Goal: Communication & Community: Ask a question

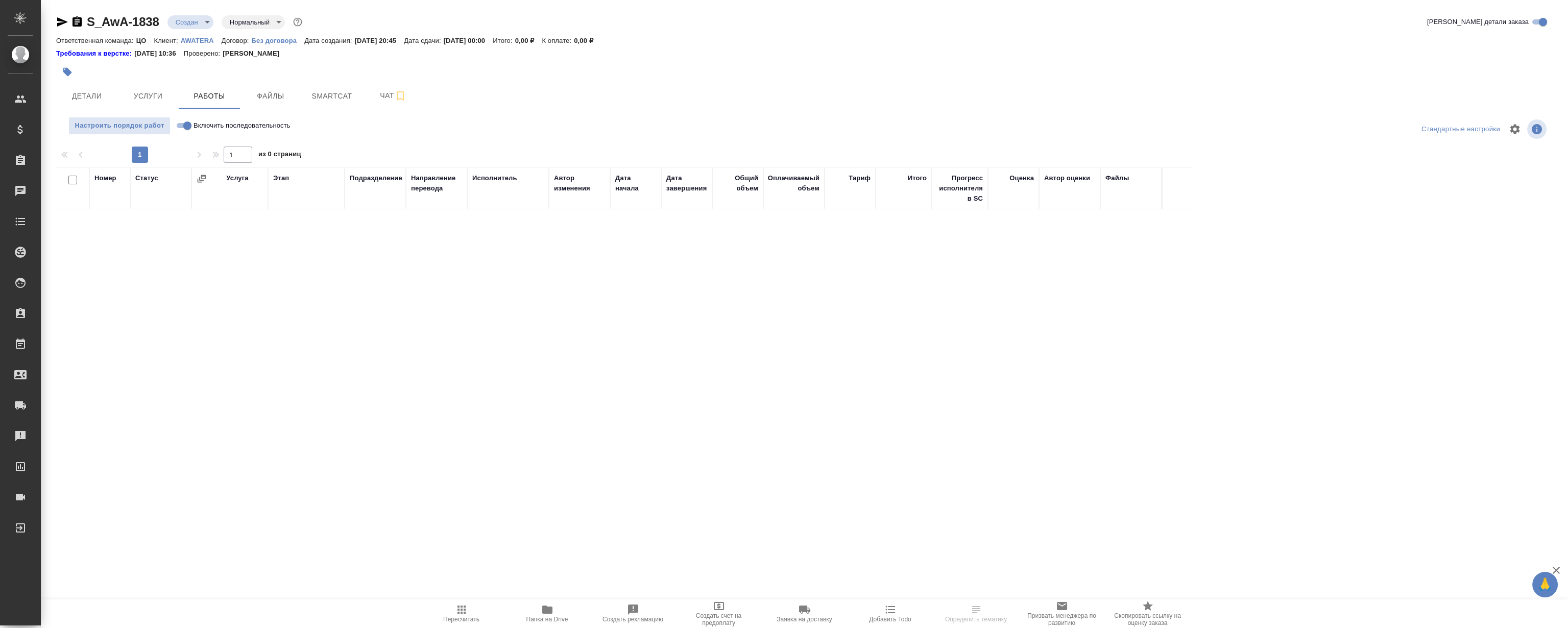
click at [209, 108] on span at bounding box center [209, 108] width 61 height 1
click at [131, 94] on span "Услуги" at bounding box center [148, 96] width 49 height 13
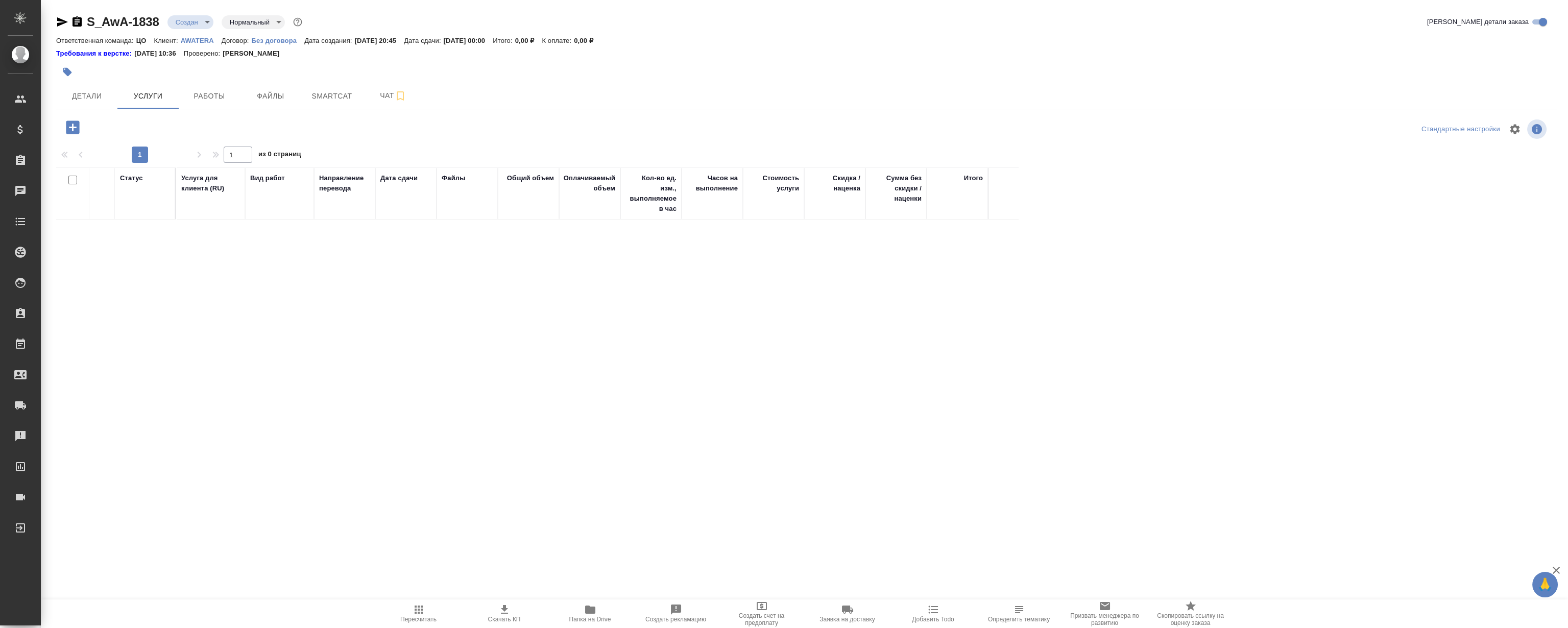
click at [77, 128] on icon "button" at bounding box center [72, 127] width 13 height 13
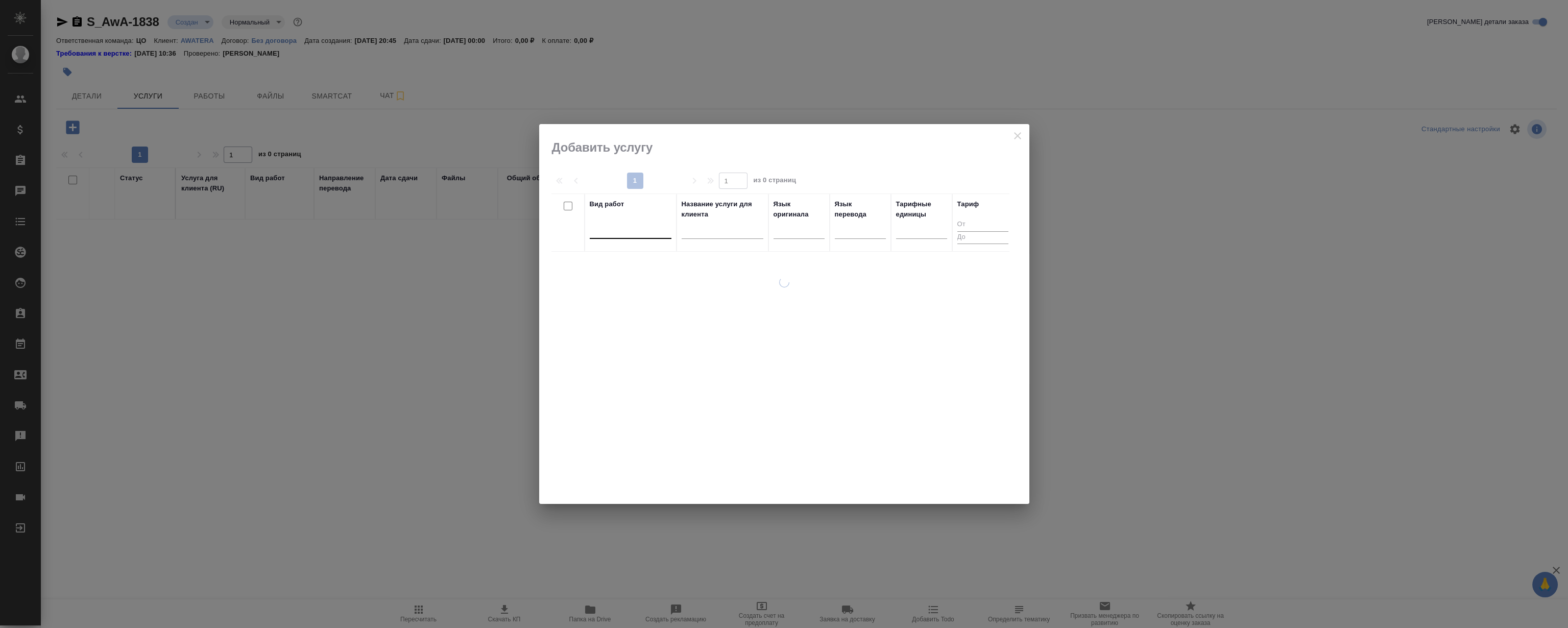
click at [608, 228] on div at bounding box center [631, 228] width 82 height 15
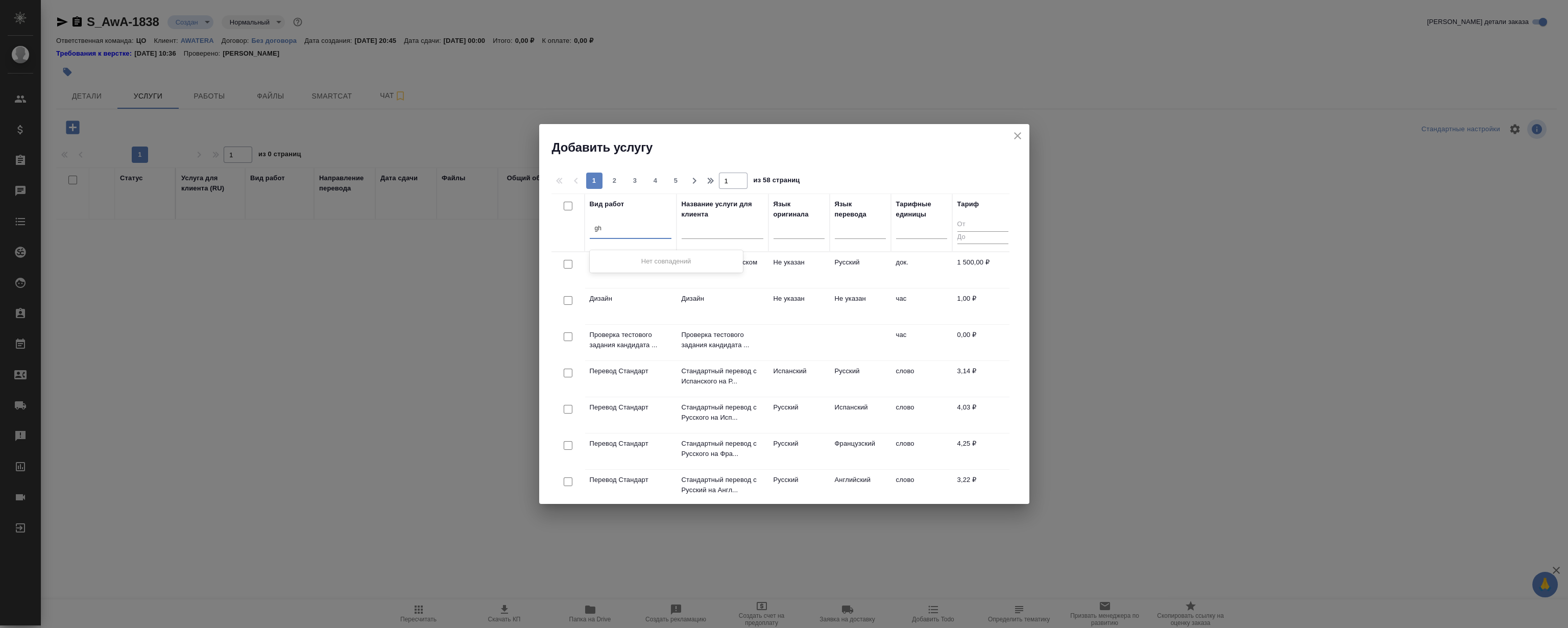
type input "g"
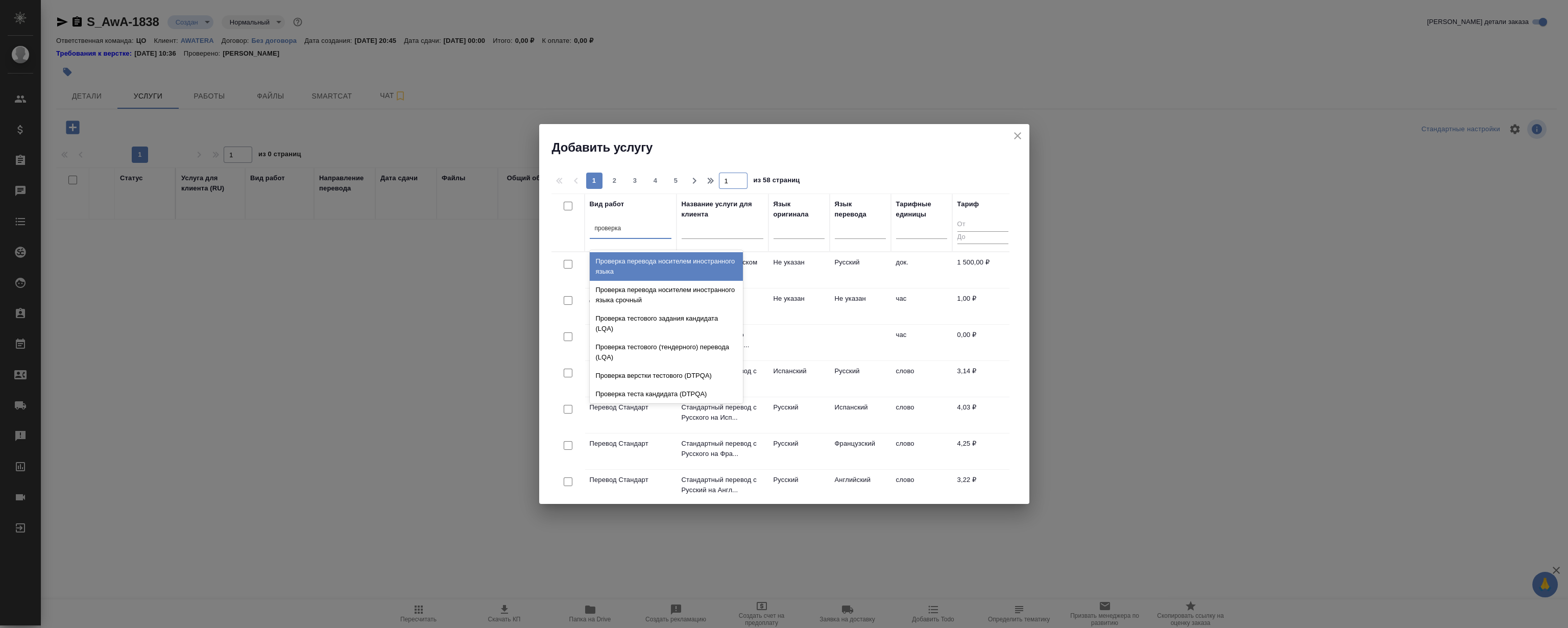
type input "проверка ка"
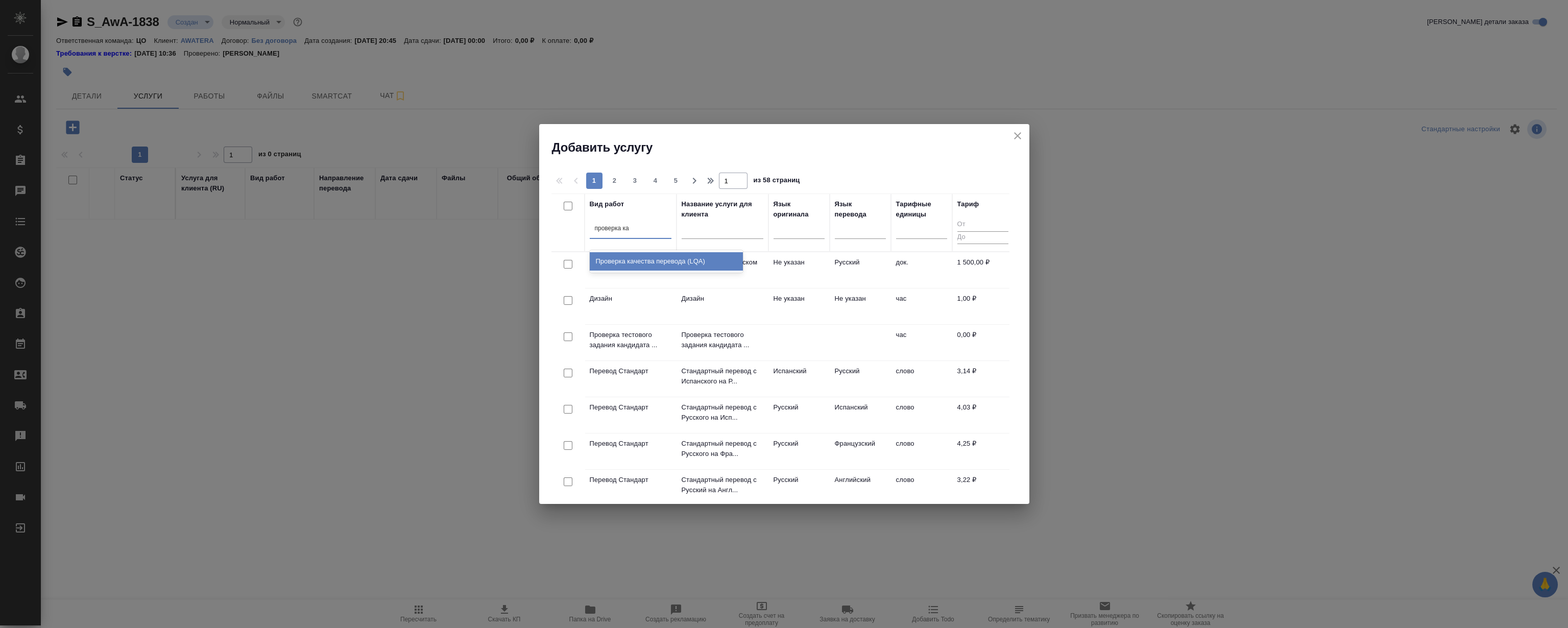
click at [663, 260] on div "Проверка качества перевода (LQA)" at bounding box center [667, 261] width 153 height 18
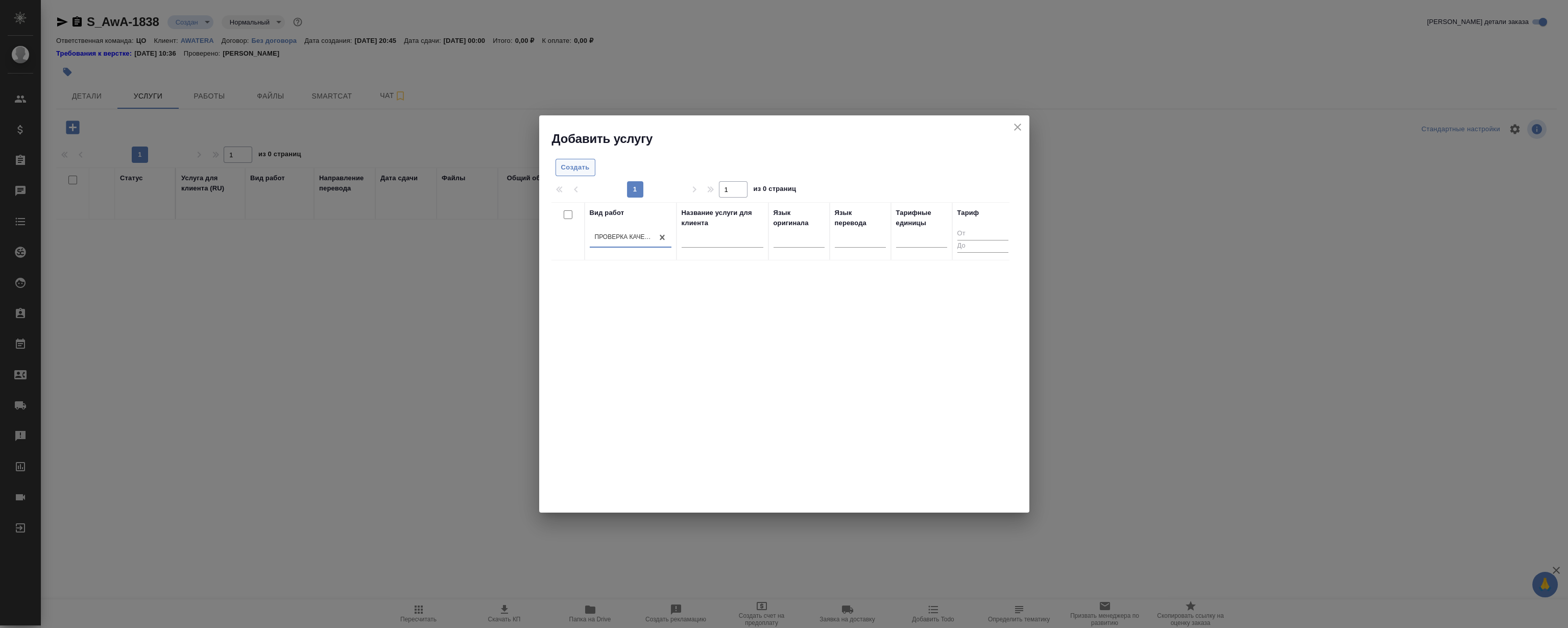
click at [574, 162] on span "Создать" at bounding box center [575, 167] width 29 height 12
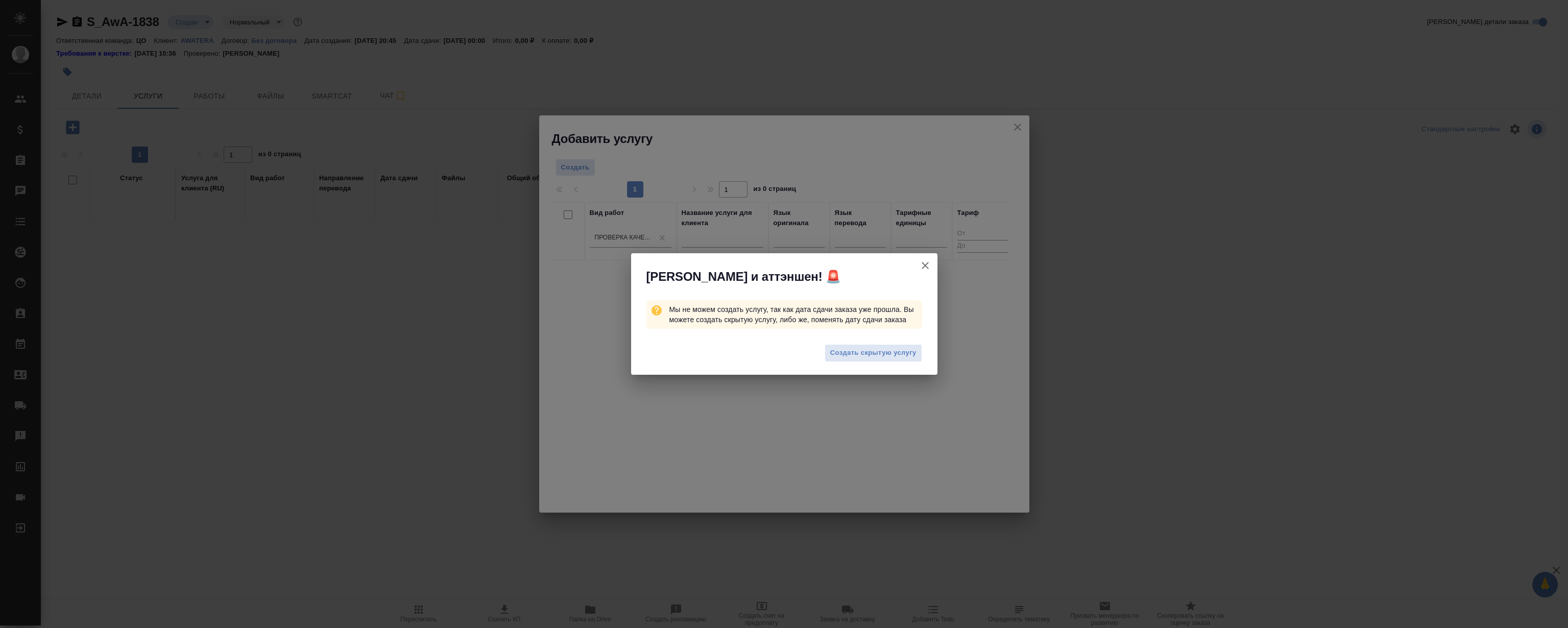
click at [897, 352] on span "Создать скрытую услугу" at bounding box center [873, 352] width 86 height 12
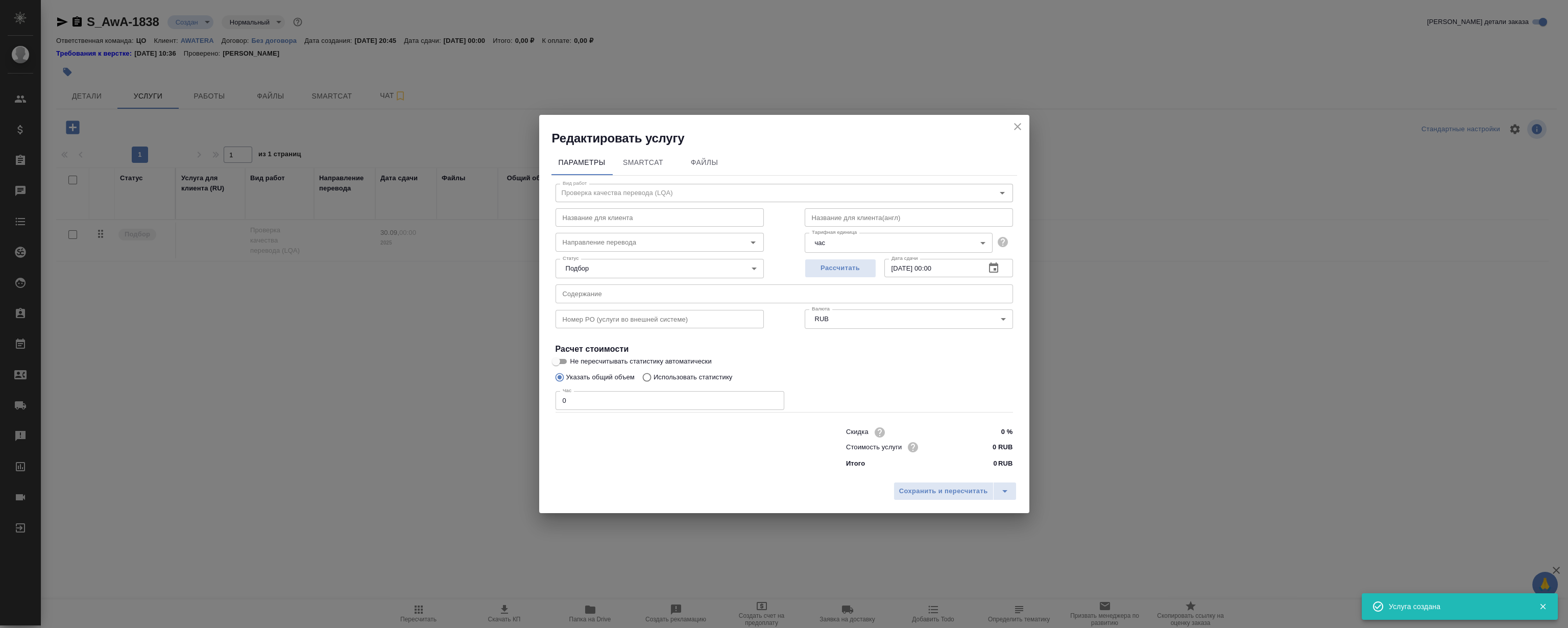
click at [1015, 121] on icon "close" at bounding box center [1018, 127] width 12 height 12
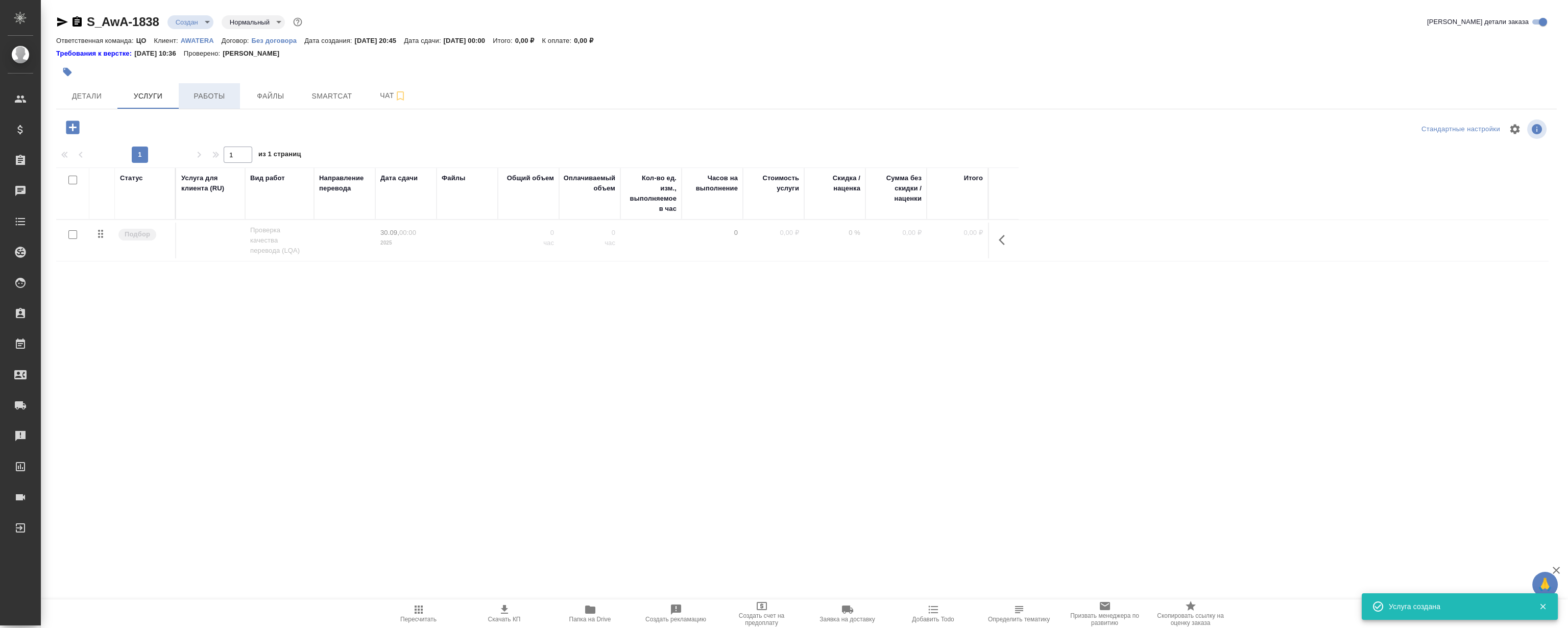
click at [226, 93] on span "Работы" at bounding box center [209, 96] width 49 height 13
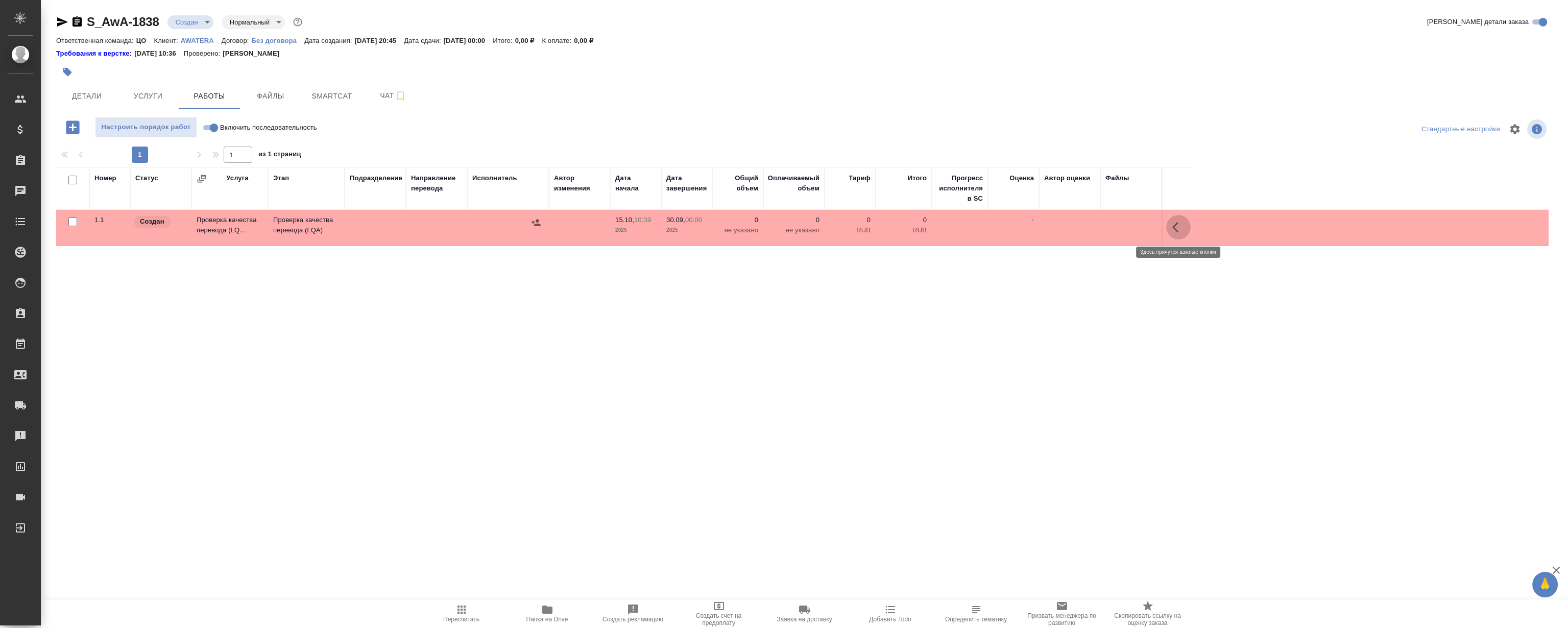
click at [1177, 228] on icon "button" at bounding box center [1178, 227] width 12 height 12
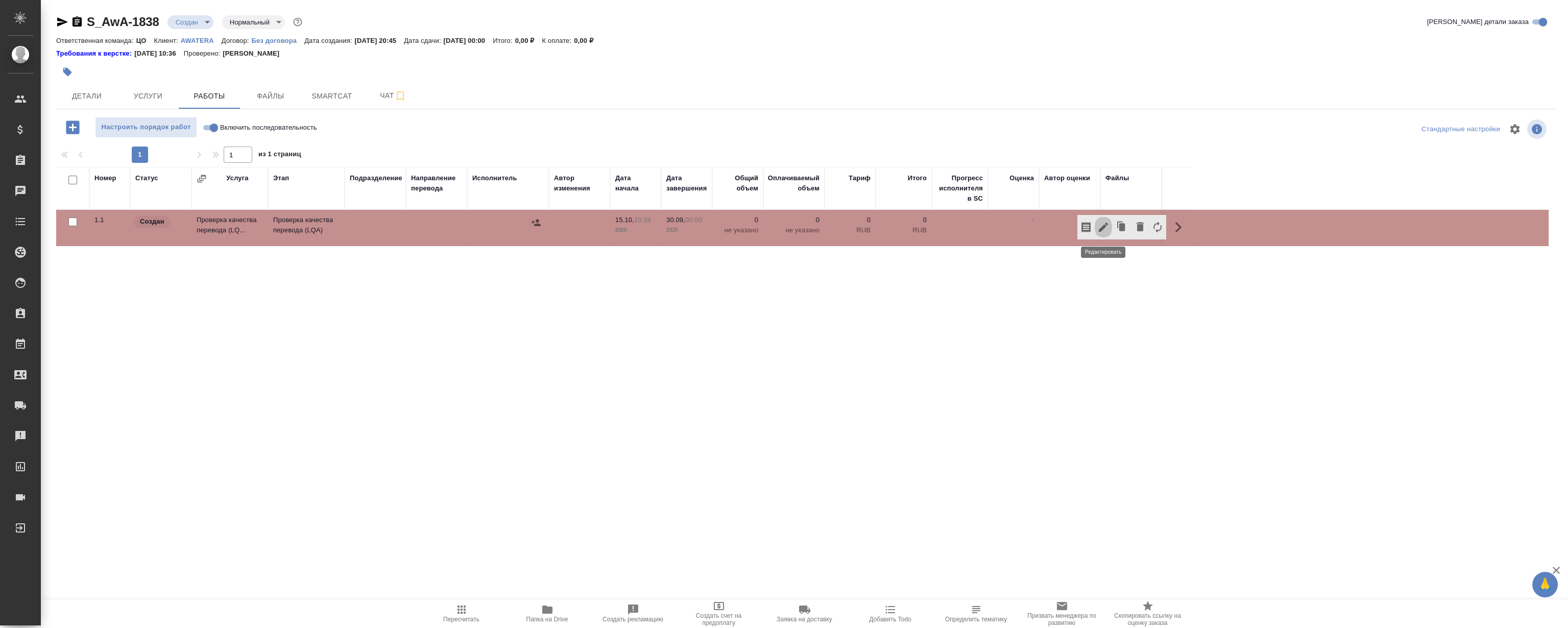
click at [1104, 229] on icon "button" at bounding box center [1104, 227] width 12 height 12
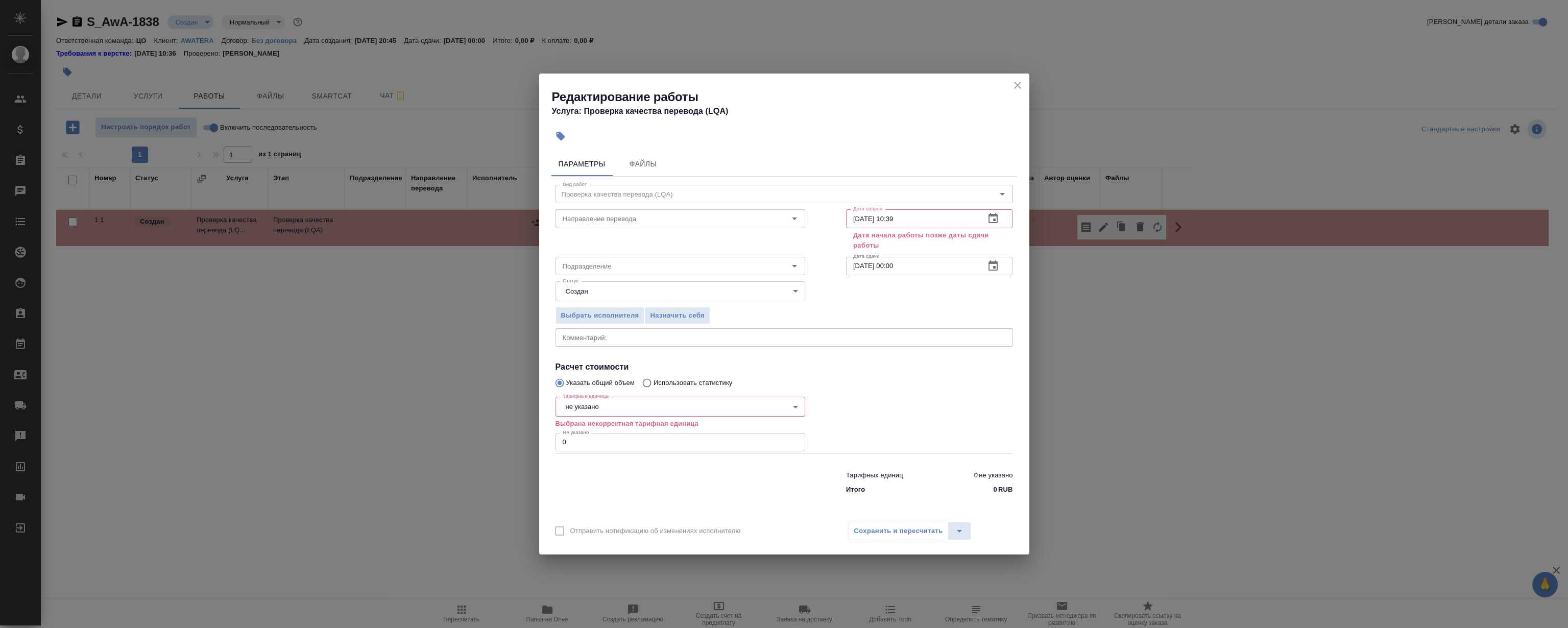
click at [945, 225] on input "15.10.2025 10:39" at bounding box center [912, 218] width 131 height 18
click at [859, 214] on input "15.10.2025 10:39" at bounding box center [912, 218] width 131 height 18
click at [926, 208] on div "Дата начала 10.10.2025 10:3_ Дата начала Дата начала работы позже даты сдачи ра…" at bounding box center [929, 229] width 208 height 88
click at [923, 214] on input "10.10.2025 10:3_" at bounding box center [912, 218] width 131 height 18
click at [928, 261] on input "30.09.2025 00:00" at bounding box center [912, 266] width 131 height 18
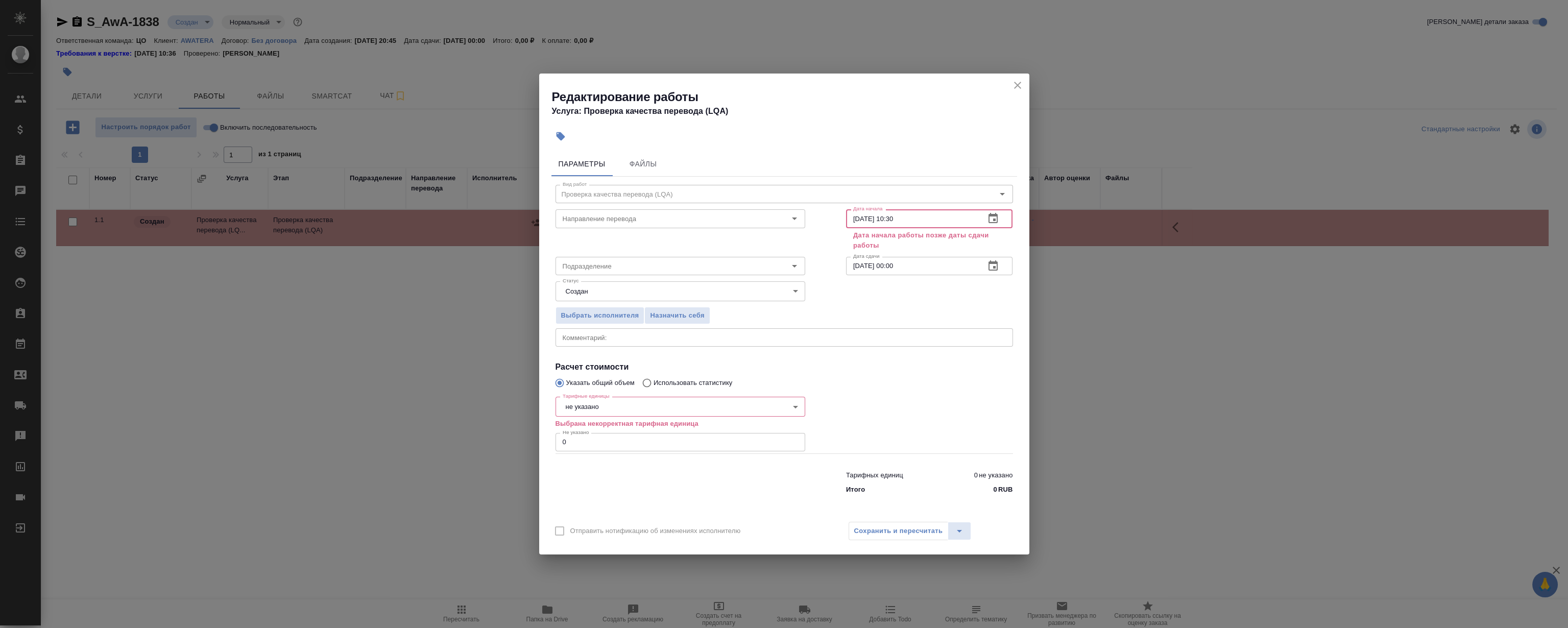
click at [868, 219] on input "10.10.2025 10:30" at bounding box center [912, 218] width 131 height 18
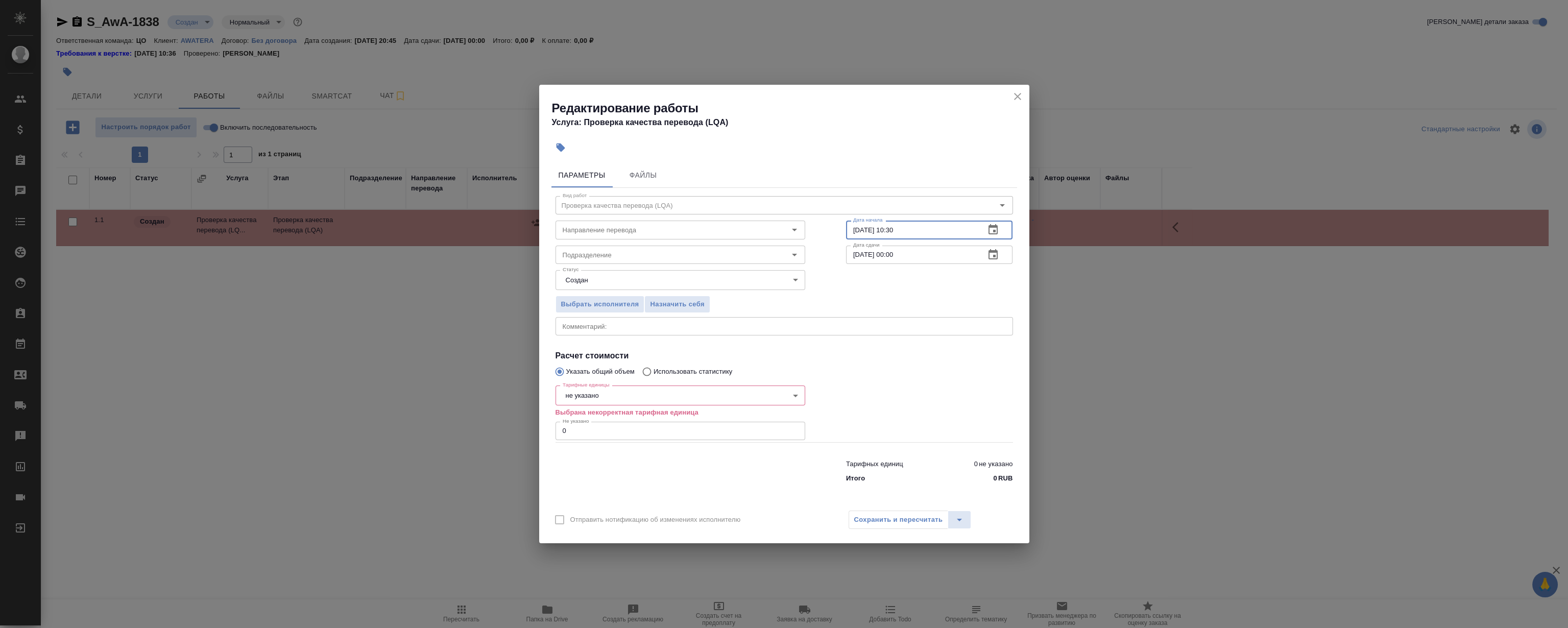
type input "10.09.2025 10:30"
click at [861, 257] on input "30.09.2025 00:00" at bounding box center [912, 254] width 131 height 18
type input "12.09.2025 00:00"
click at [663, 390] on body "🙏 .cls-1 fill:#fff; AWATERA Magerramov Ruslan Клиенты Спецификации Заказы 0 Чат…" at bounding box center [784, 314] width 1568 height 628
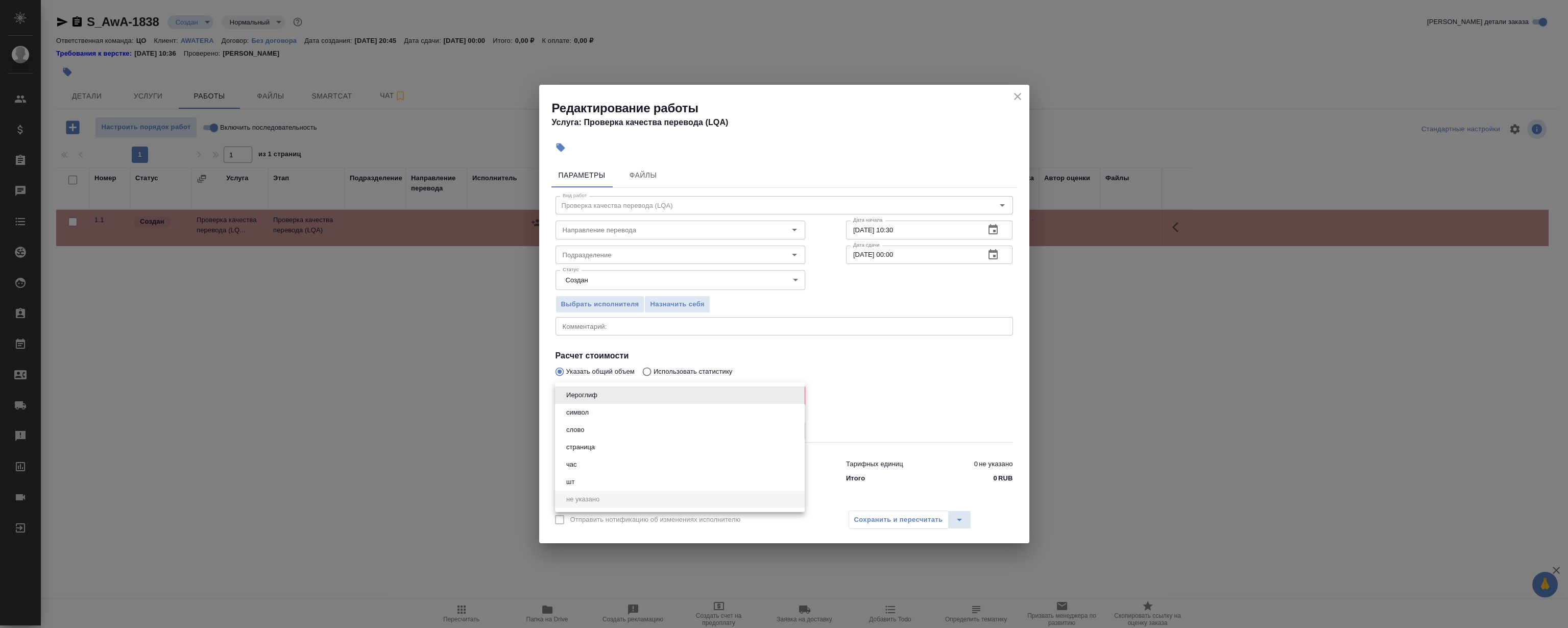
click at [585, 467] on li "час" at bounding box center [680, 464] width 250 height 18
type input "5a8b1489cc6b4906c91bfd93"
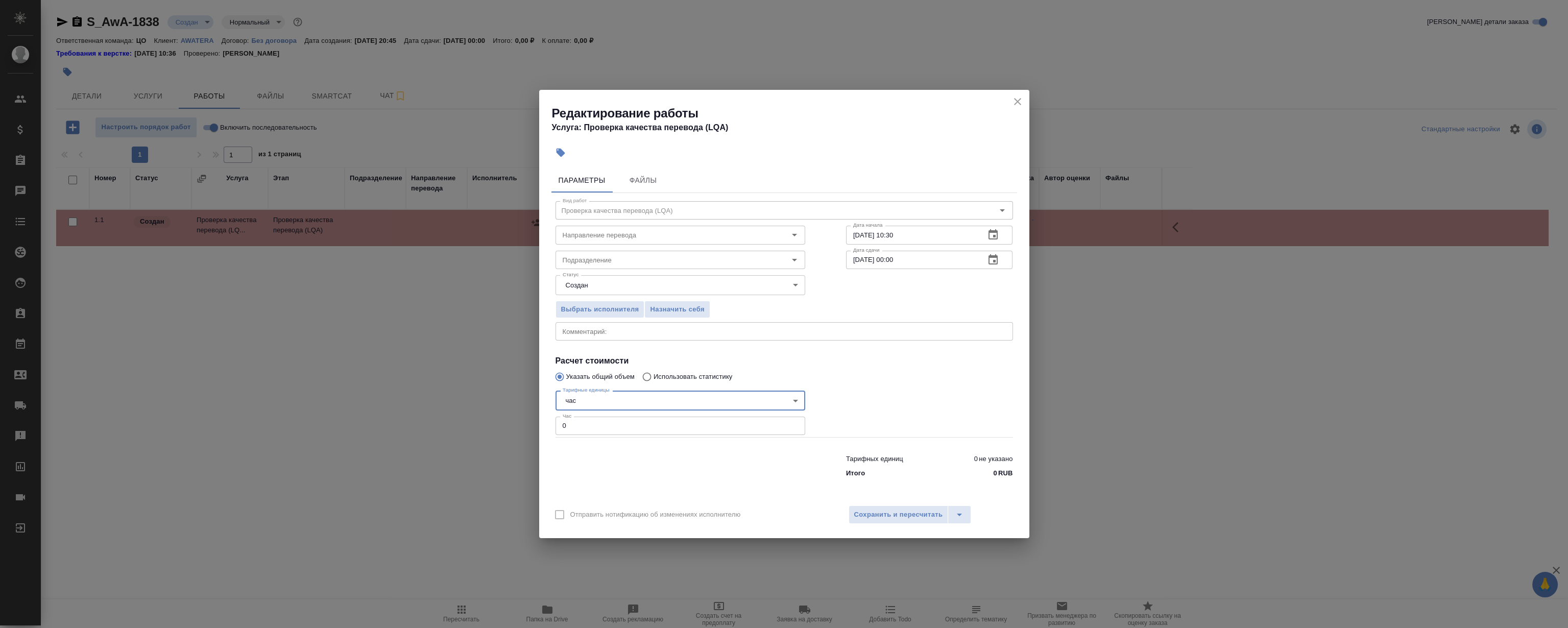
drag, startPoint x: 582, startPoint y: 429, endPoint x: 607, endPoint y: 424, distance: 25.5
click at [583, 429] on input "0" at bounding box center [681, 425] width 250 height 18
type input "0"
type input "1.5"
click at [610, 259] on input "Подразделение" at bounding box center [663, 260] width 209 height 12
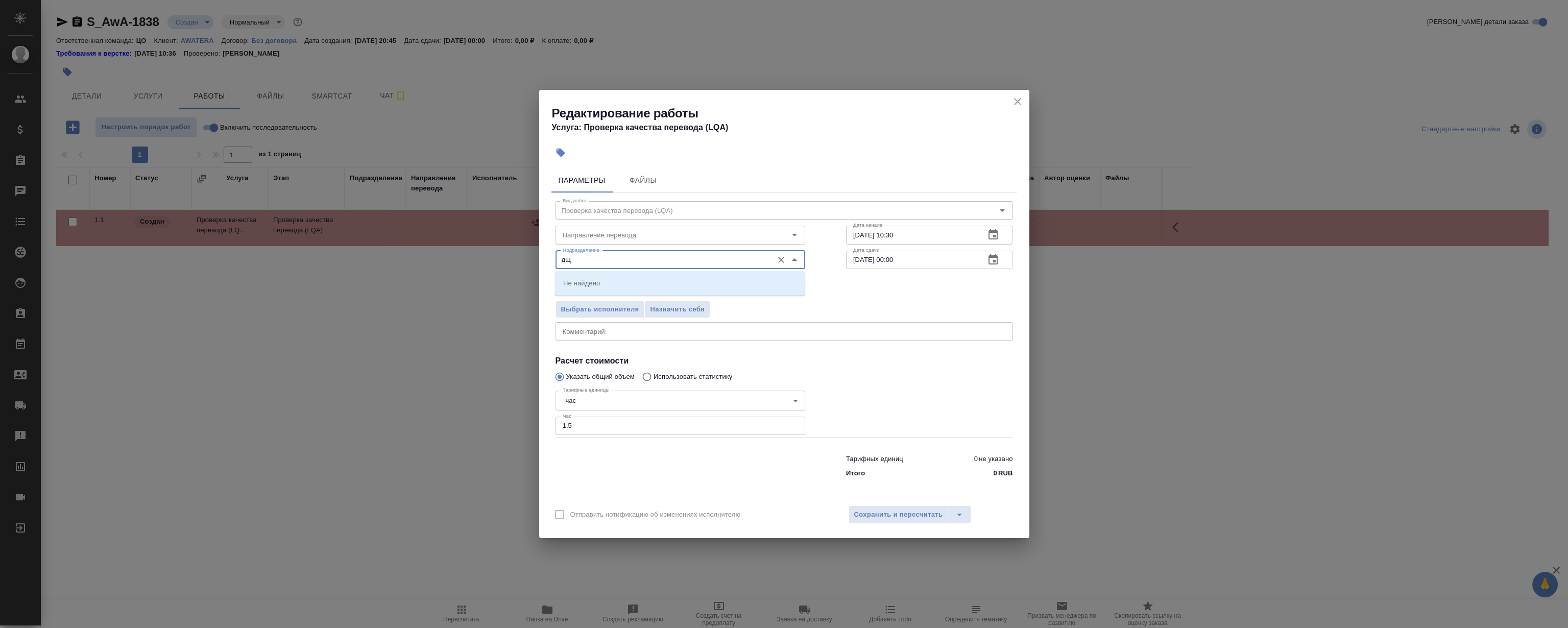
type input "д"
drag, startPoint x: 609, startPoint y: 290, endPoint x: 603, endPoint y: 287, distance: 6.7
click at [609, 287] on li "LocQA" at bounding box center [680, 283] width 250 height 18
type input "LocQA"
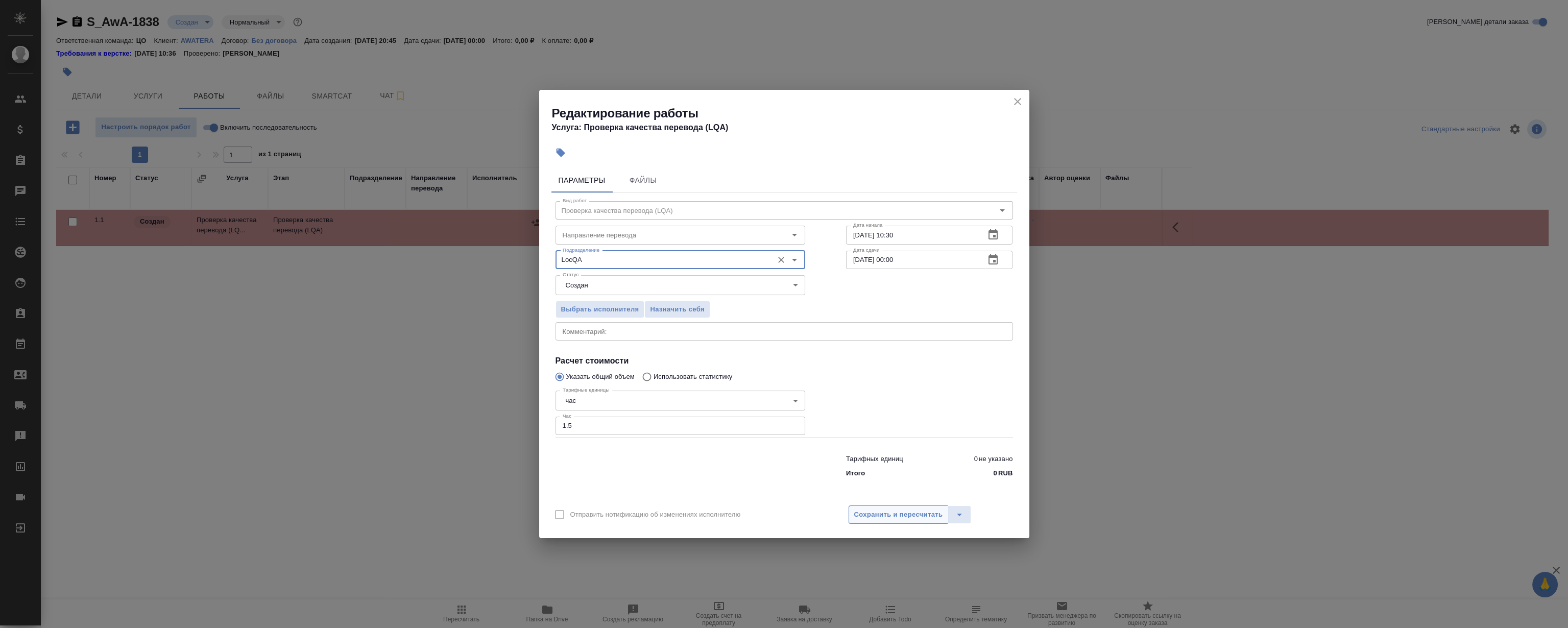
click at [923, 512] on span "Сохранить и пересчитать" at bounding box center [898, 514] width 89 height 12
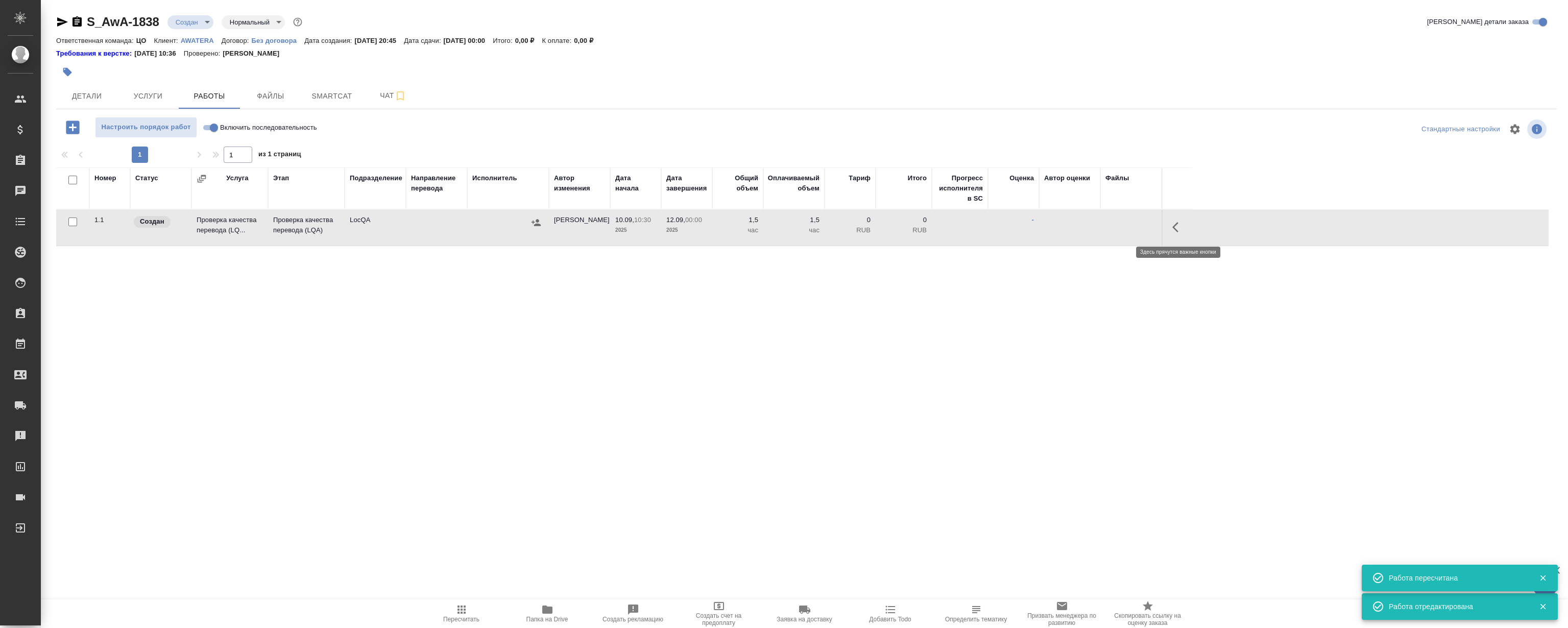
click at [1177, 226] on icon "button" at bounding box center [1178, 227] width 12 height 12
click at [1123, 224] on icon "button" at bounding box center [1122, 227] width 6 height 8
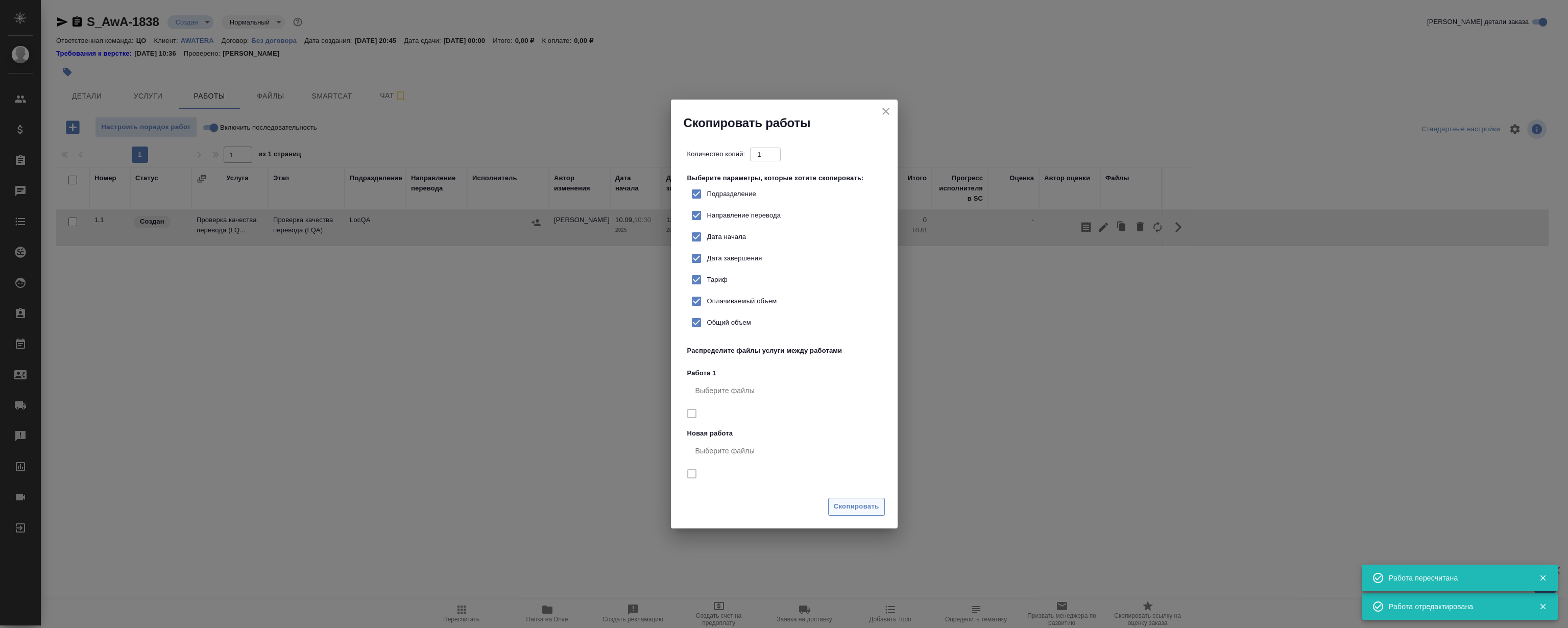
click at [874, 509] on span "Скопировать" at bounding box center [856, 506] width 46 height 12
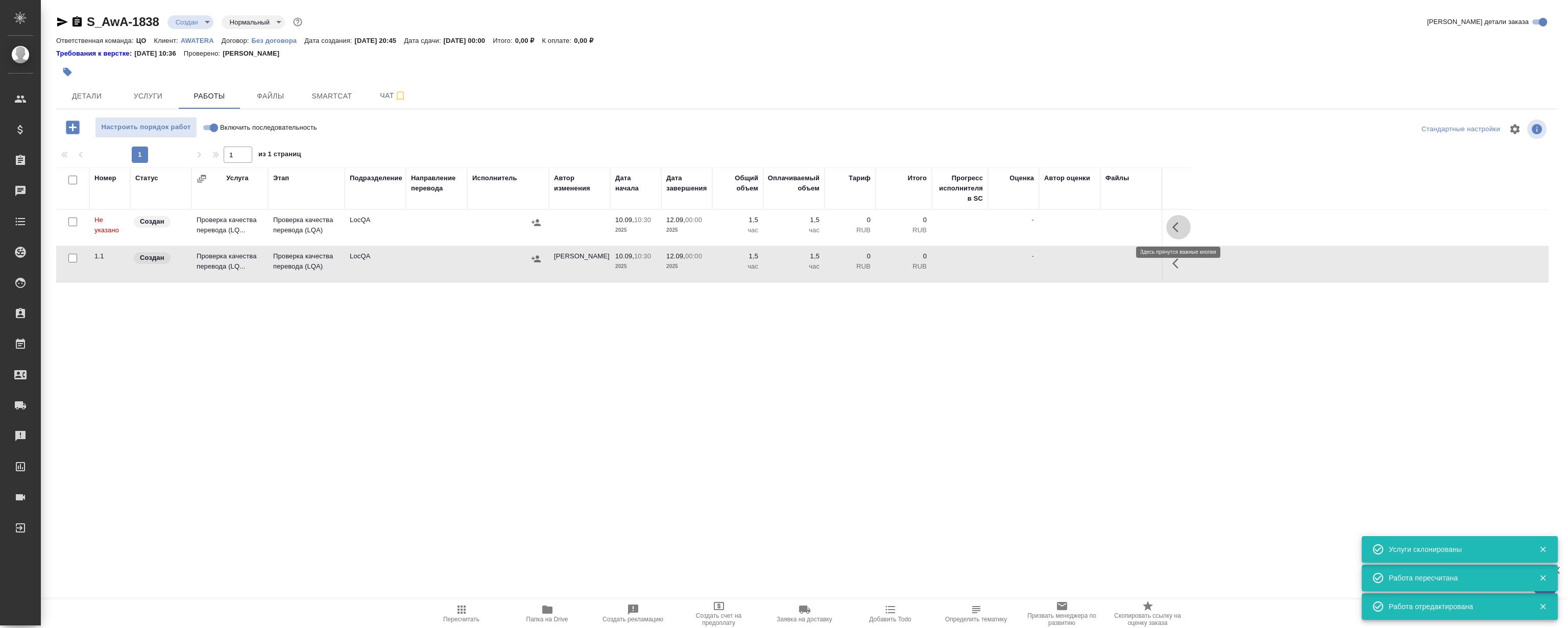
click at [1170, 228] on button "button" at bounding box center [1178, 227] width 24 height 24
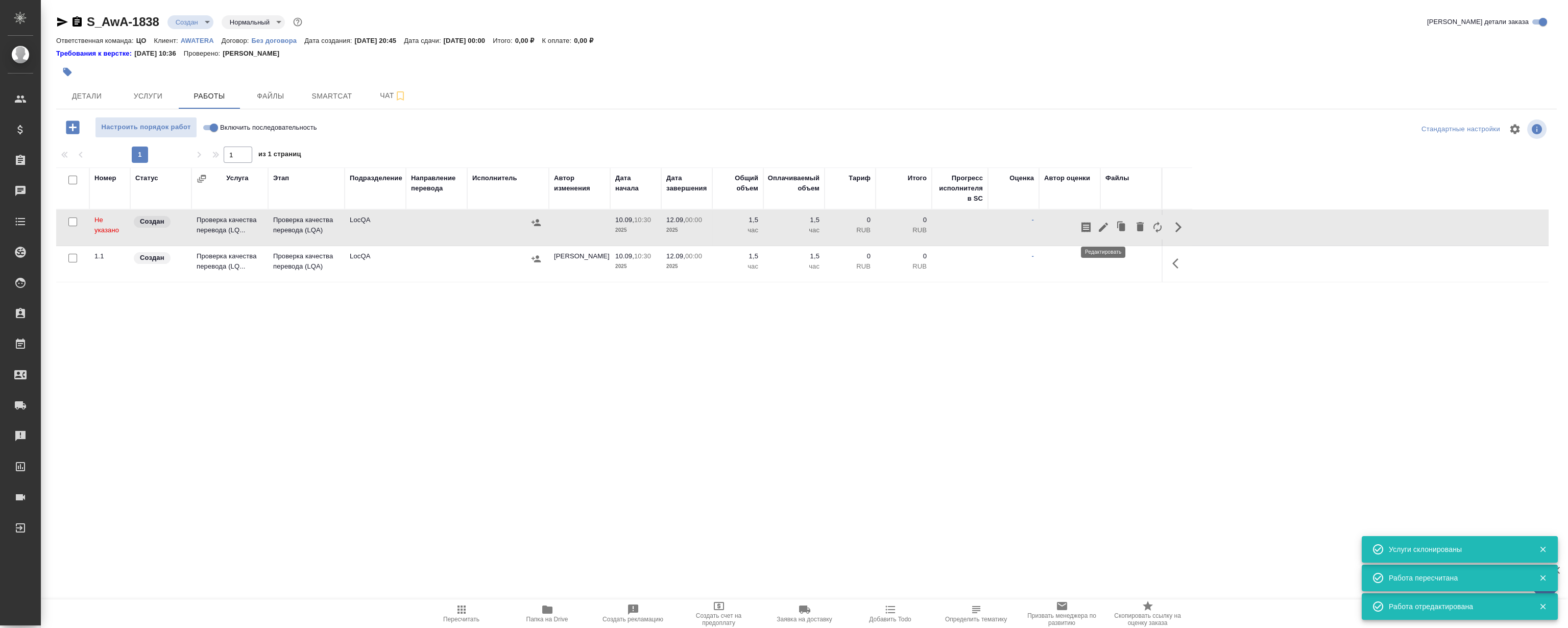
click at [1097, 225] on icon "button" at bounding box center [1104, 227] width 12 height 12
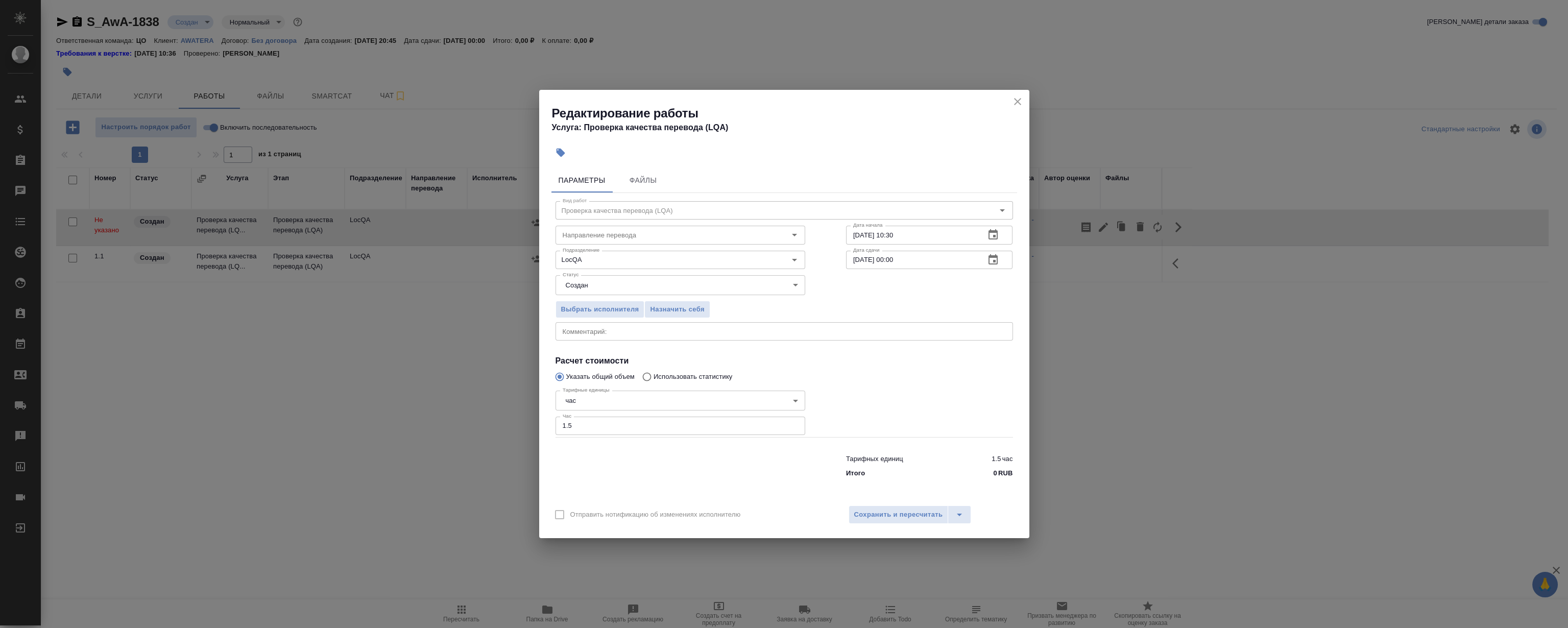
click at [860, 236] on input "10.09.2025 10:30" at bounding box center [912, 235] width 131 height 18
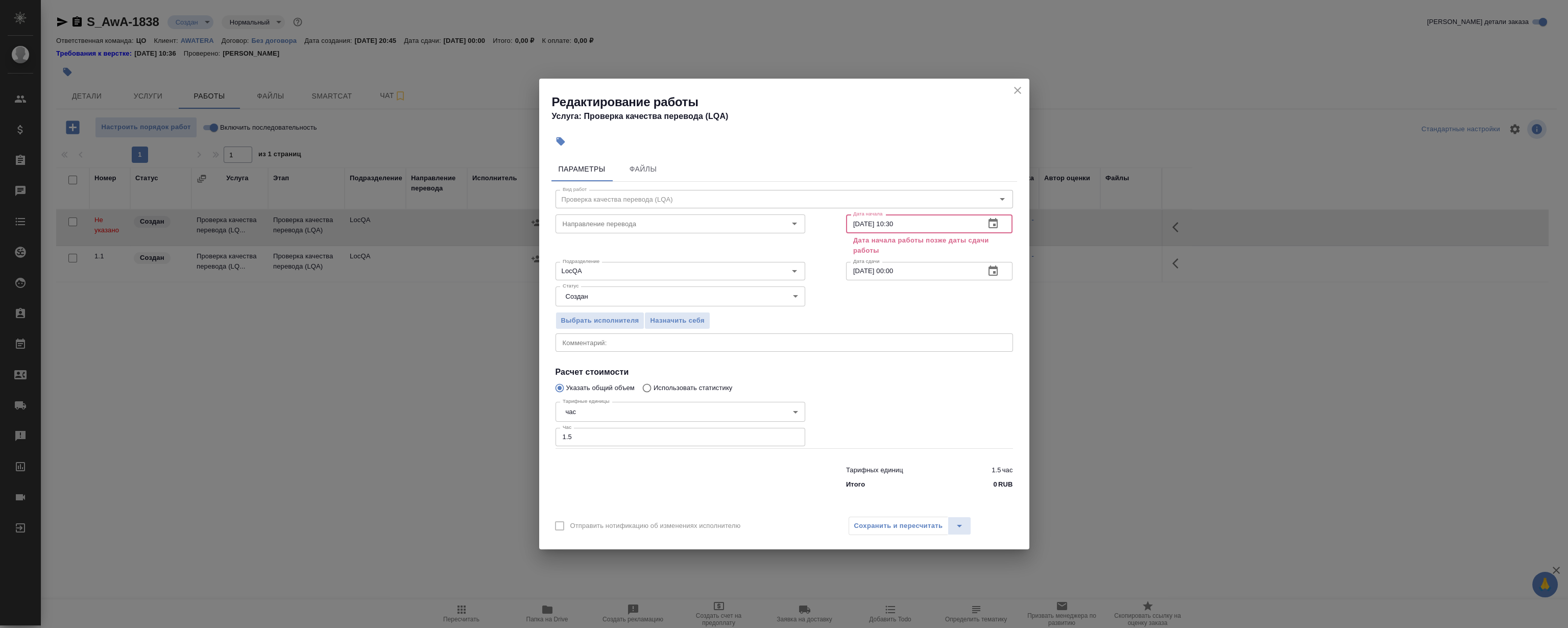
type input "19.09.2025 10:30"
click at [858, 274] on input "12.09.2025 00:00" at bounding box center [912, 271] width 131 height 18
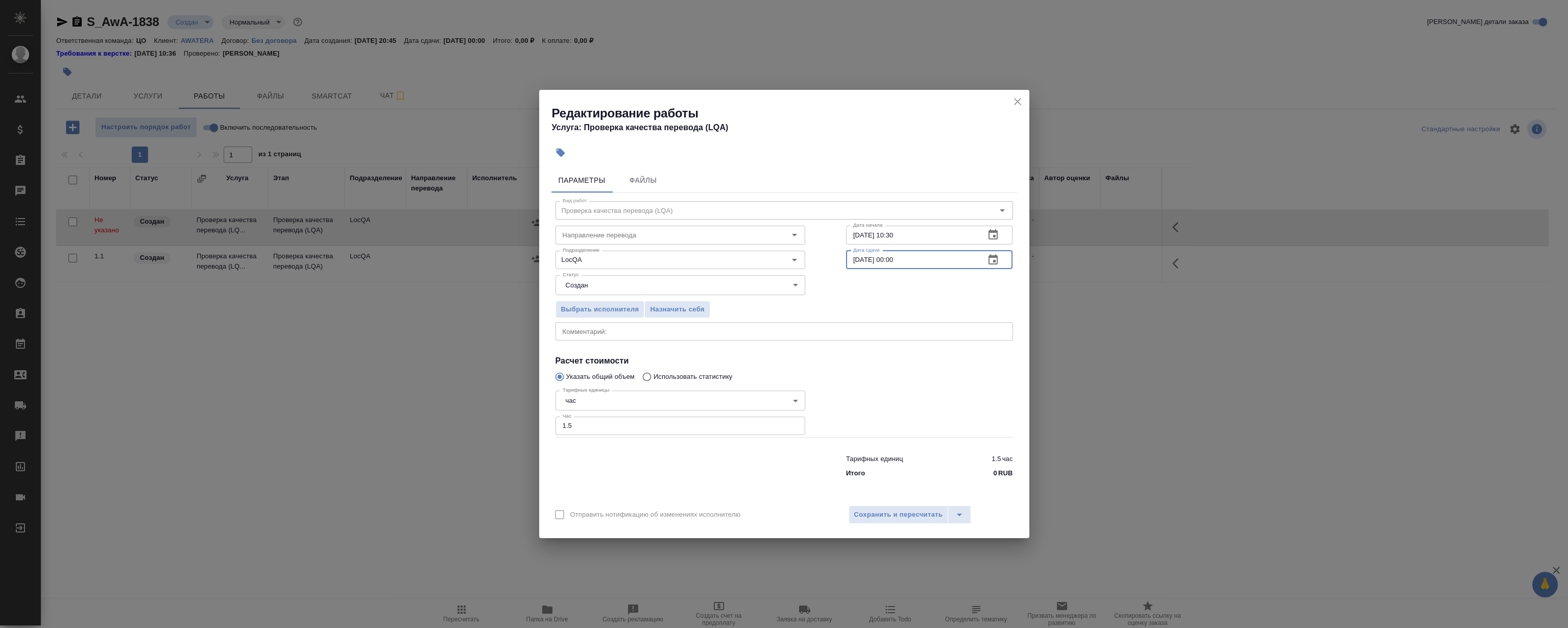
click at [895, 258] on input "20.09.2025 00:00" at bounding box center [912, 260] width 131 height 18
type input "20.09.2025 16:00"
drag, startPoint x: 606, startPoint y: 419, endPoint x: 308, endPoint y: 422, distance: 298.0
click at [338, 420] on div "Редактирование работы Услуга: Проверка качества перевода (LQA) Параметры Файлы …" at bounding box center [784, 314] width 1568 height 628
type input "4"
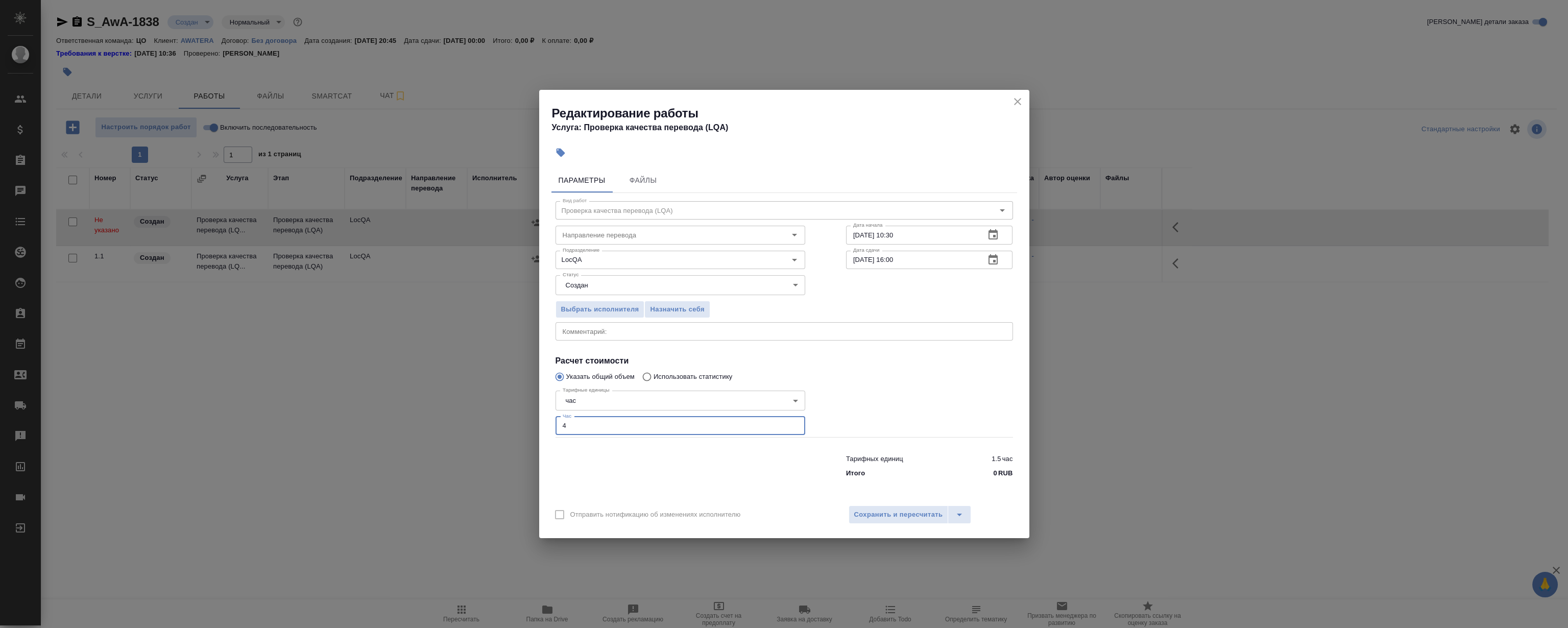
click at [917, 367] on div at bounding box center [929, 411] width 208 height 91
click at [884, 520] on span "Сохранить и пересчитать" at bounding box center [898, 514] width 89 height 12
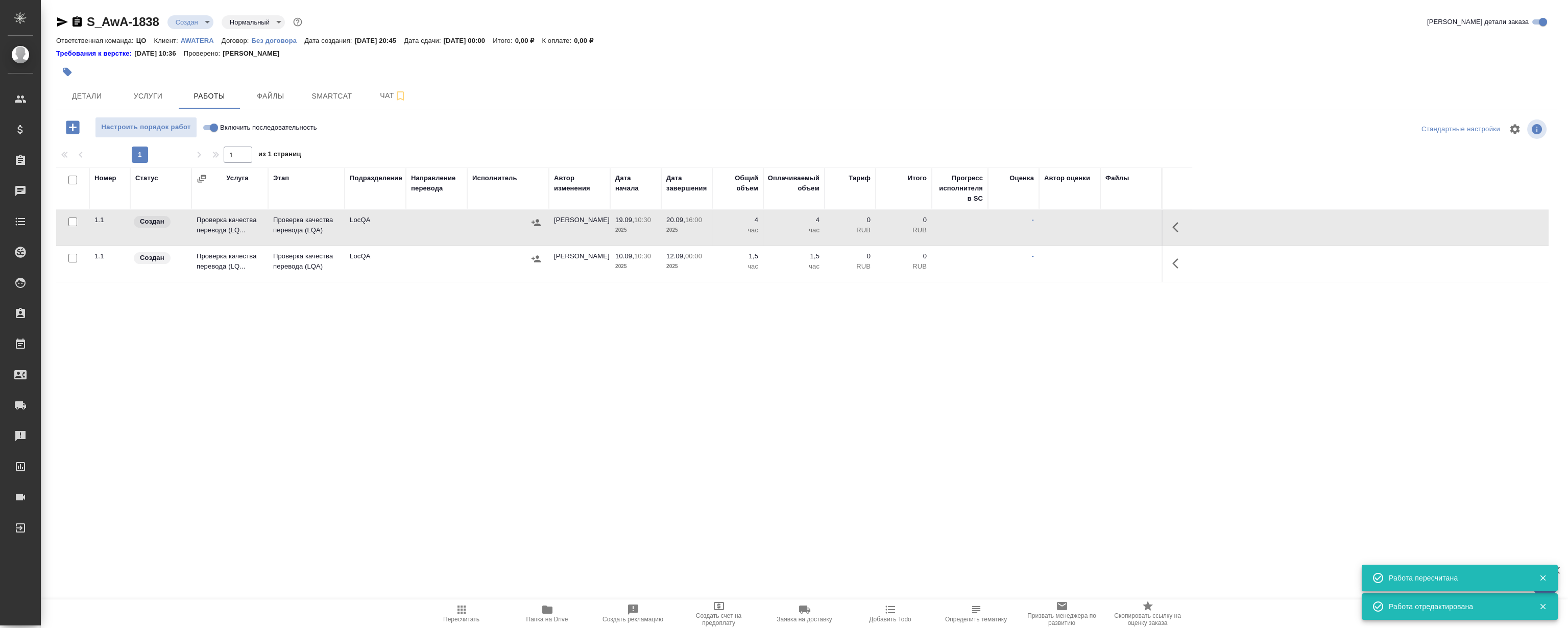
click at [212, 128] on input "Включить последовательность" at bounding box center [214, 128] width 37 height 12
checkbox input "true"
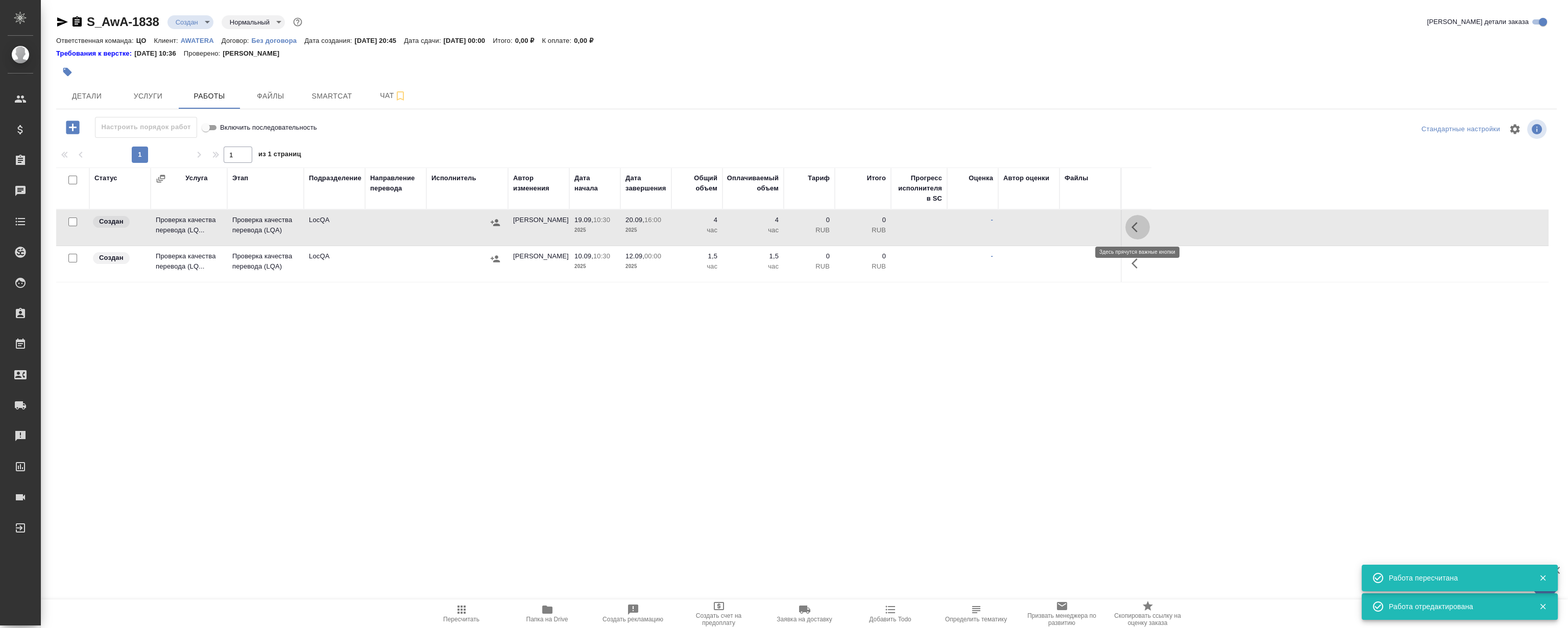
click at [1137, 220] on button "button" at bounding box center [1138, 227] width 24 height 24
click at [1064, 226] on icon "button" at bounding box center [1062, 227] width 9 height 9
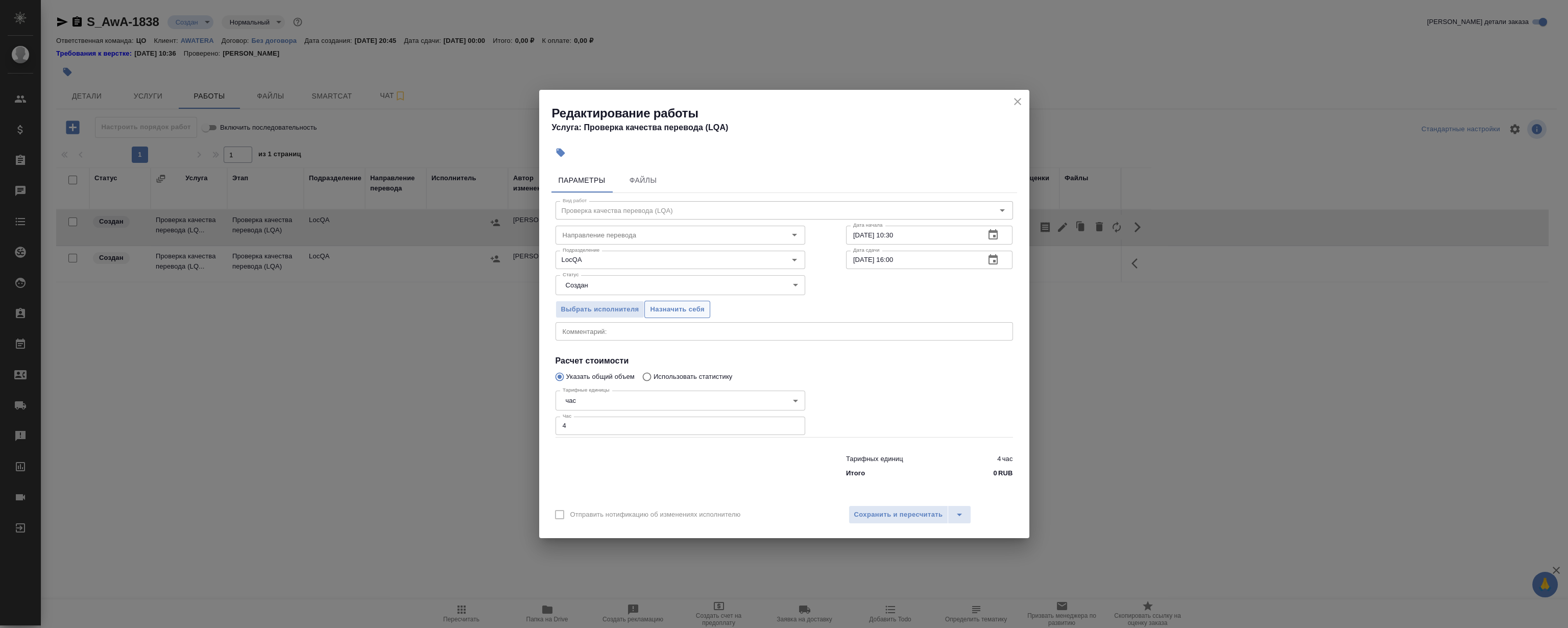
click at [681, 312] on span "Назначить себя" at bounding box center [677, 309] width 54 height 12
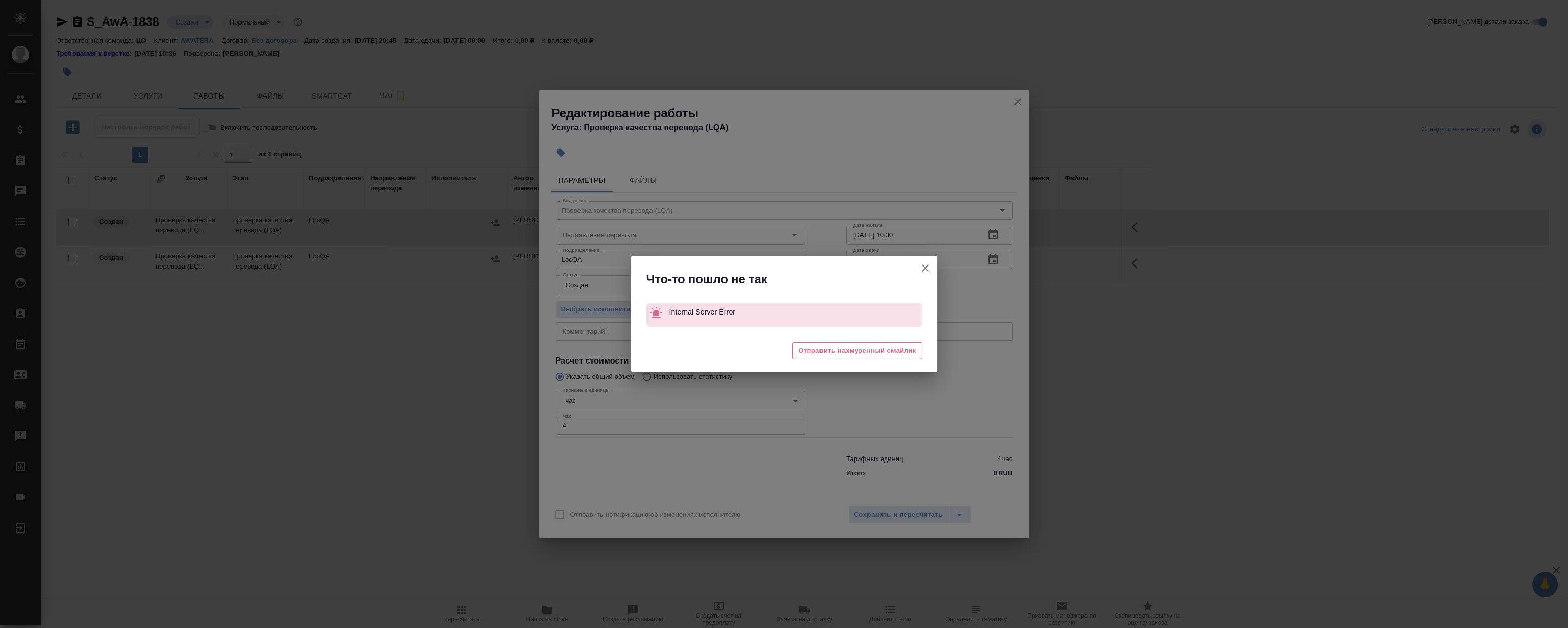
click at [923, 269] on icon "button" at bounding box center [925, 268] width 12 height 12
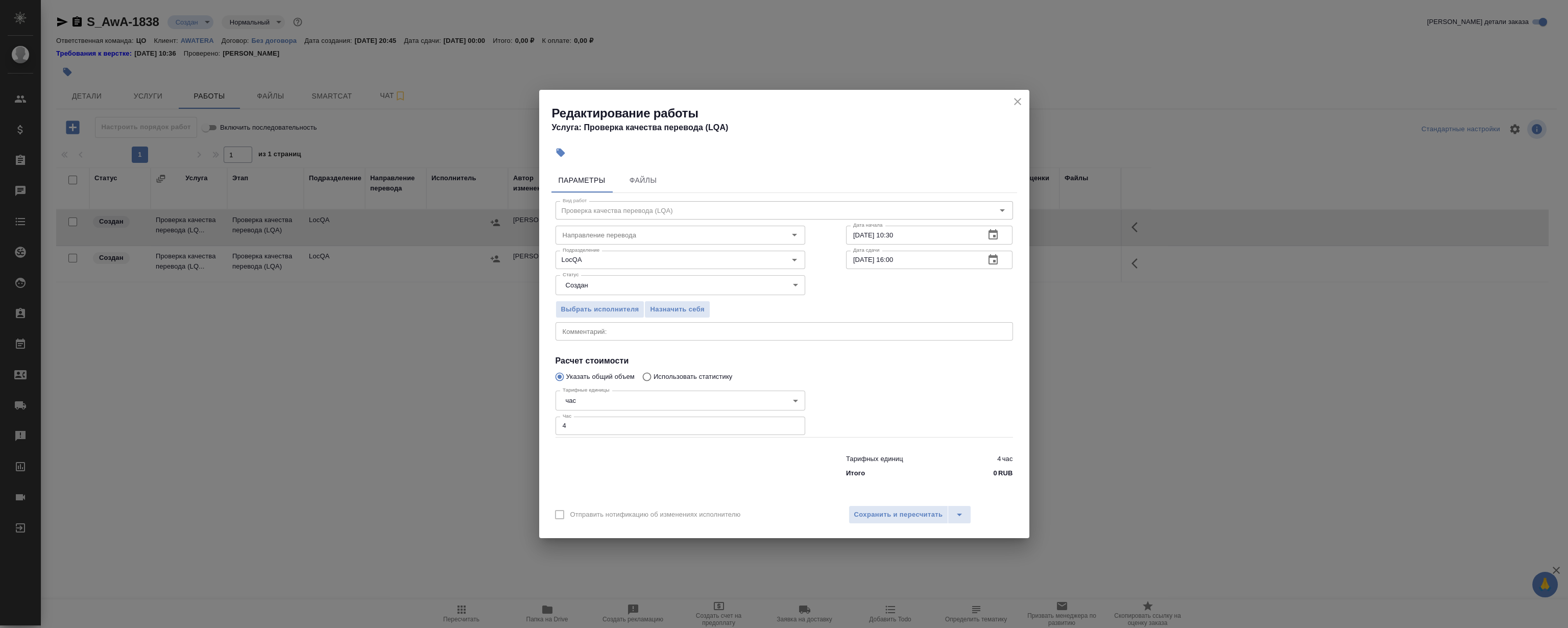
click at [1016, 94] on button "close" at bounding box center [1017, 101] width 15 height 15
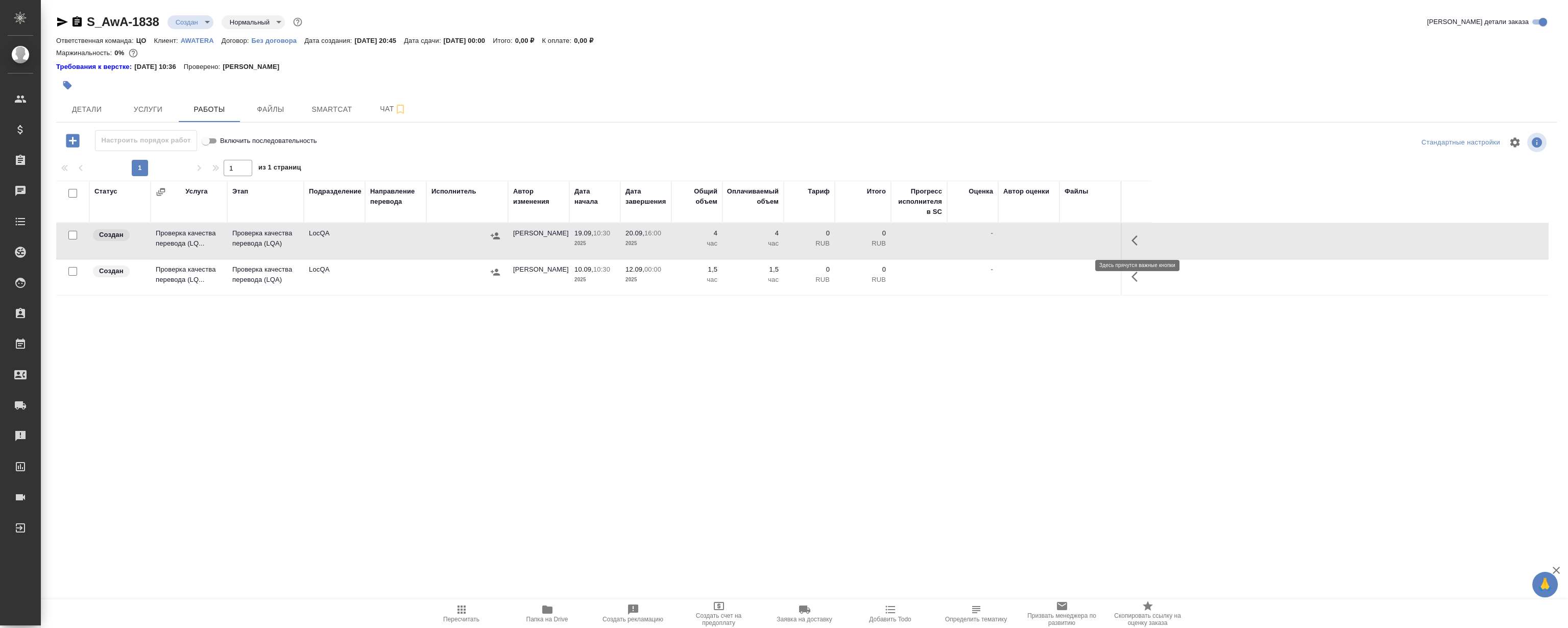
click at [1133, 234] on icon "button" at bounding box center [1138, 240] width 12 height 12
click at [1080, 242] on icon "button" at bounding box center [1082, 240] width 6 height 8
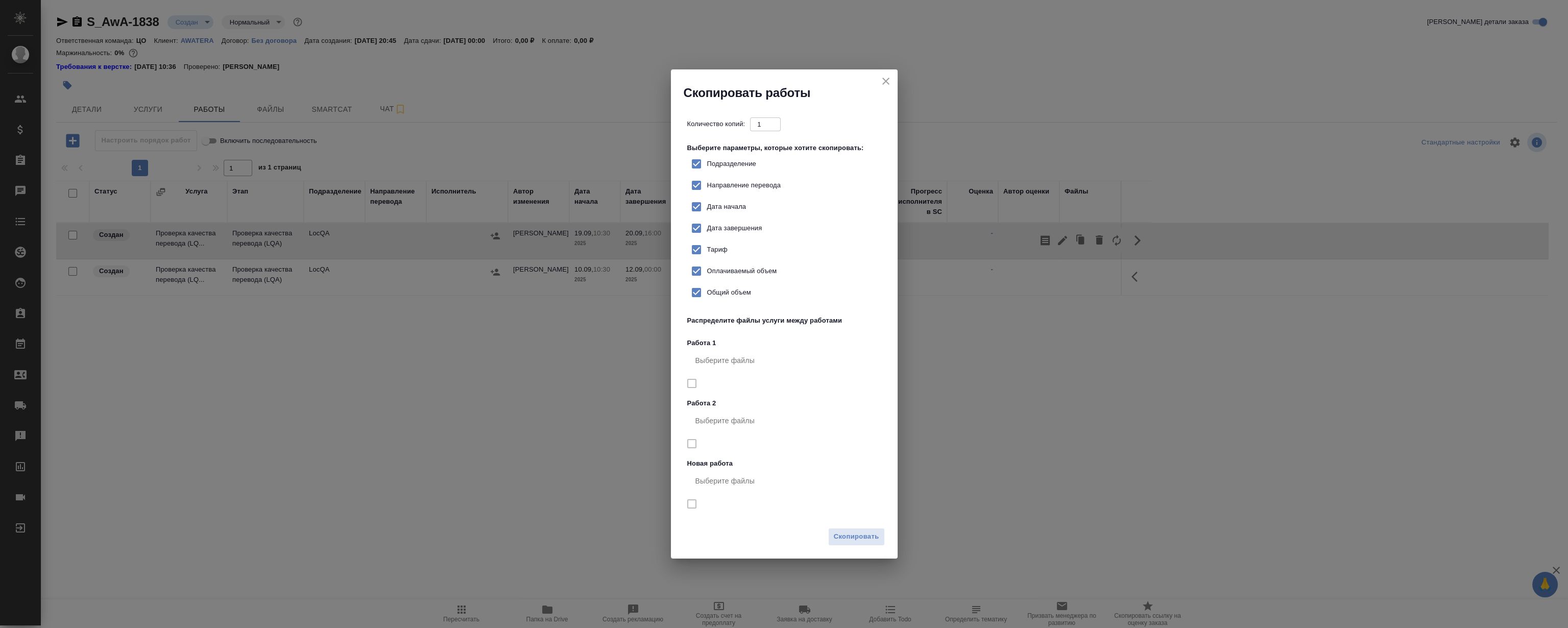
click at [860, 547] on div "Скопировать" at bounding box center [784, 540] width 226 height 36
click at [855, 540] on span "Скопировать" at bounding box center [856, 536] width 46 height 12
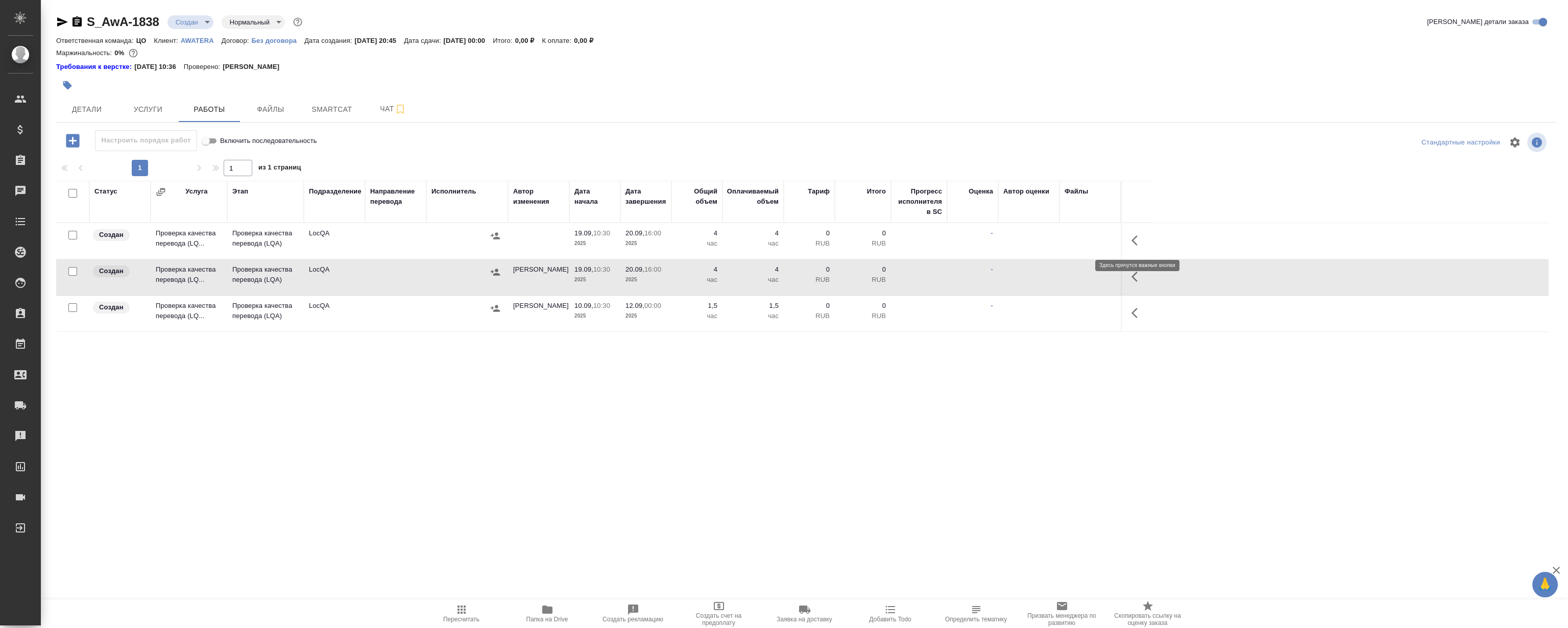
click at [1138, 236] on icon "button" at bounding box center [1138, 240] width 12 height 12
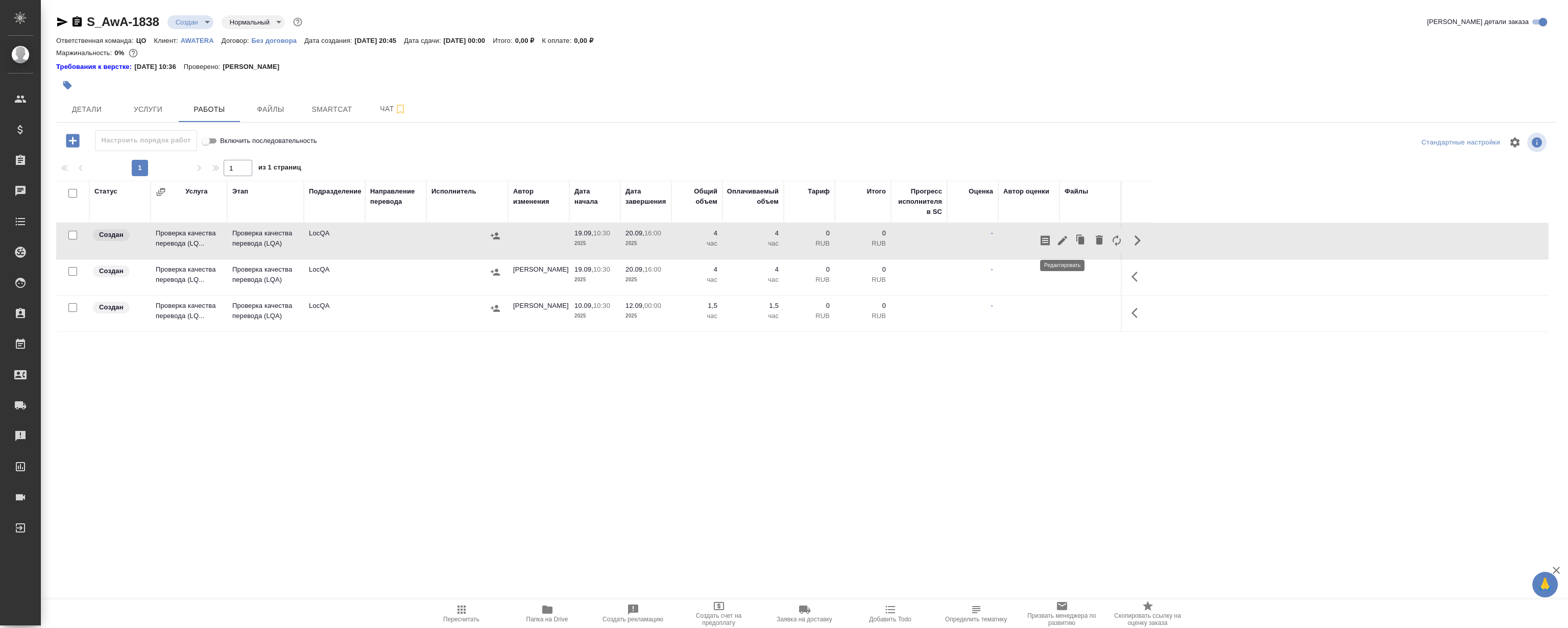
click at [1063, 237] on icon "button" at bounding box center [1063, 240] width 12 height 12
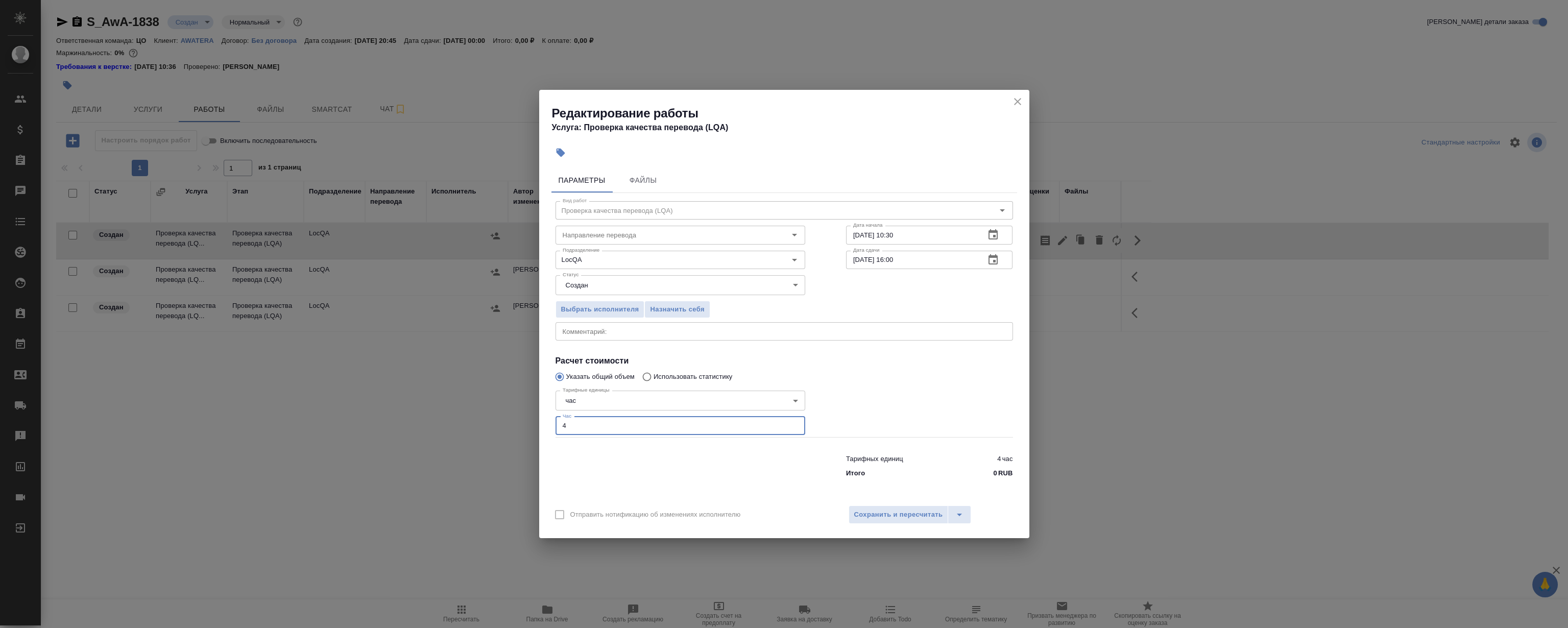
drag, startPoint x: 593, startPoint y: 426, endPoint x: 394, endPoint y: 444, distance: 199.8
click at [517, 439] on div "Редактирование работы Услуга: Проверка качества перевода (LQA) Параметры Файлы …" at bounding box center [784, 314] width 1568 height 628
type input "0.5"
drag, startPoint x: 860, startPoint y: 234, endPoint x: 818, endPoint y: 232, distance: 42.0
click at [818, 232] on div "Вид работ Проверка качества перевода (LQA) Вид работ Направление перевода Напра…" at bounding box center [784, 338] width 466 height 290
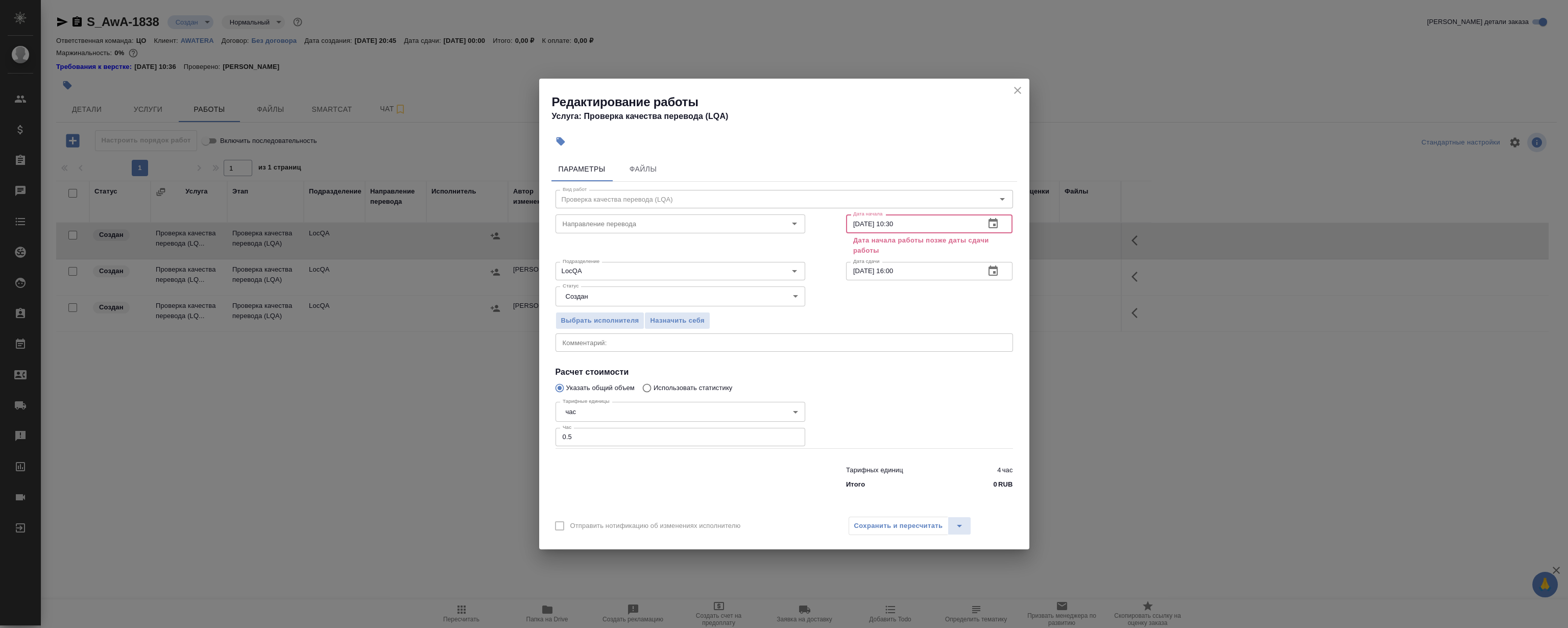
type input "25.09.2025 10:30"
drag, startPoint x: 861, startPoint y: 269, endPoint x: 855, endPoint y: 270, distance: 6.1
click at [855, 270] on input "20.09.2025 16:00" at bounding box center [912, 271] width 131 height 18
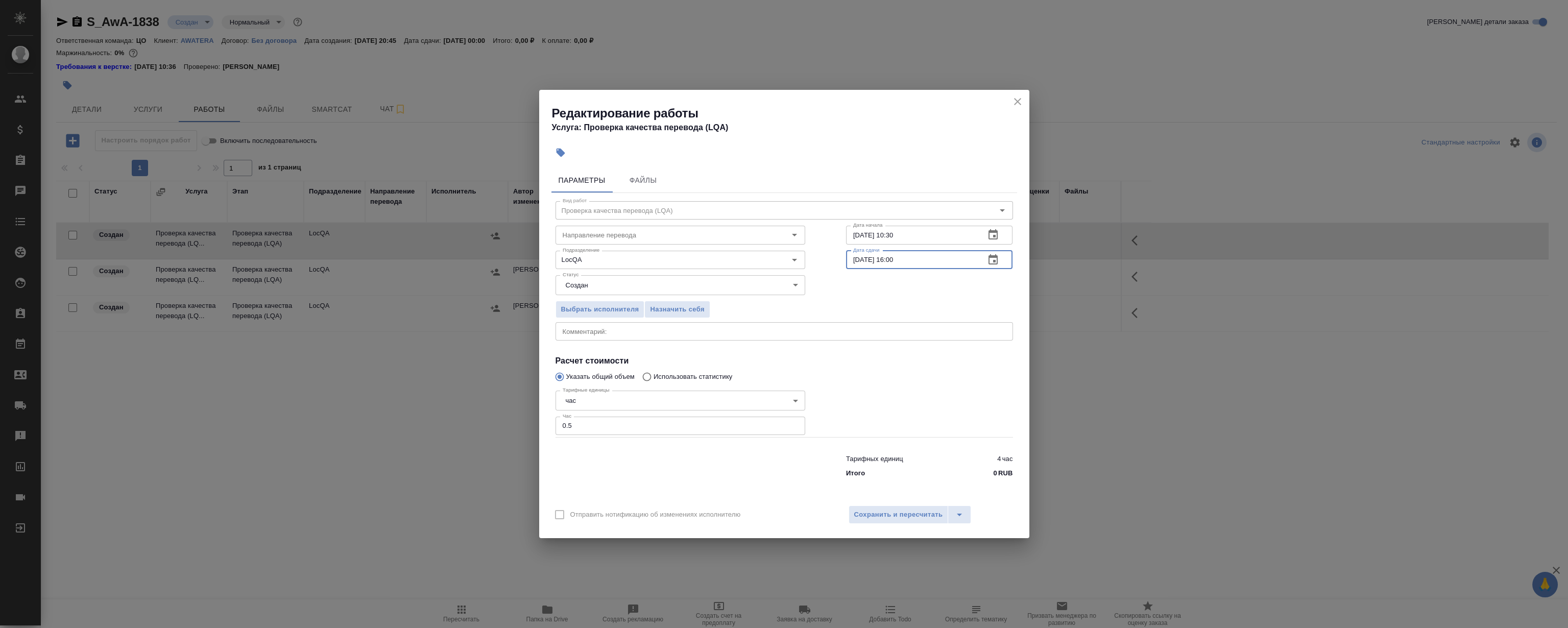
click at [908, 257] on input "25.09.2025 16:00" at bounding box center [912, 260] width 131 height 18
type input "25.09.2025 16:00"
click at [912, 515] on span "Сохранить и пересчитать" at bounding box center [898, 514] width 89 height 12
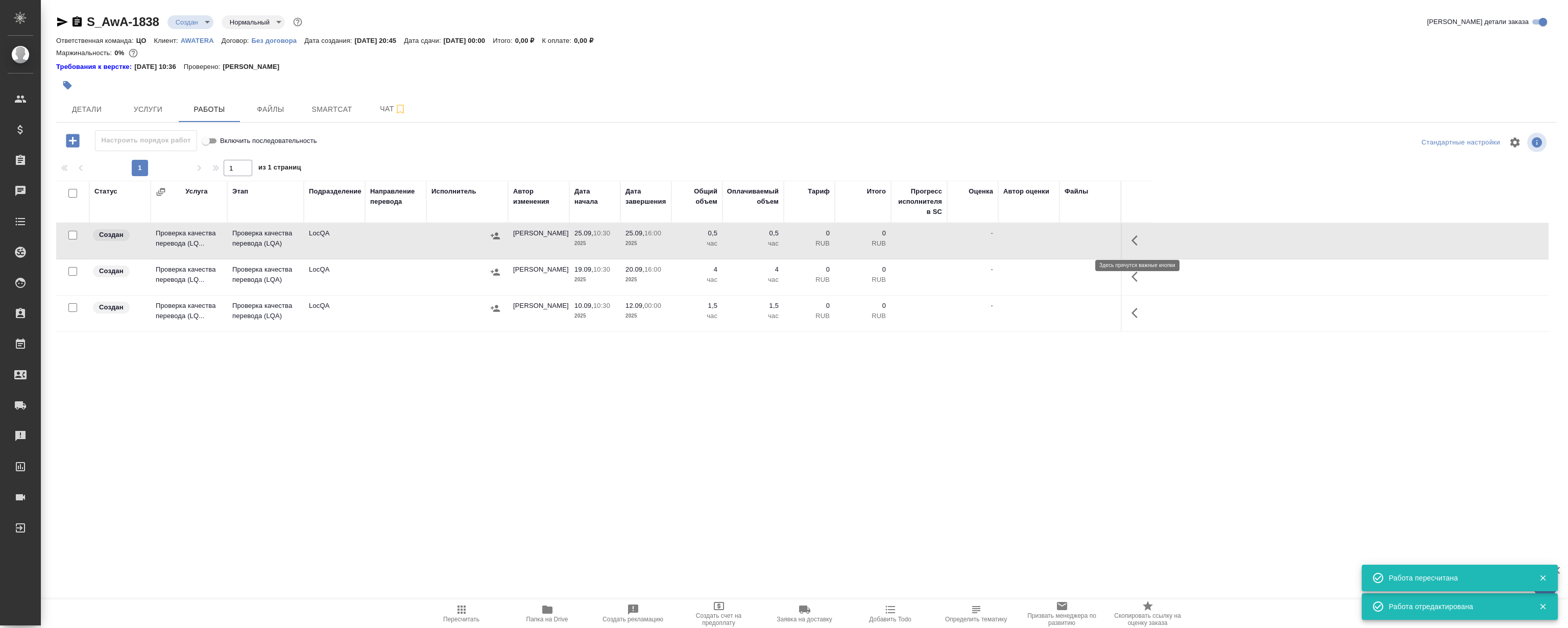
click at [1135, 236] on icon "button" at bounding box center [1138, 240] width 12 height 12
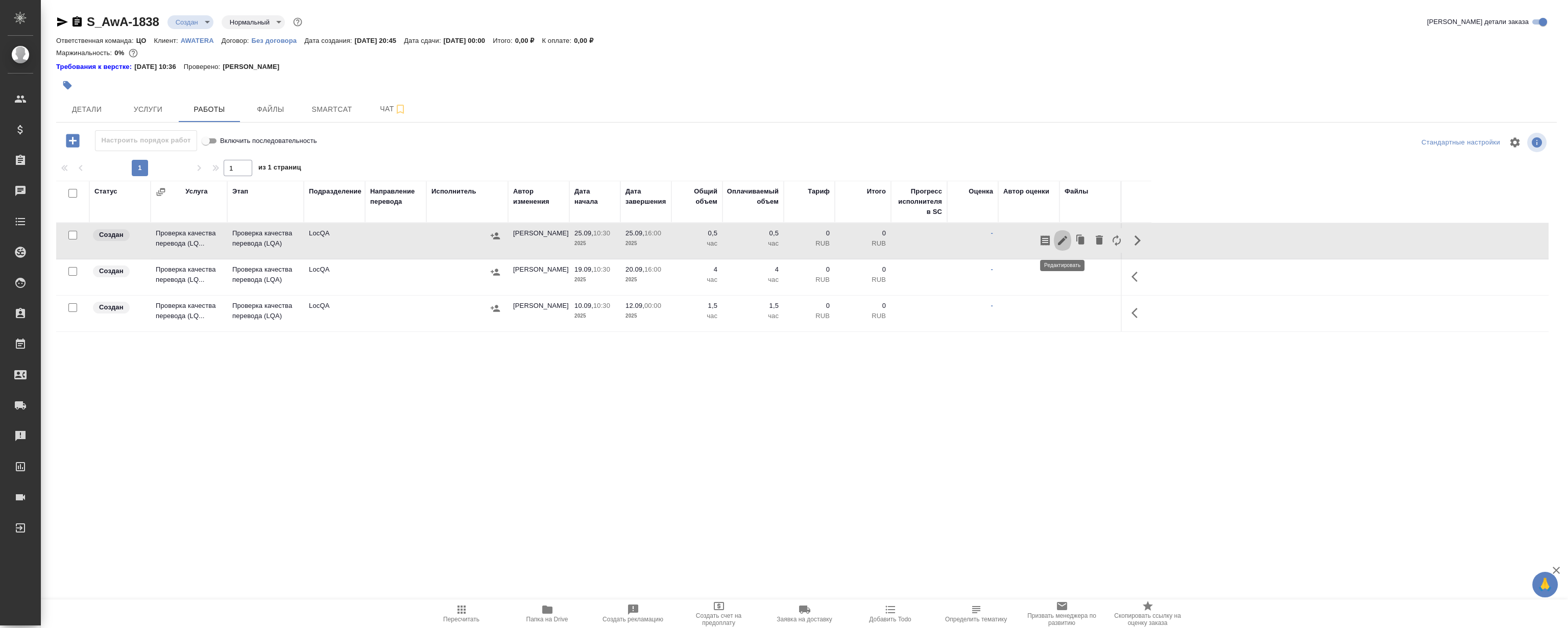
click at [1060, 235] on icon "button" at bounding box center [1063, 240] width 12 height 12
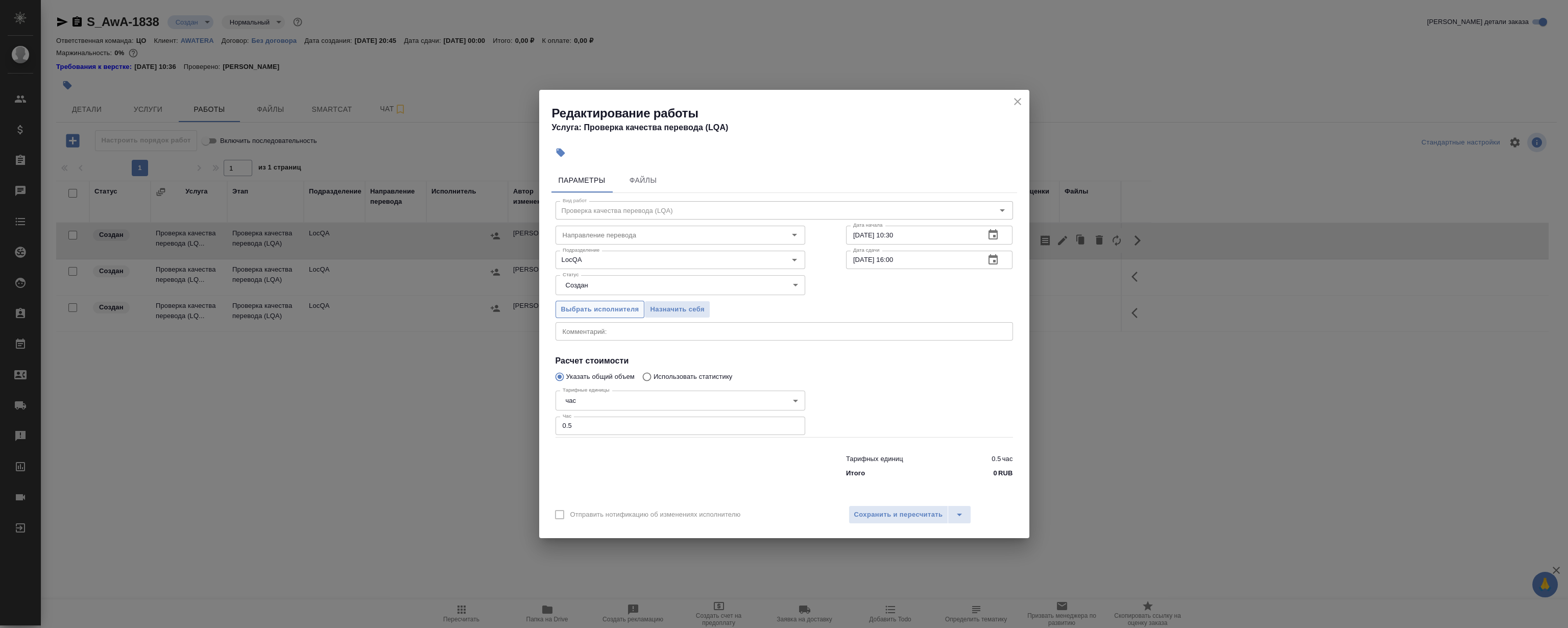
click at [589, 306] on span "Выбрать исполнителя" at bounding box center [600, 309] width 78 height 12
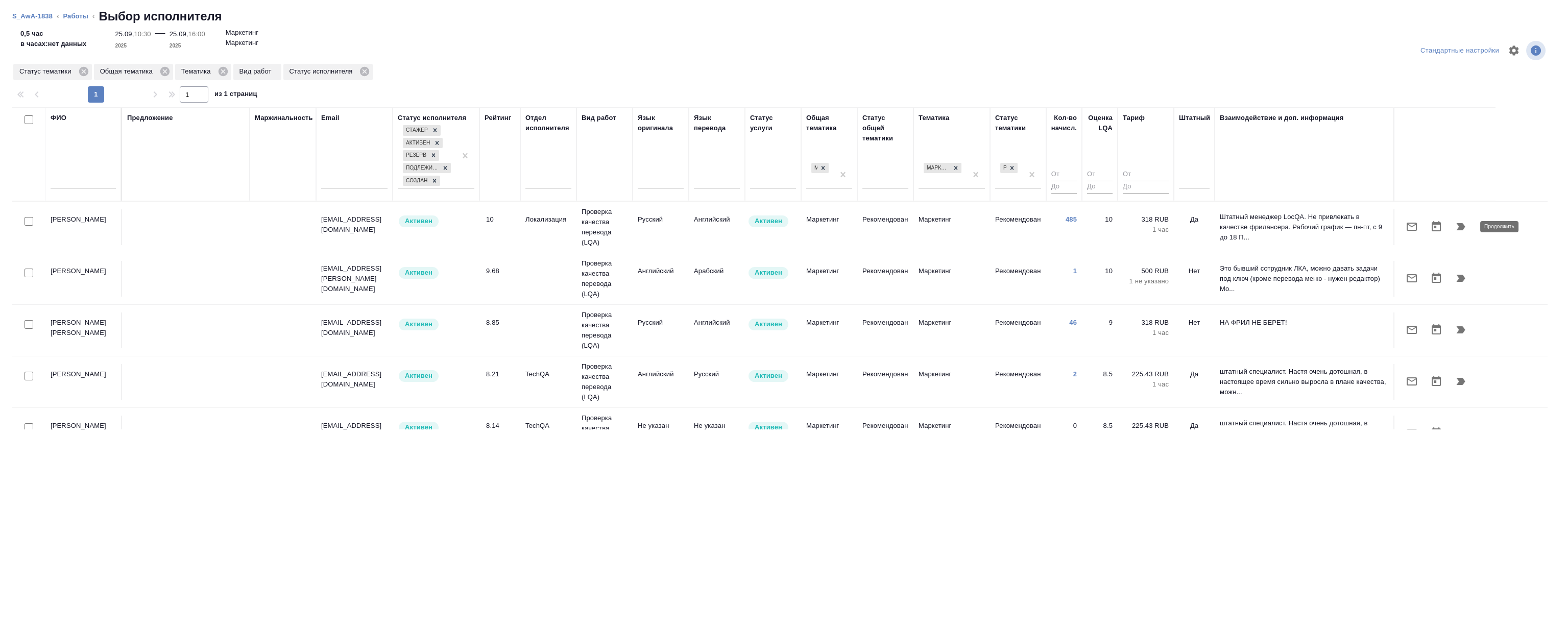
click at [1460, 226] on icon "button" at bounding box center [1461, 227] width 9 height 7
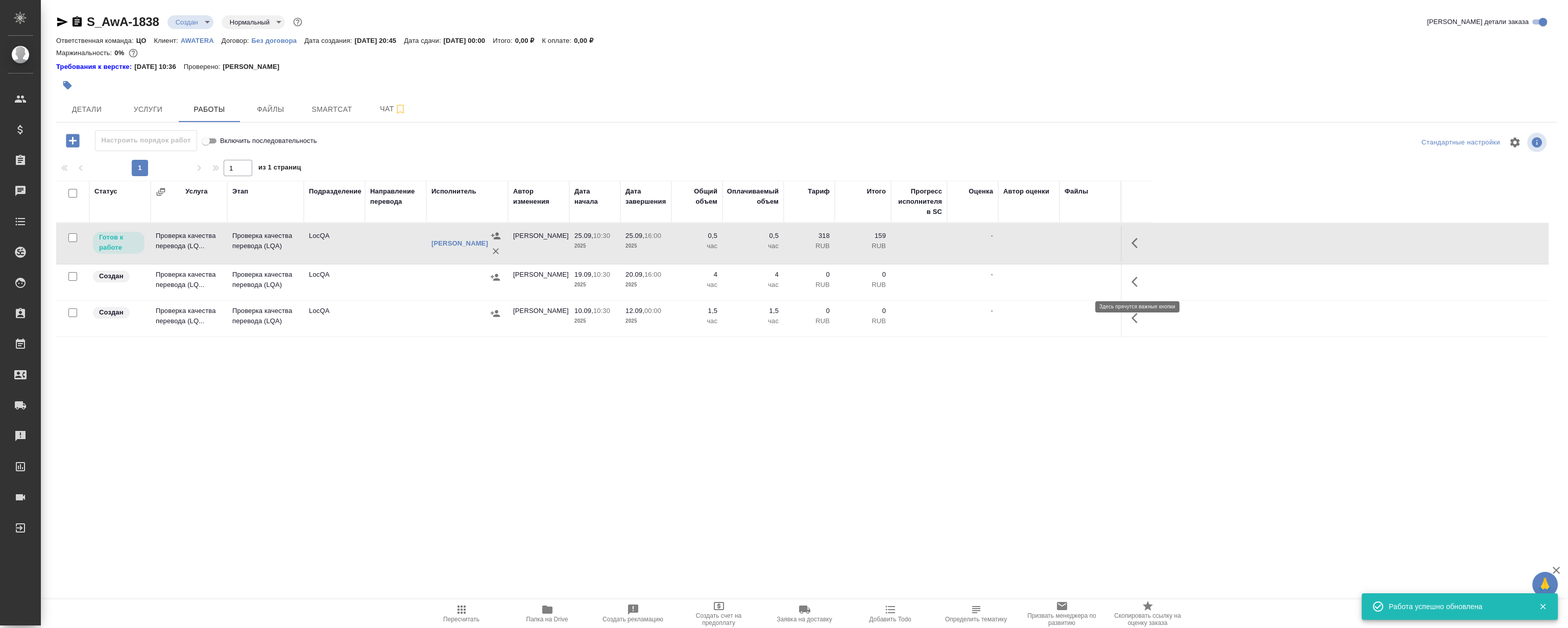
click at [1138, 291] on button "button" at bounding box center [1138, 282] width 24 height 24
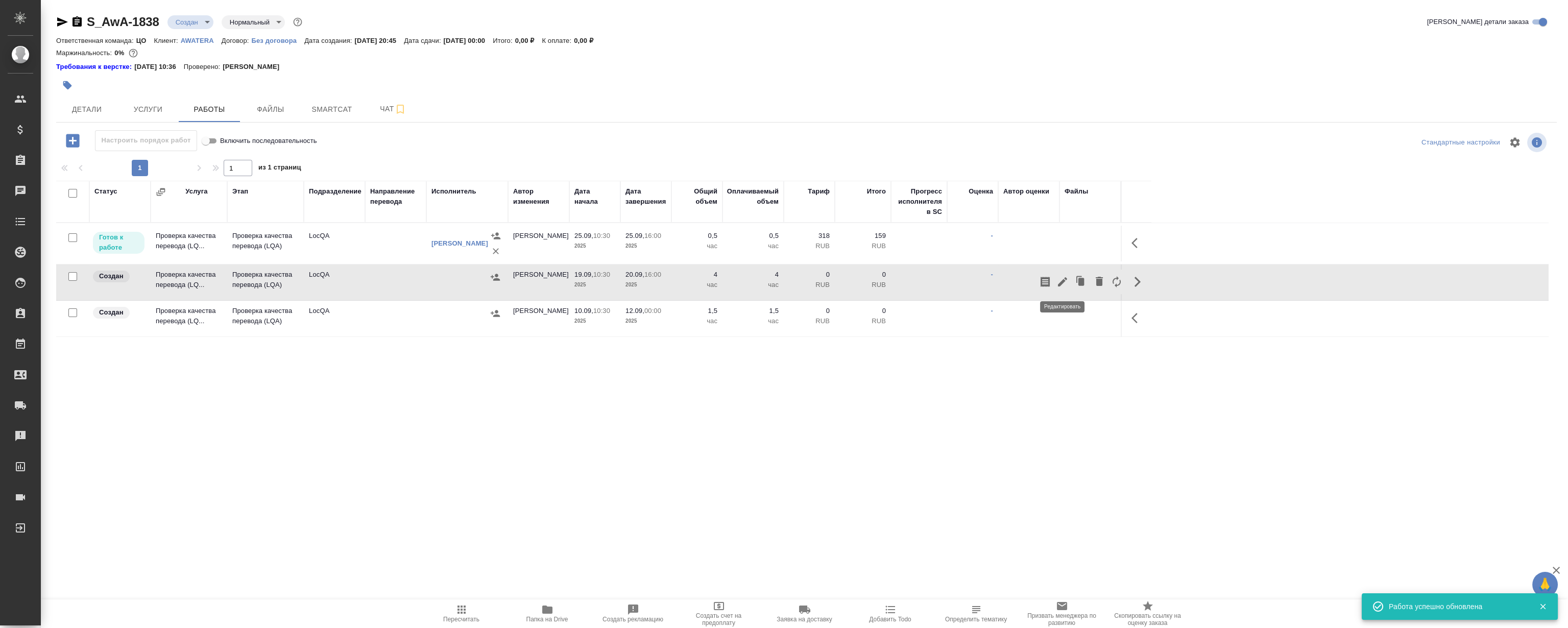
click at [1063, 281] on icon "button" at bounding box center [1062, 281] width 9 height 9
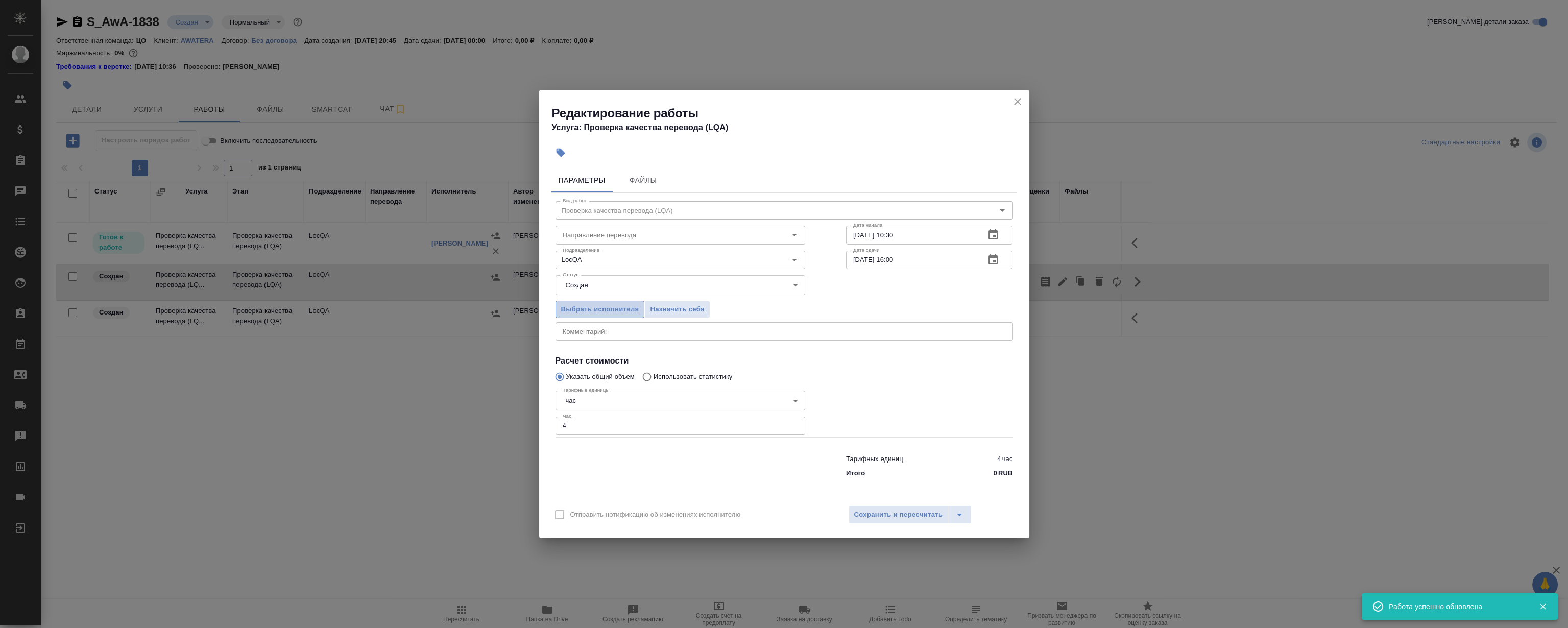
click at [613, 312] on span "Выбрать исполнителя" at bounding box center [600, 309] width 78 height 12
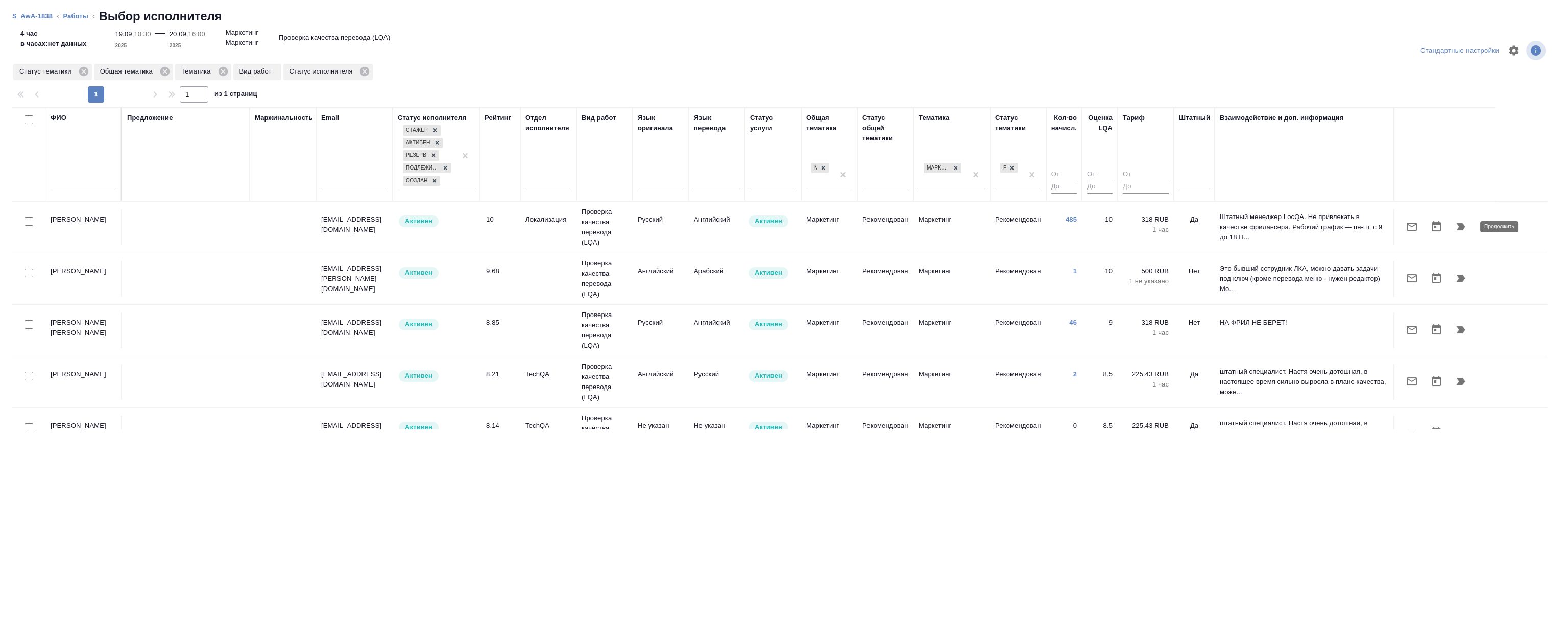
click at [1457, 224] on icon "button" at bounding box center [1461, 227] width 9 height 7
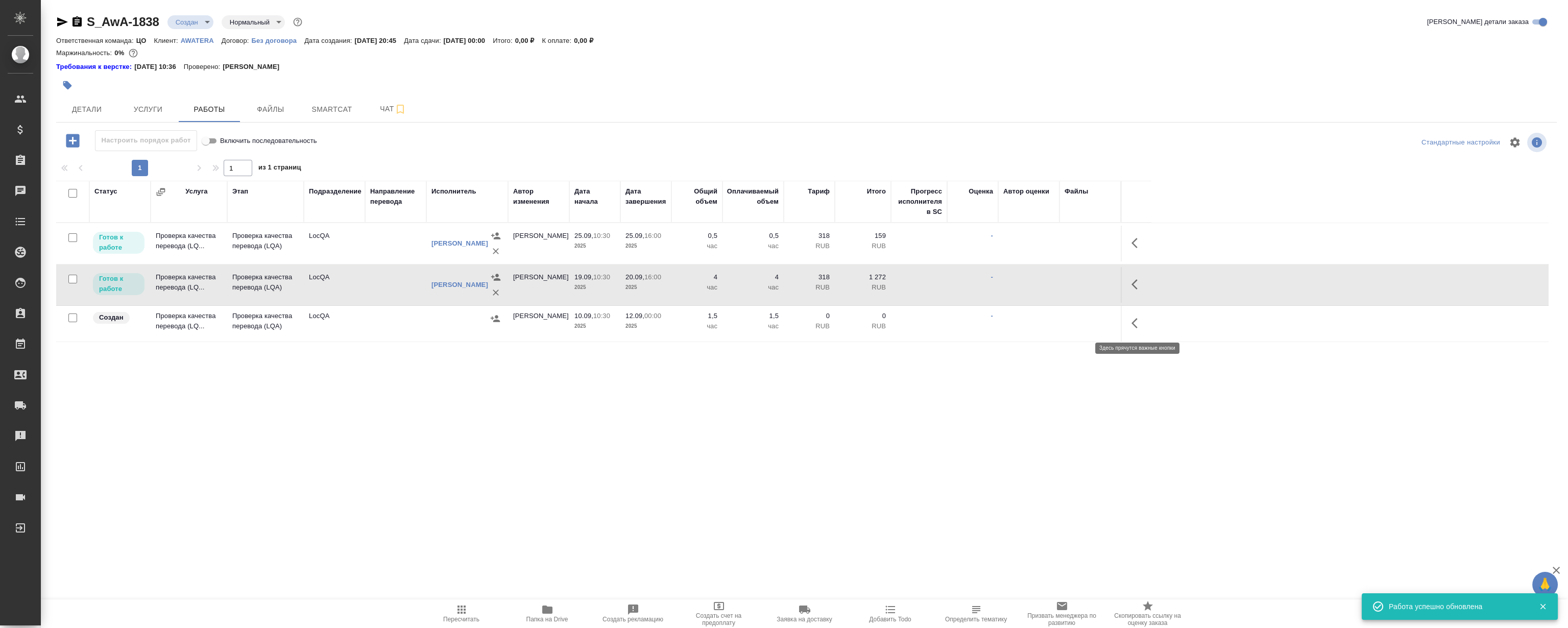
click at [1141, 322] on icon "button" at bounding box center [1138, 323] width 12 height 12
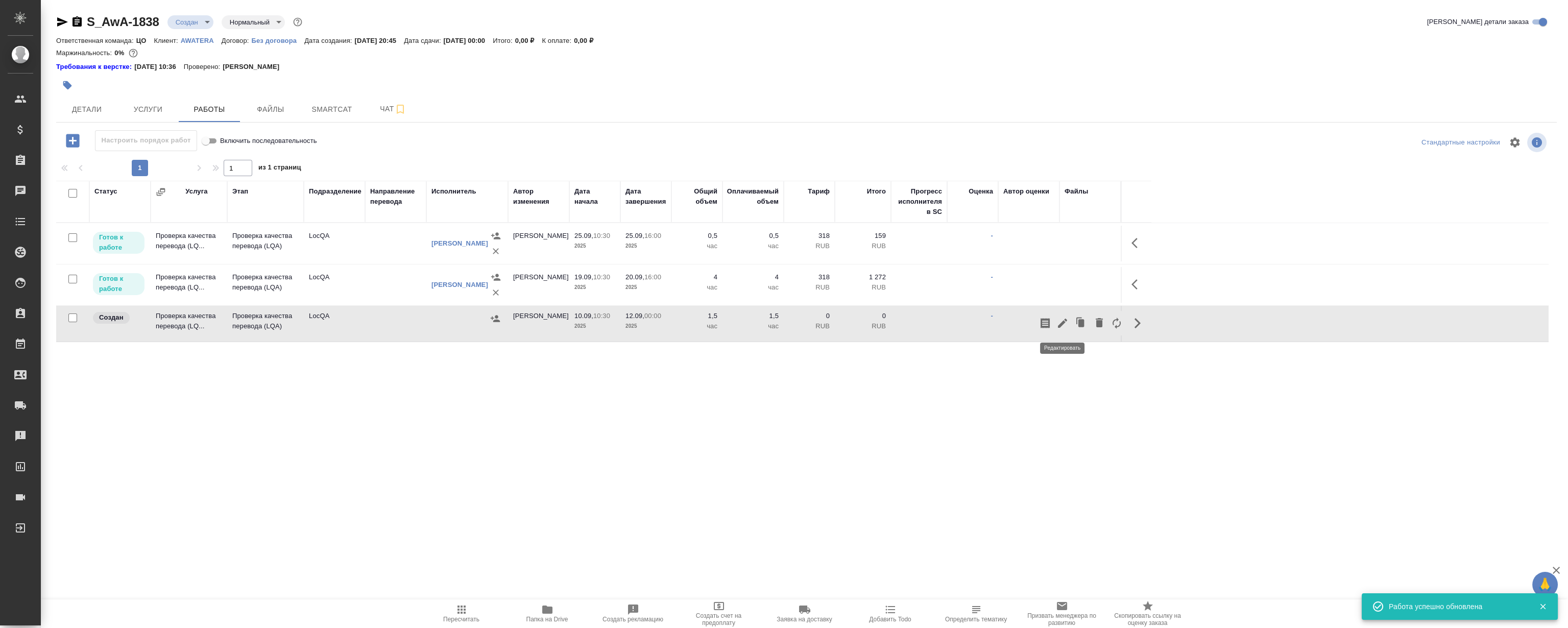
click at [1063, 323] on icon "button" at bounding box center [1062, 323] width 9 height 9
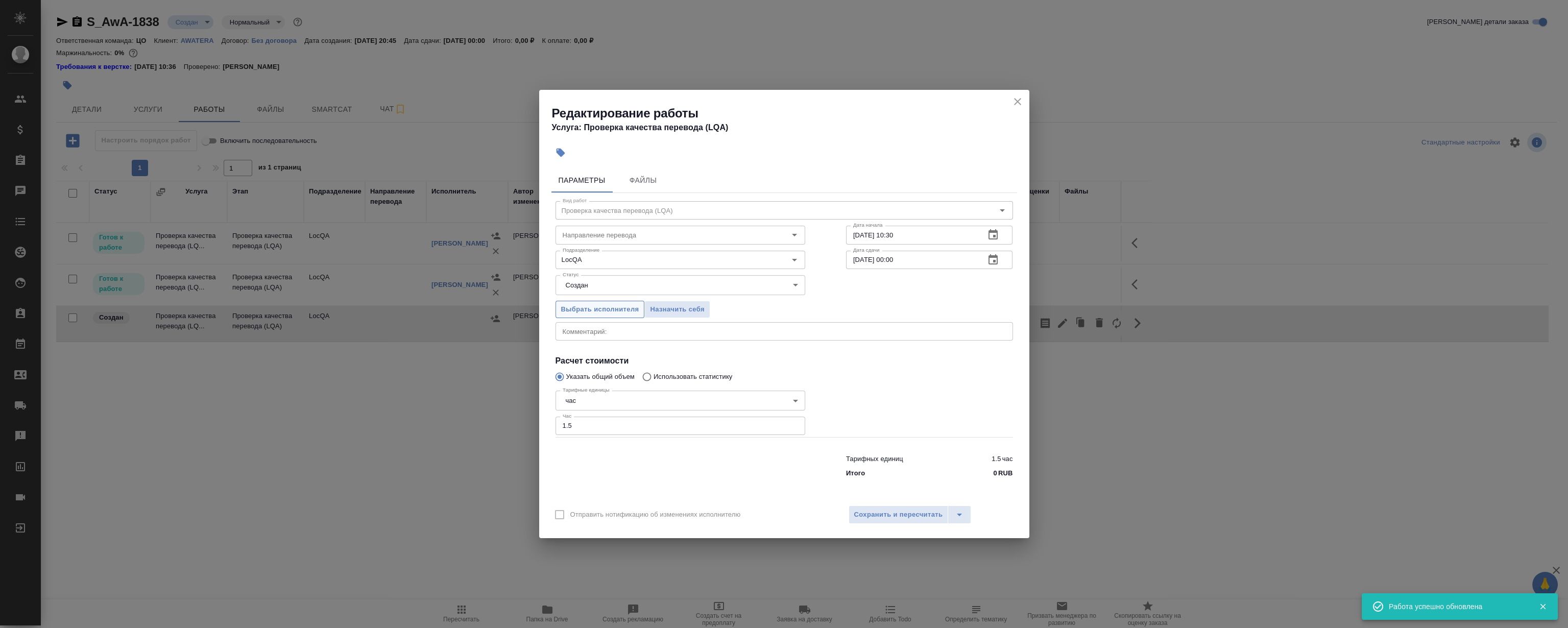
click at [572, 309] on span "Выбрать исполнителя" at bounding box center [600, 309] width 78 height 12
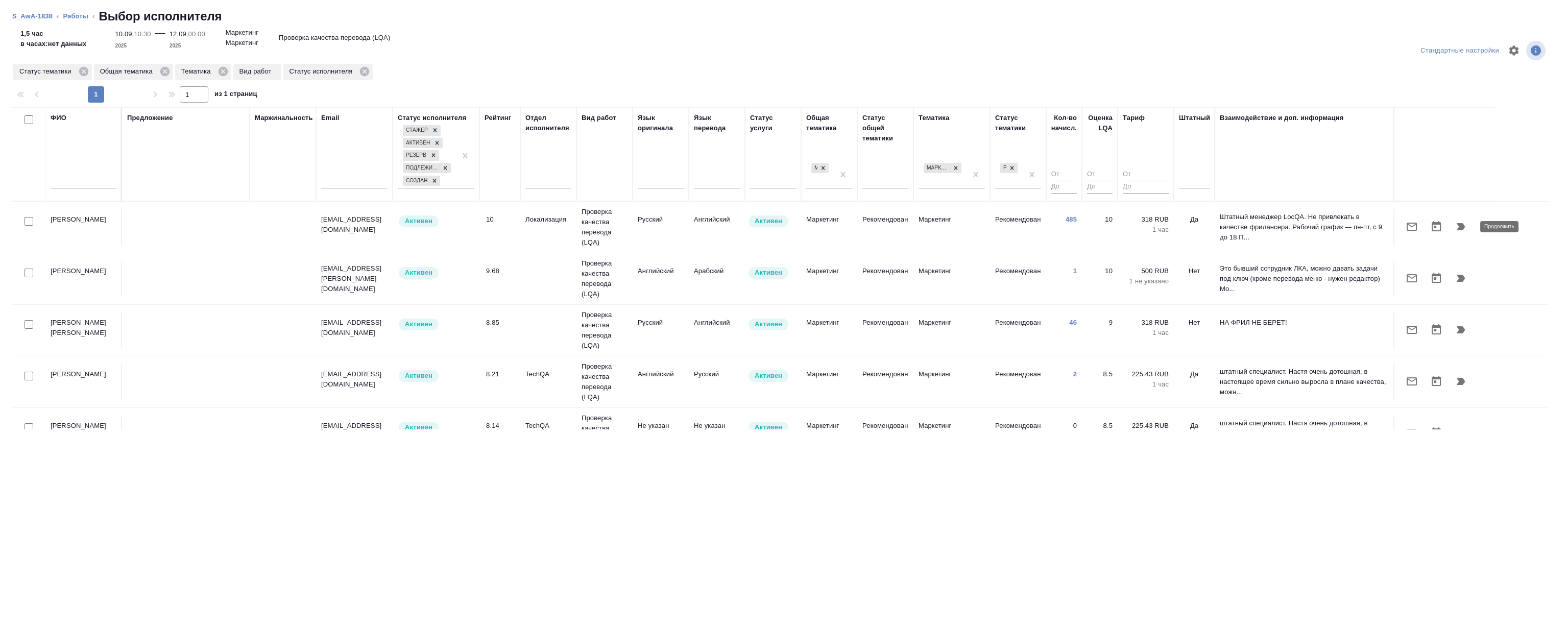
click at [1460, 228] on icon "button" at bounding box center [1461, 227] width 9 height 7
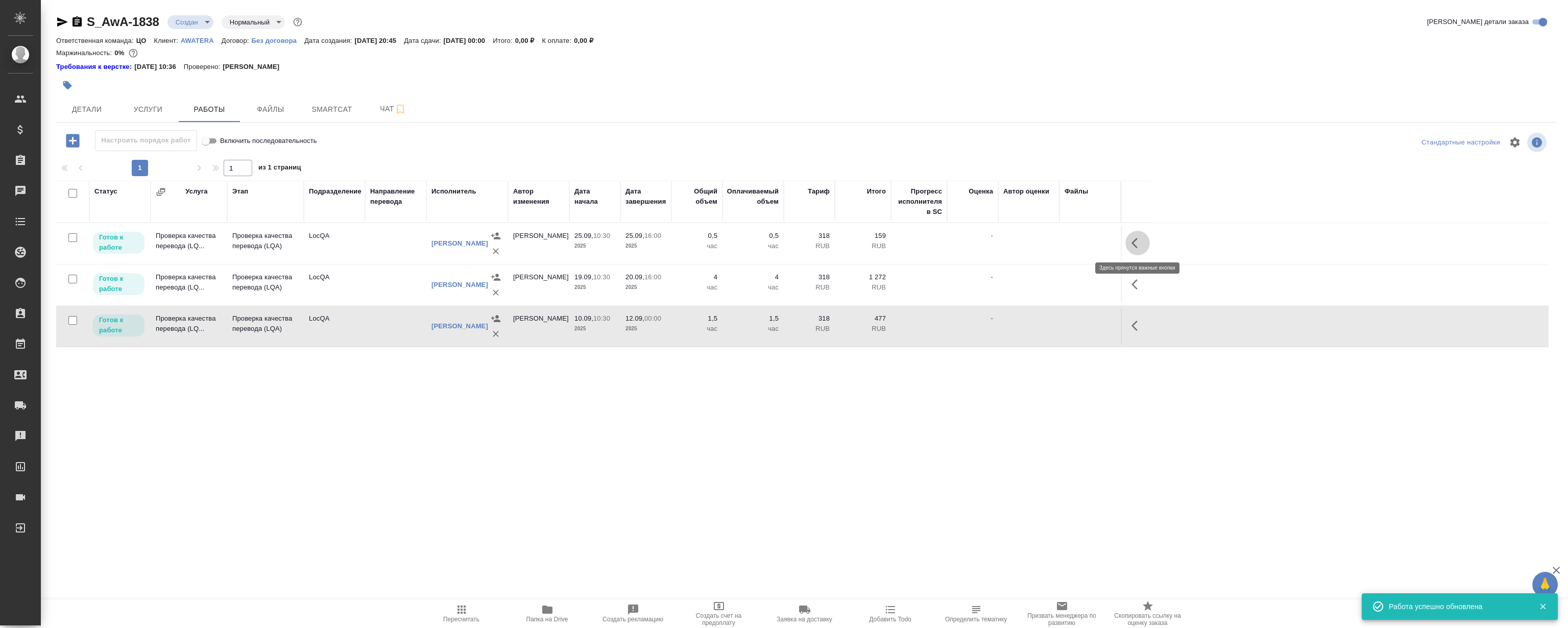
click at [1132, 237] on icon "button" at bounding box center [1138, 243] width 12 height 12
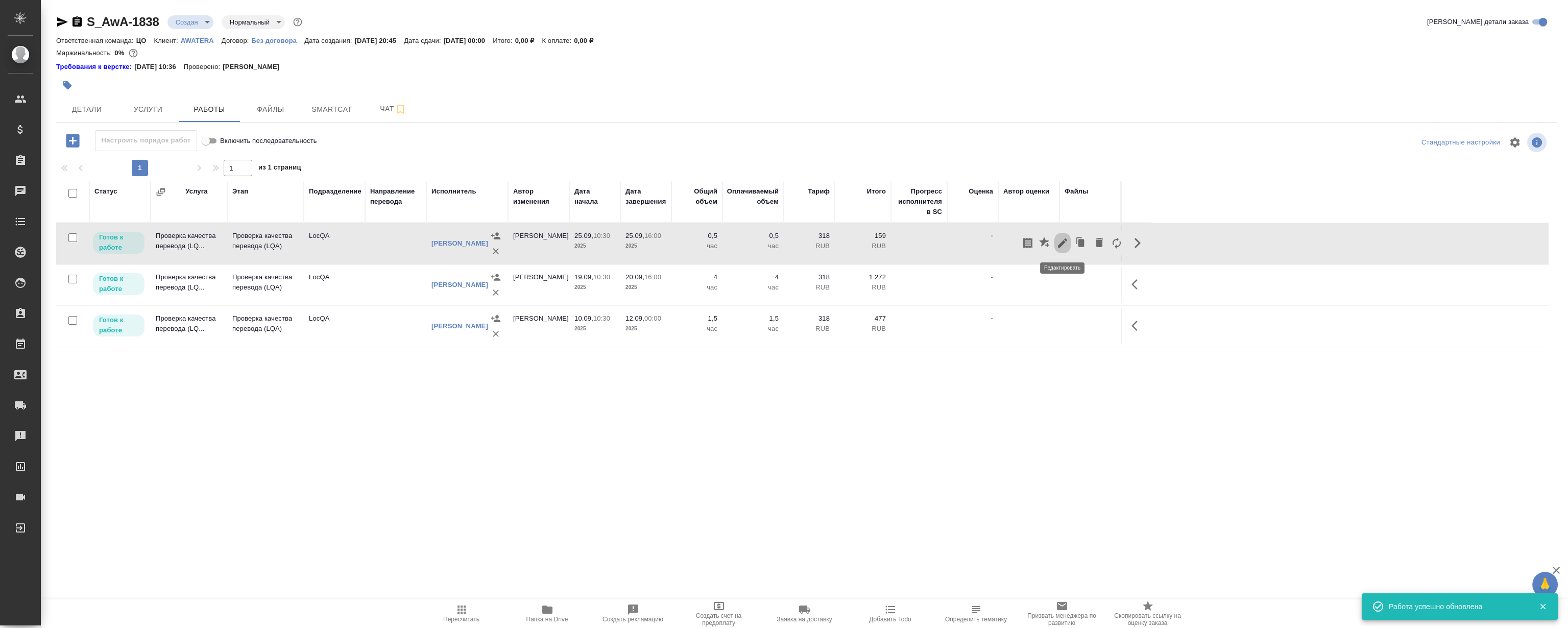
click at [1057, 245] on icon "button" at bounding box center [1063, 243] width 12 height 12
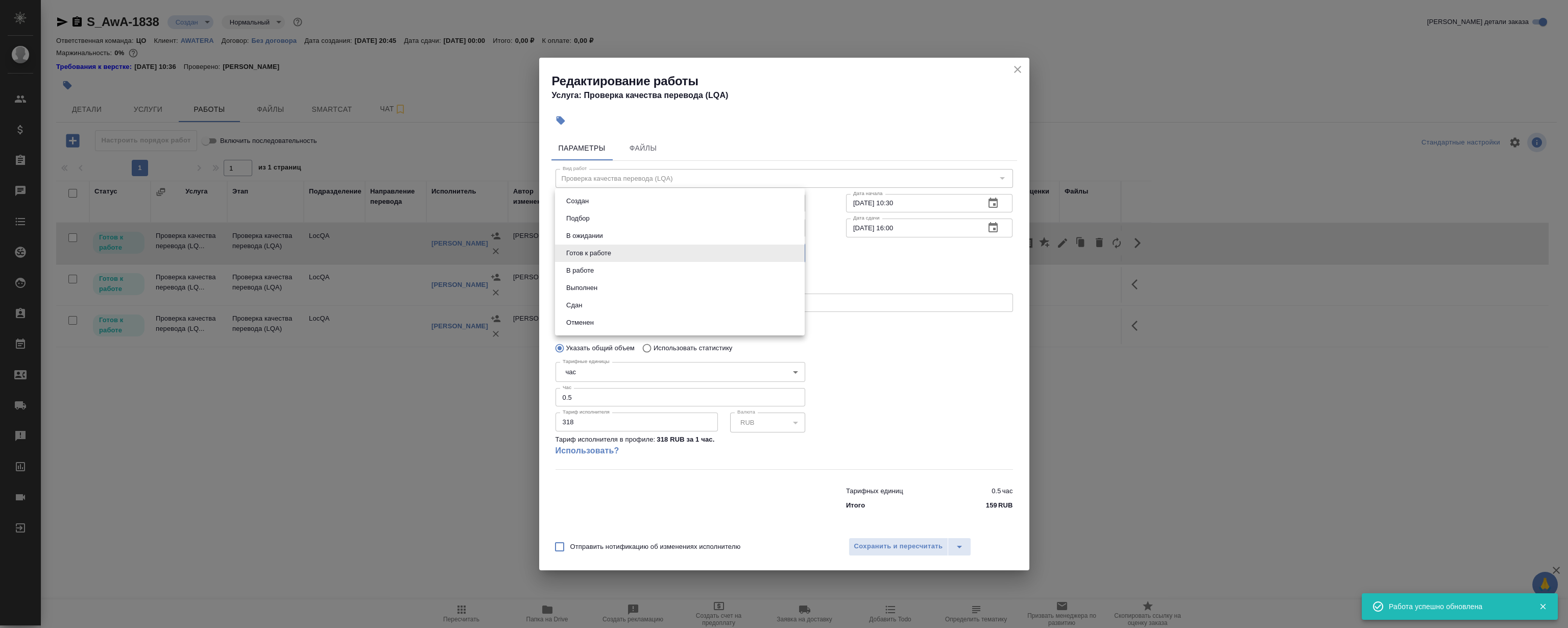
click at [582, 256] on body "🙏 .cls-1 fill:#fff; AWATERA Magerramov Ruslan Клиенты Спецификации Заказы 0 Чат…" at bounding box center [784, 314] width 1568 height 628
click at [588, 301] on li "Сдан" at bounding box center [680, 305] width 250 height 18
type input "closed"
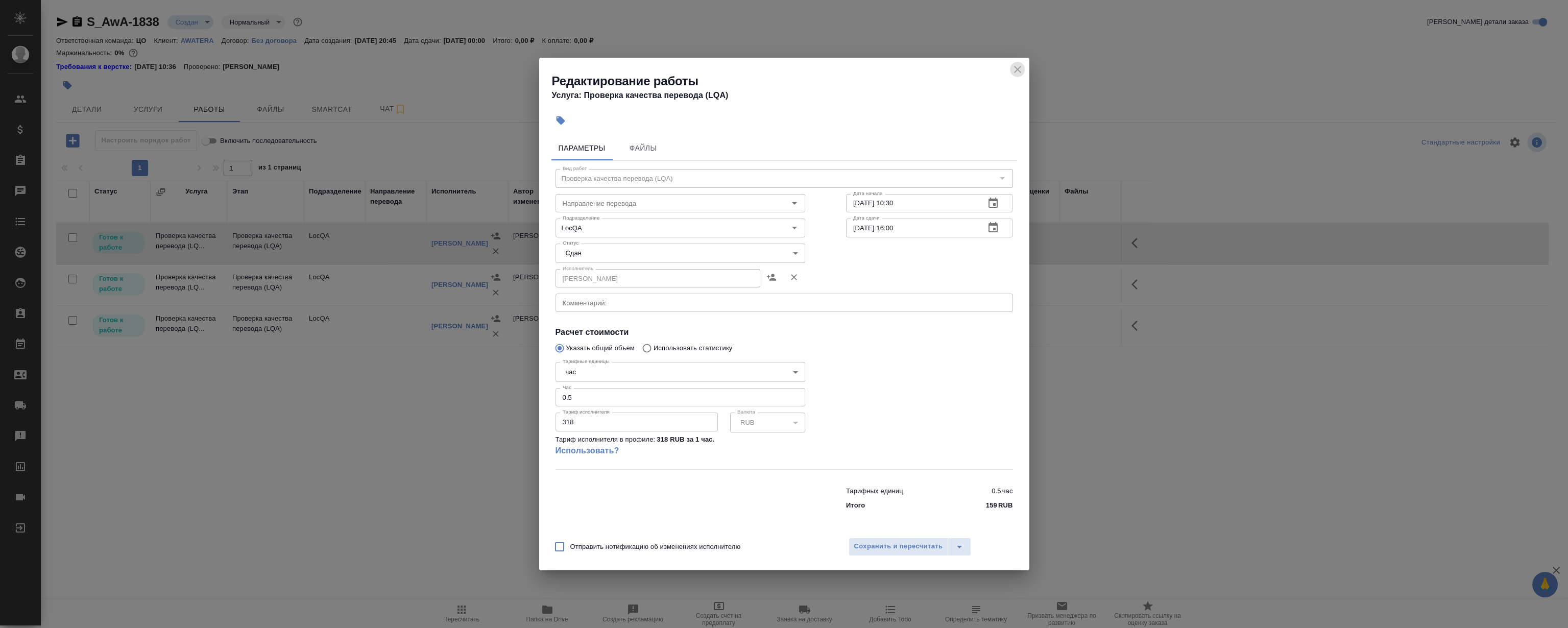
click at [1017, 67] on icon "close" at bounding box center [1018, 69] width 12 height 12
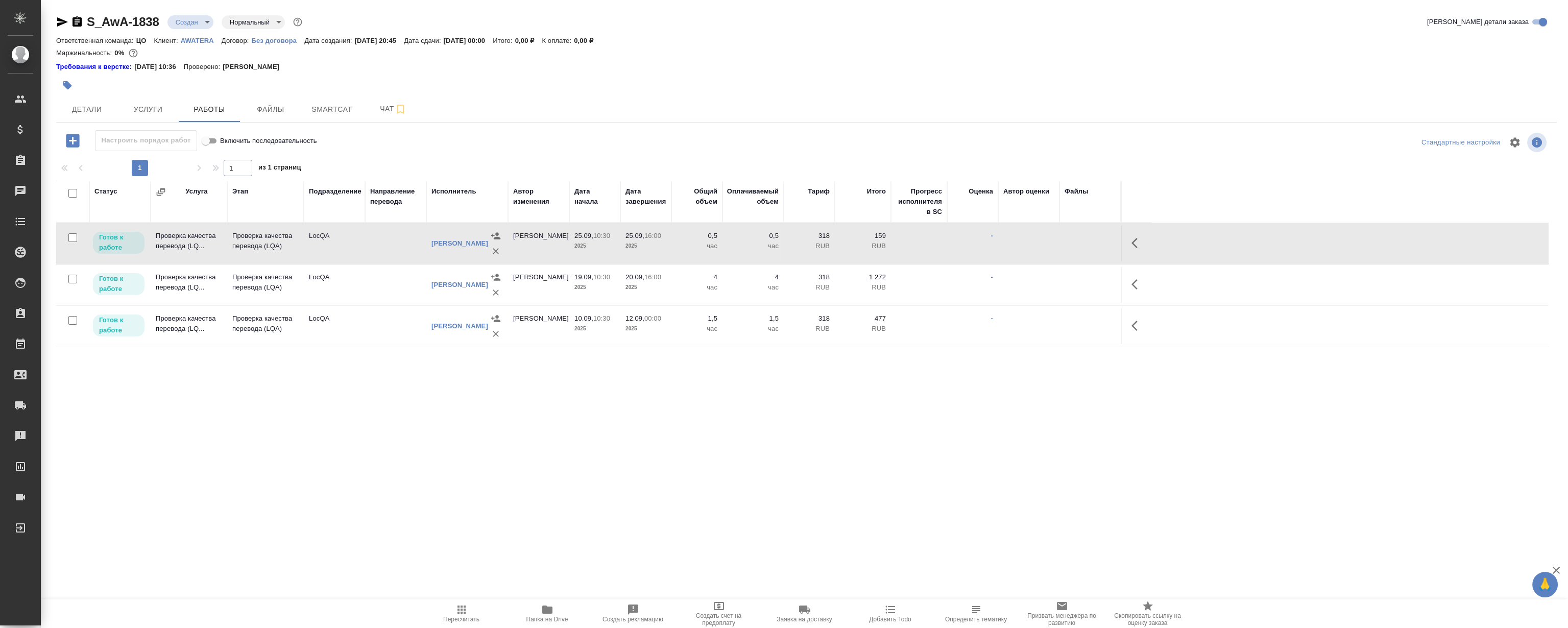
click at [77, 188] on div at bounding box center [70, 193] width 18 height 14
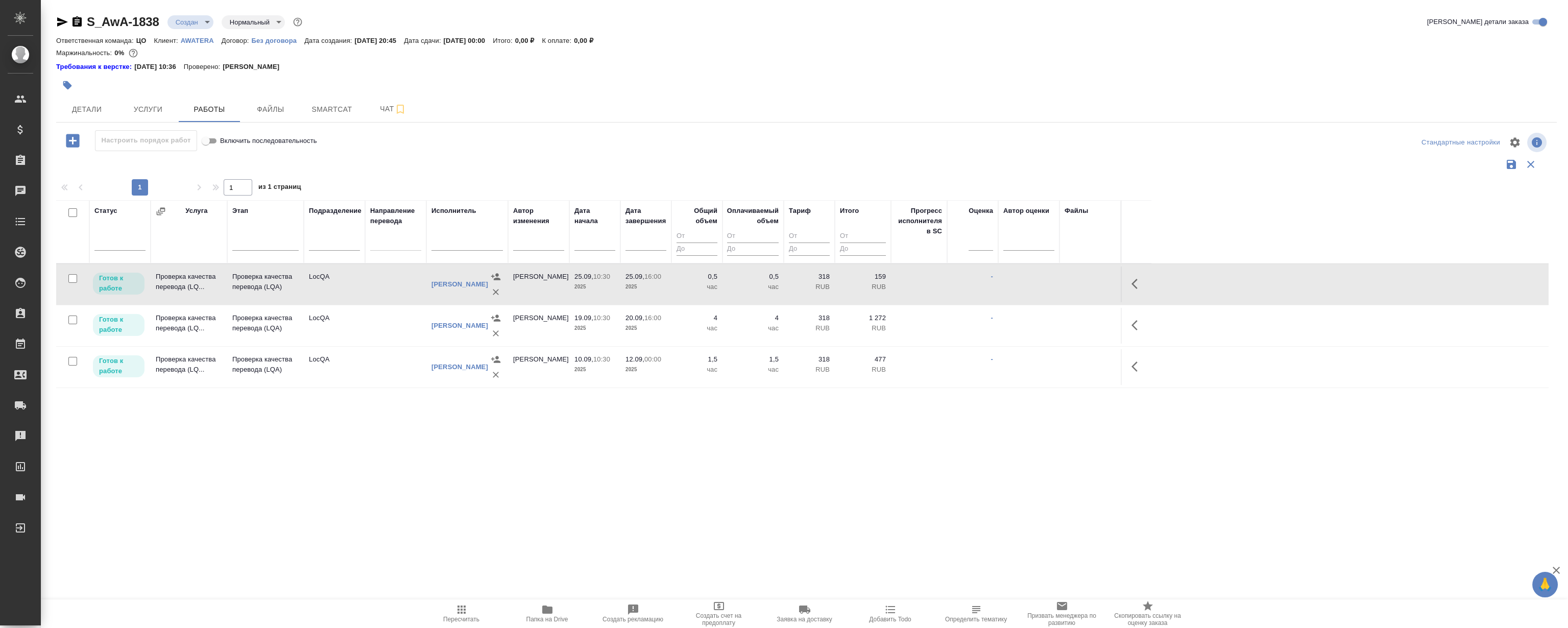
click at [73, 211] on input "checkbox" at bounding box center [72, 212] width 9 height 9
checkbox input "true"
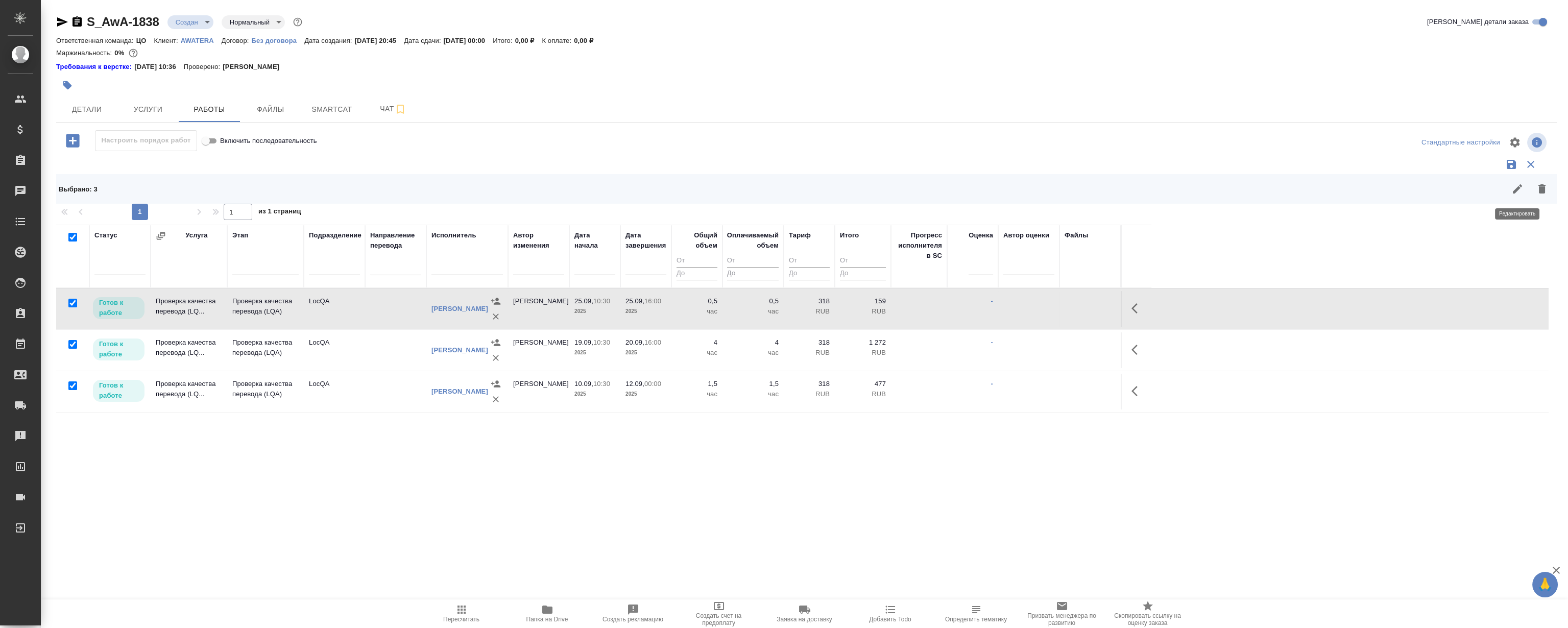
click at [1514, 186] on icon "button" at bounding box center [1517, 189] width 12 height 12
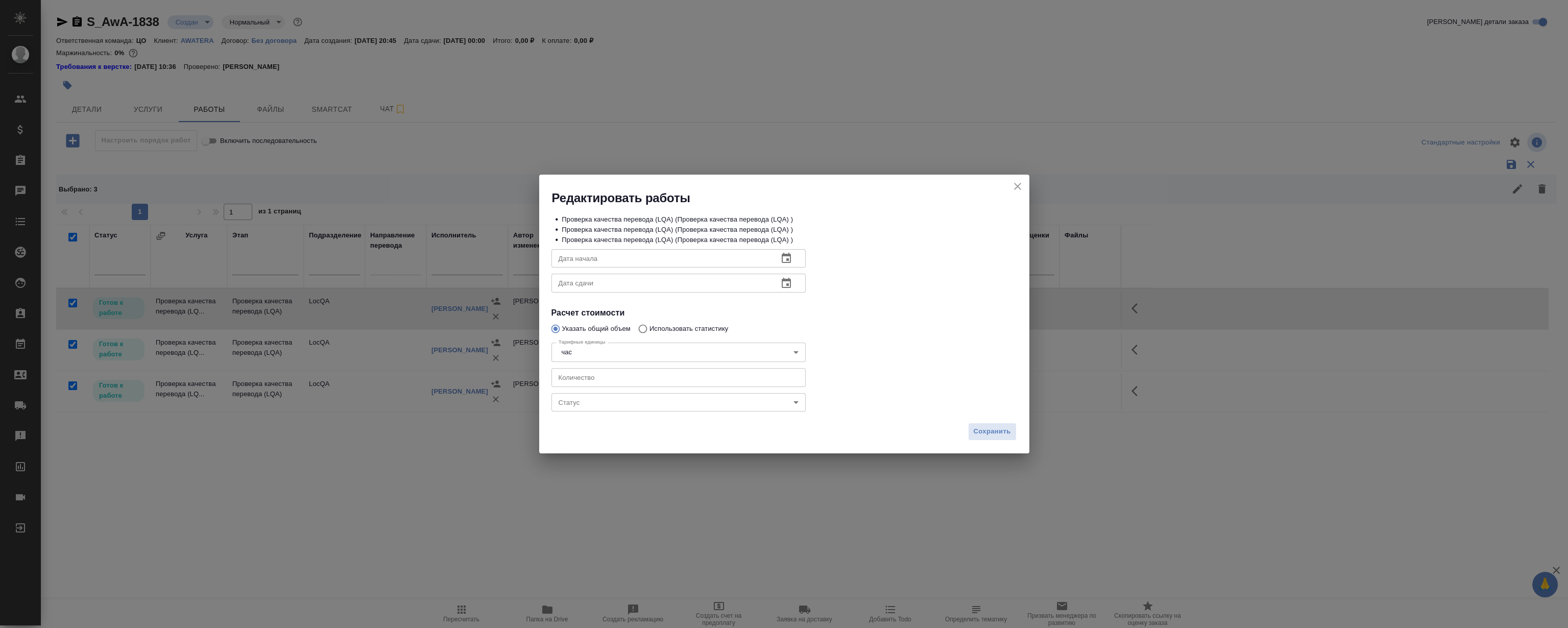
click at [613, 286] on input "text" at bounding box center [661, 283] width 219 height 18
click at [918, 284] on div "Дата сдачи Дата сдачи" at bounding box center [784, 281] width 506 height 65
click at [1015, 182] on icon "close" at bounding box center [1018, 186] width 12 height 12
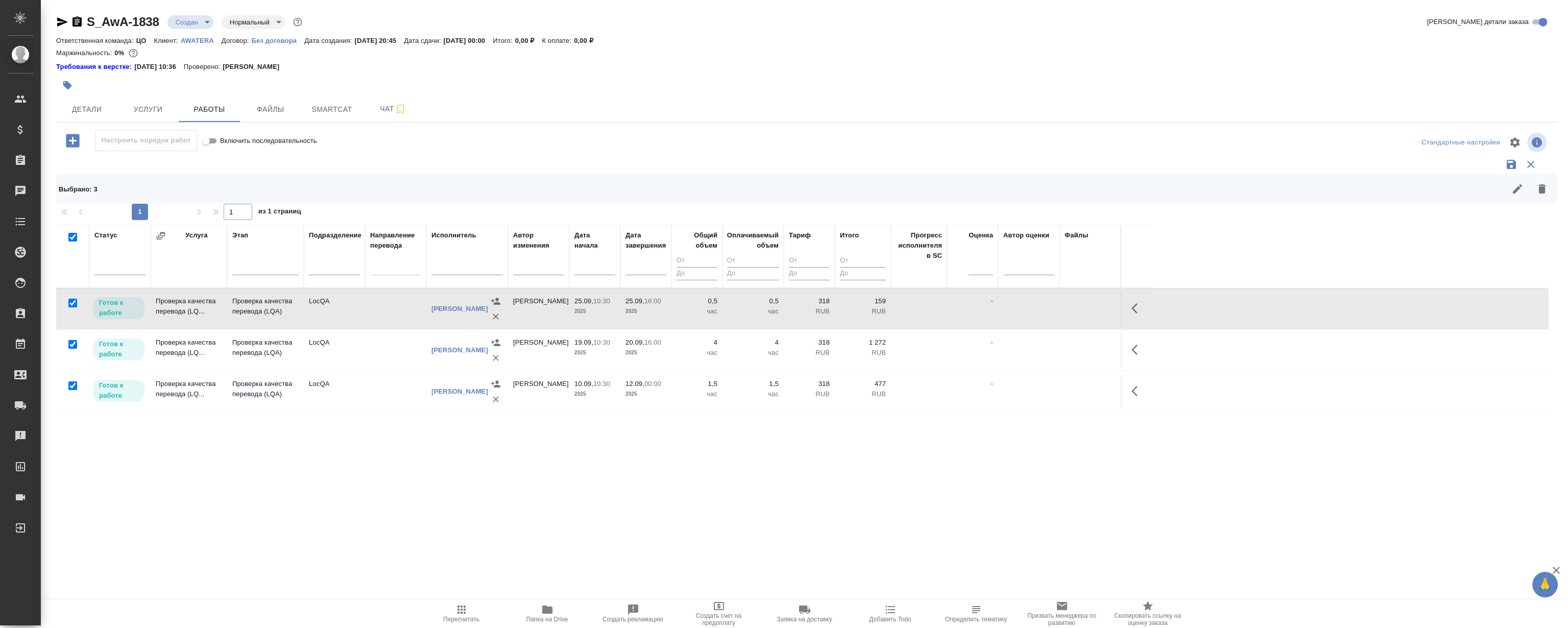
click at [71, 237] on input "checkbox" at bounding box center [72, 237] width 9 height 9
checkbox input "false"
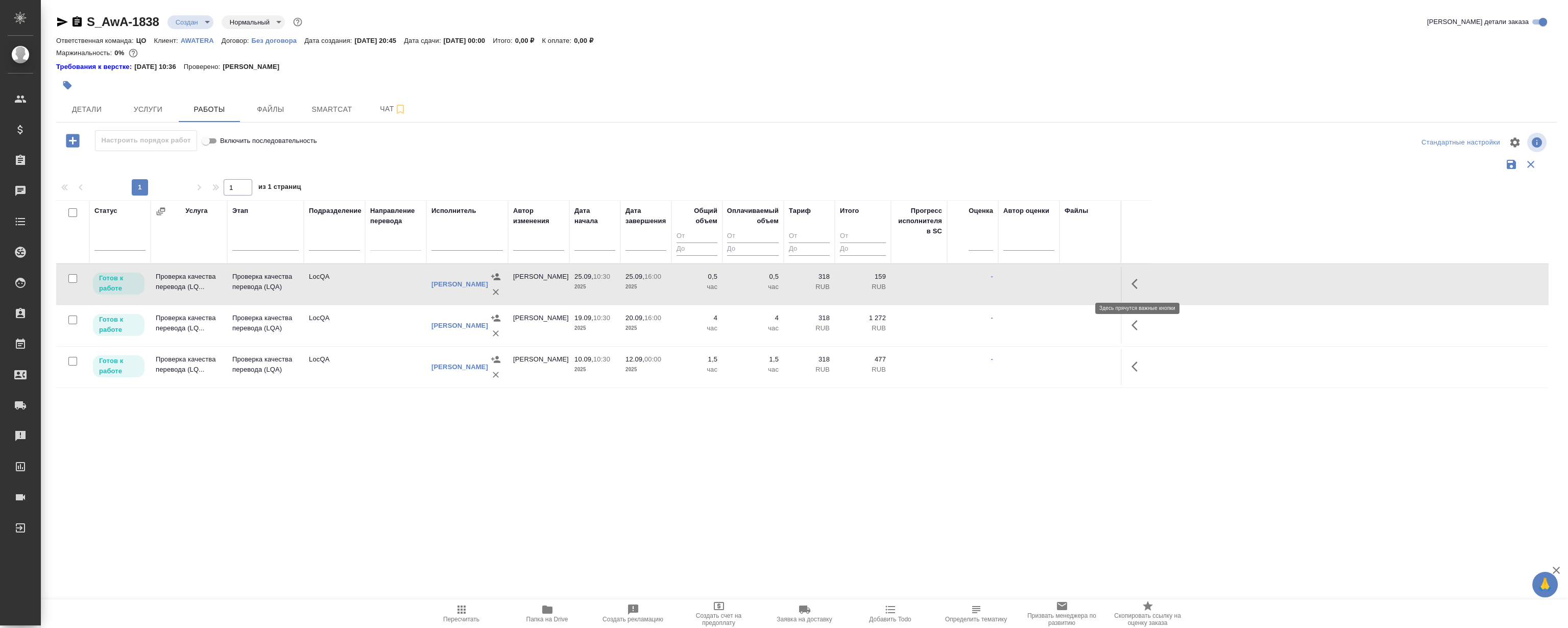
click at [1137, 279] on icon "button" at bounding box center [1135, 284] width 6 height 10
click at [1060, 281] on icon "button" at bounding box center [1063, 284] width 12 height 12
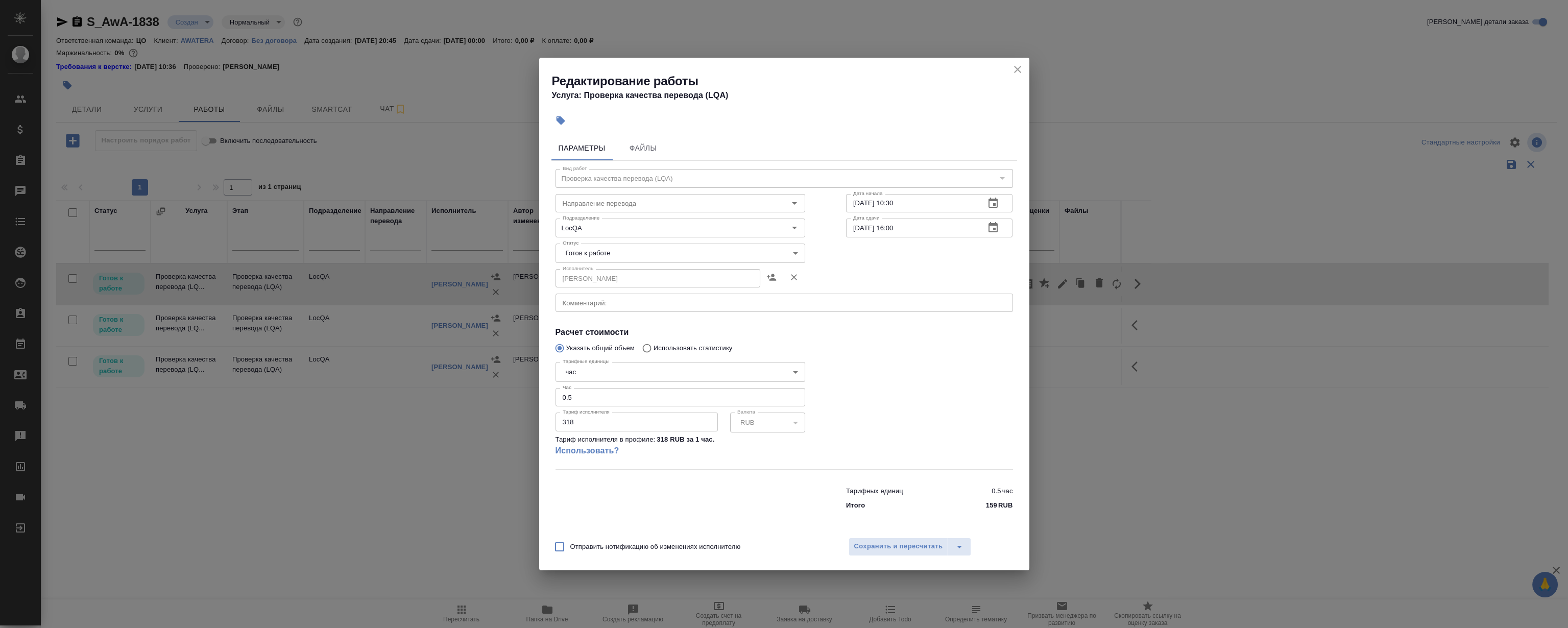
click at [616, 252] on body "🙏 .cls-1 fill:#fff; AWATERA Magerramov Ruslan Клиенты Спецификации Заказы 0 Чат…" at bounding box center [784, 314] width 1568 height 628
click at [598, 309] on li "Сдан" at bounding box center [680, 305] width 250 height 18
type input "closed"
click at [921, 550] on span "Сохранить и пересчитать" at bounding box center [898, 546] width 89 height 12
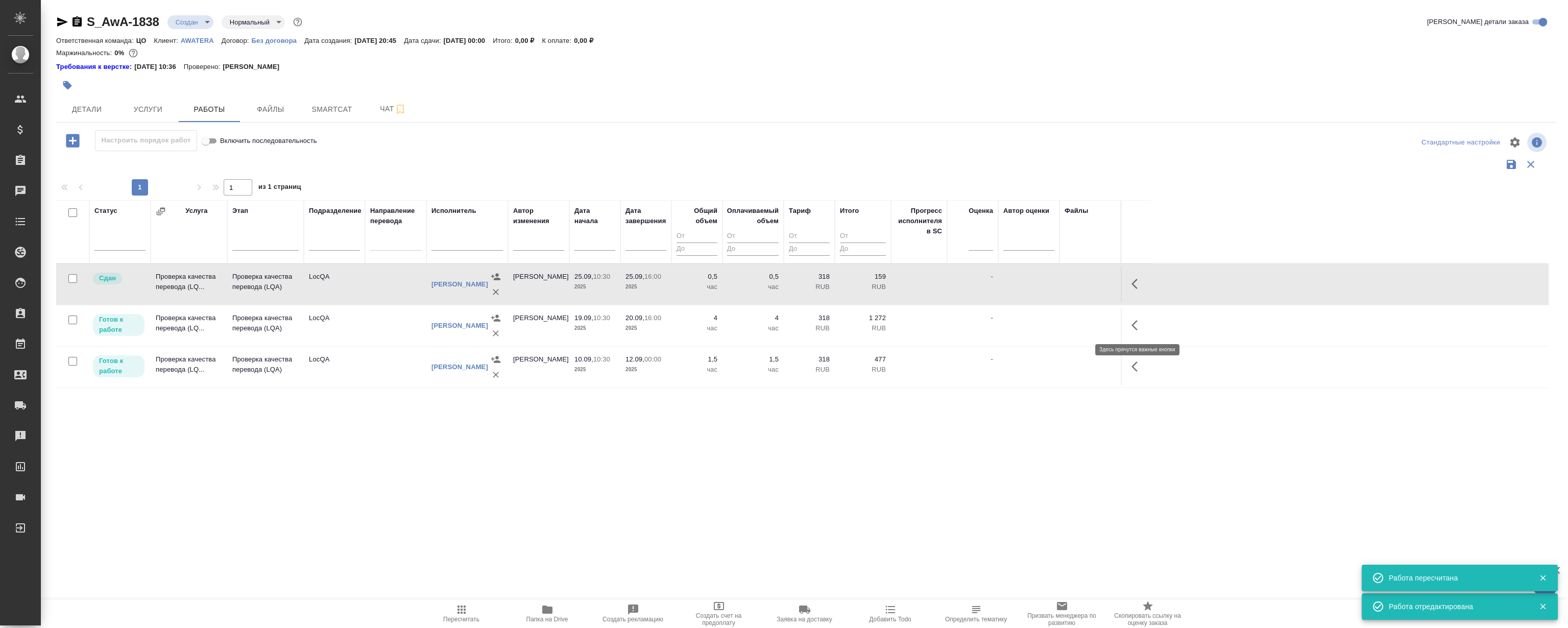
click at [1139, 324] on icon "button" at bounding box center [1138, 325] width 12 height 12
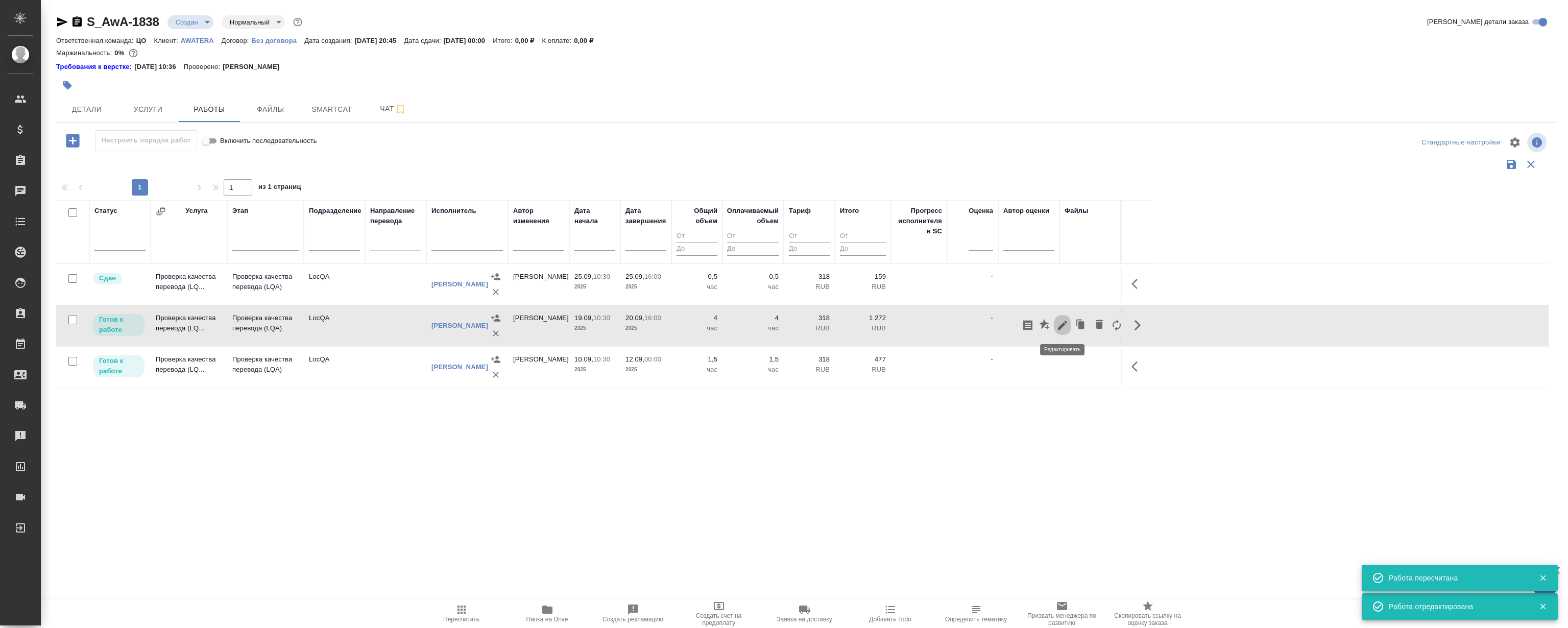
click at [1065, 321] on icon "button" at bounding box center [1062, 325] width 9 height 9
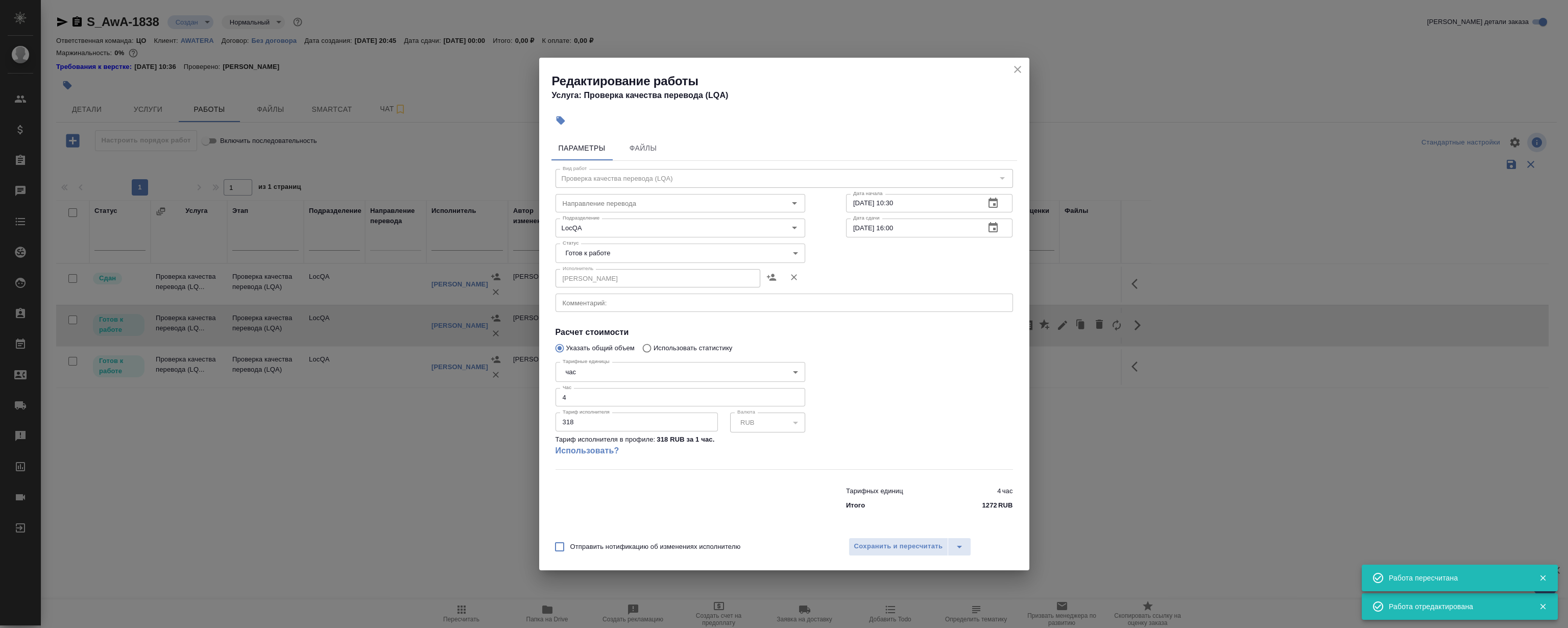
click at [612, 249] on body "🙏 .cls-1 fill:#fff; AWATERA Magerramov Ruslan Клиенты Спецификации Заказы 0 Чат…" at bounding box center [784, 314] width 1568 height 628
click at [588, 301] on li "Сдан" at bounding box center [680, 305] width 250 height 18
type input "closed"
click at [929, 543] on span "Сохранить и пересчитать" at bounding box center [898, 546] width 89 height 12
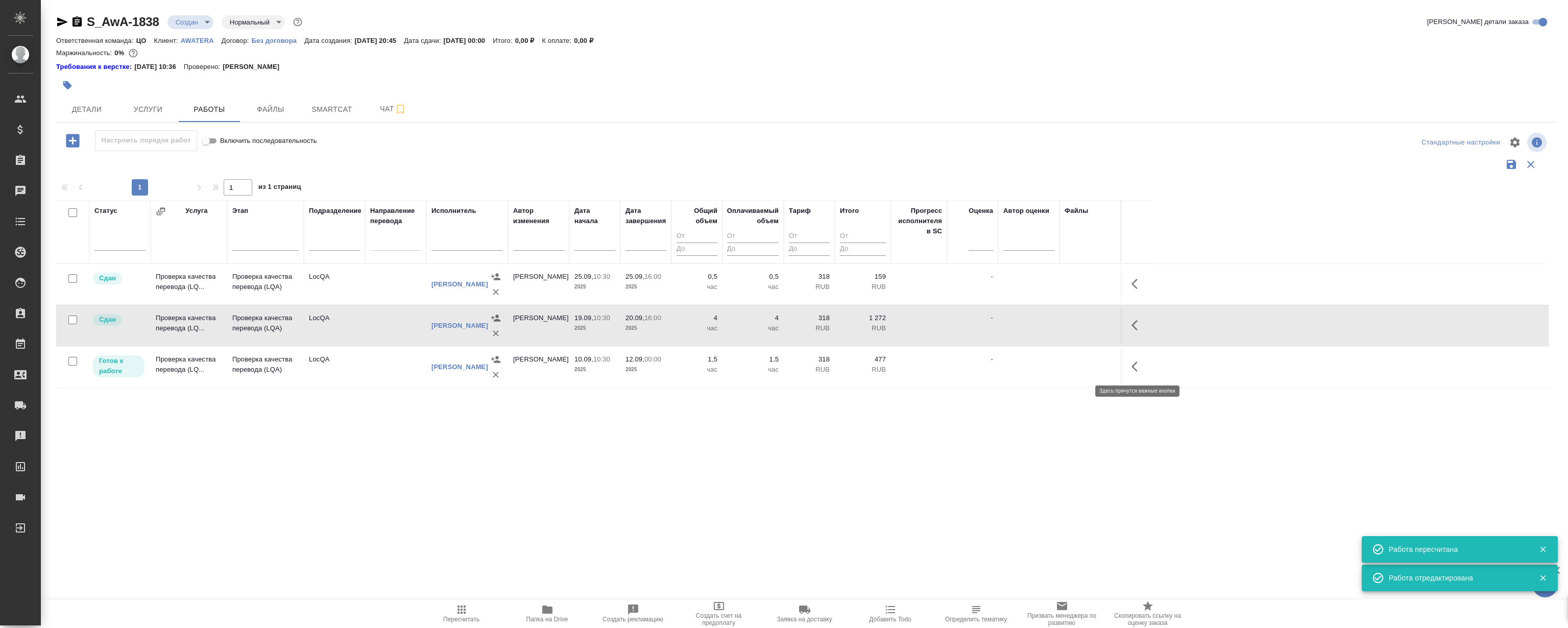
click at [1136, 368] on icon "button" at bounding box center [1138, 366] width 12 height 12
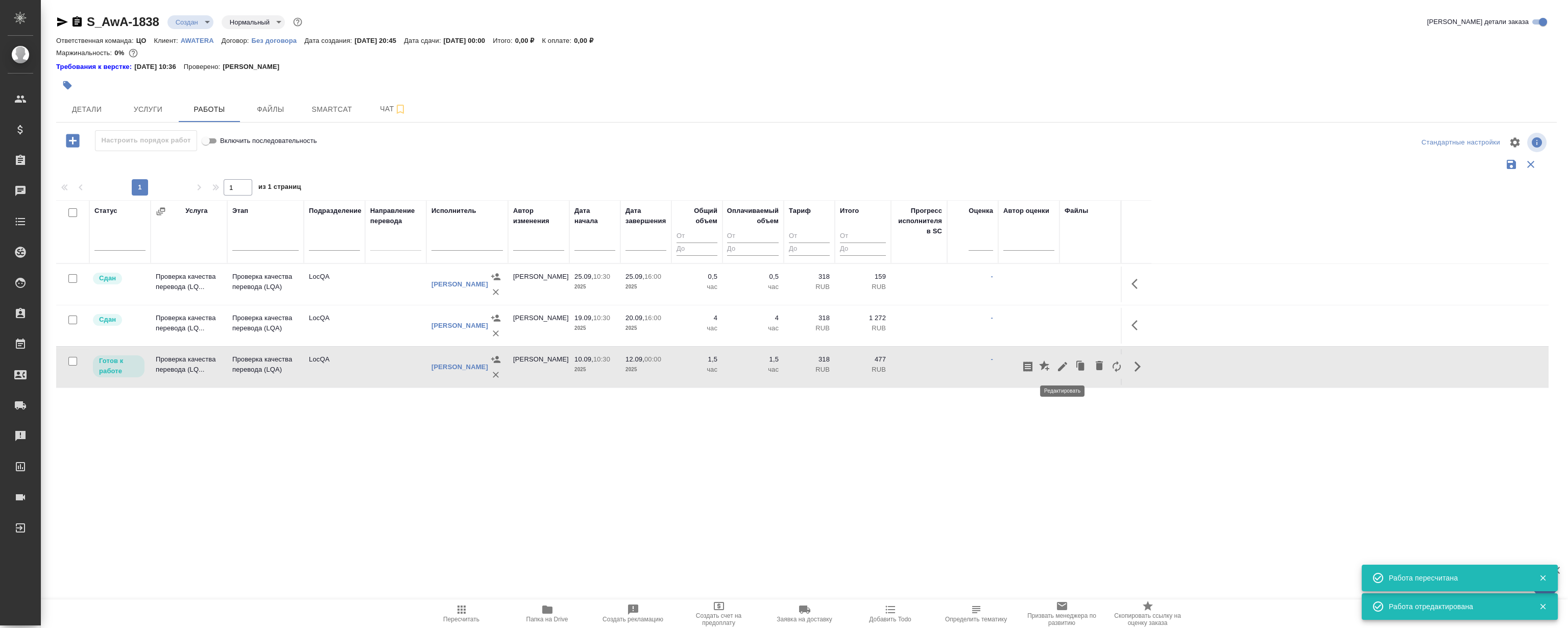
click at [1063, 363] on icon "button" at bounding box center [1063, 366] width 12 height 12
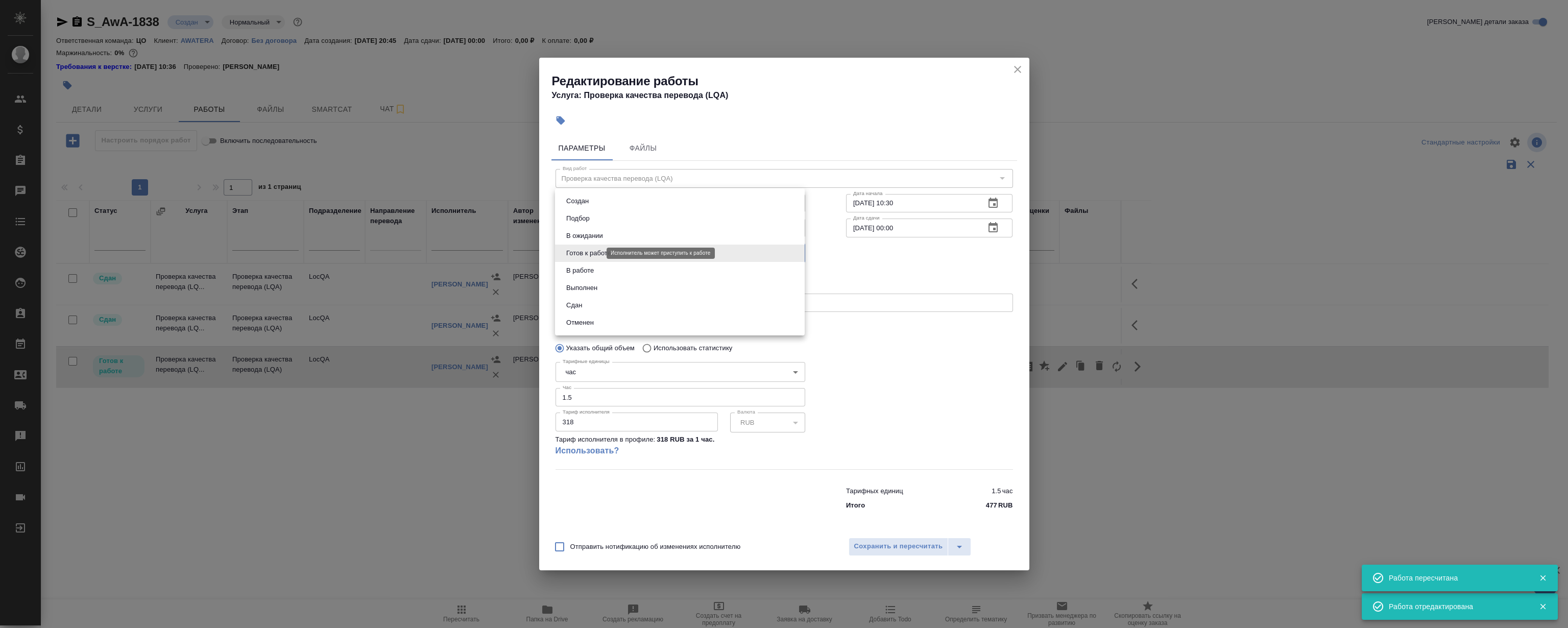
click at [586, 249] on body "🙏 .cls-1 fill:#fff; AWATERA Magerramov Ruslan Клиенты Спецификации Заказы 0 Чат…" at bounding box center [784, 314] width 1568 height 628
click at [582, 306] on button "Сдан" at bounding box center [574, 305] width 22 height 11
type input "closed"
click at [873, 544] on span "Сохранить и пересчитать" at bounding box center [898, 546] width 89 height 12
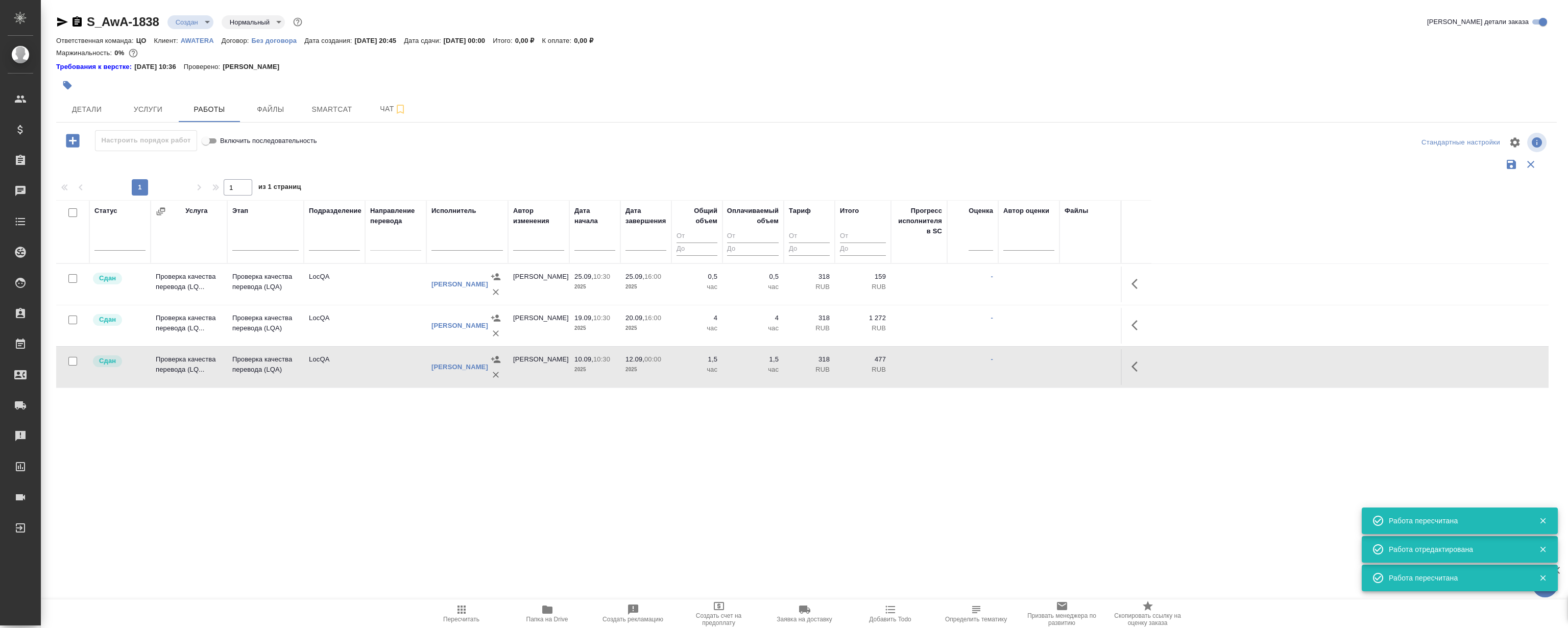
click at [201, 22] on body "🙏 .cls-1 fill:#fff; AWATERA Magerramov Ruslan Клиенты Спецификации Заказы 0 Чат…" at bounding box center [784, 314] width 1568 height 628
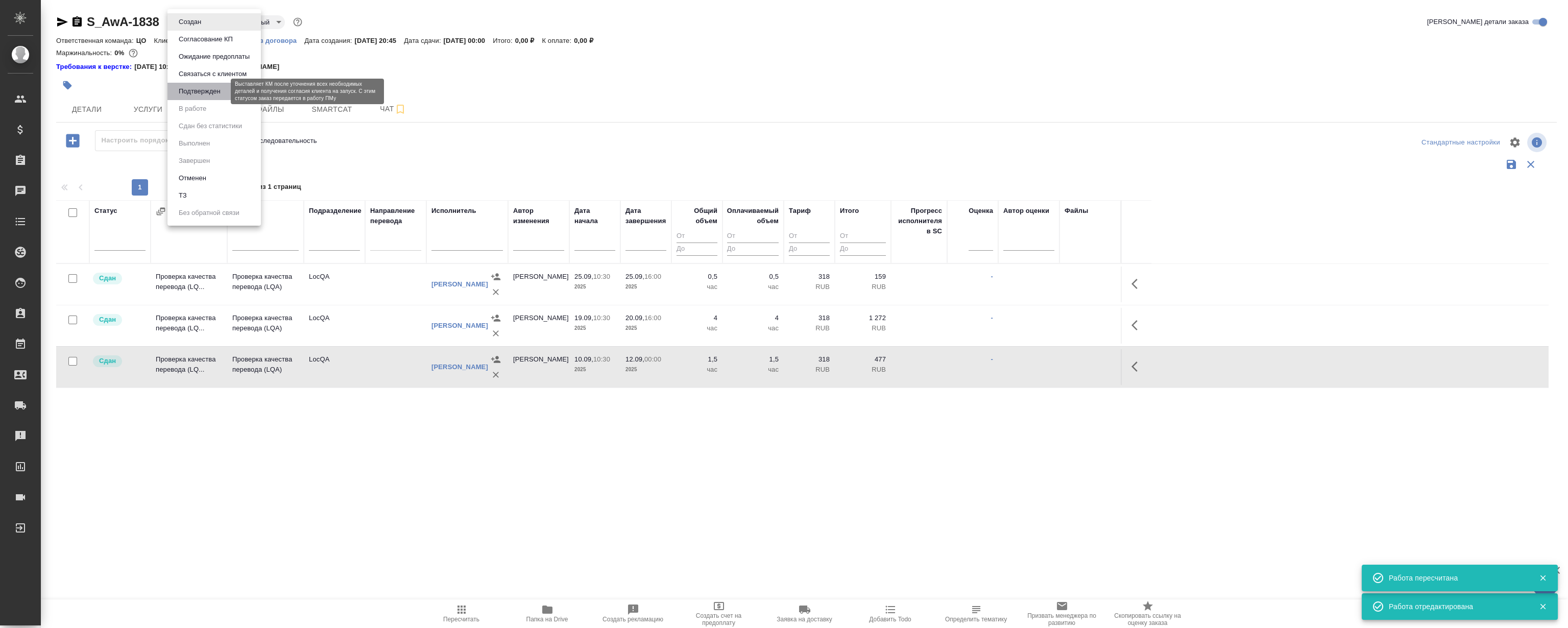
click at [211, 91] on button "Подтвержден" at bounding box center [200, 91] width 48 height 11
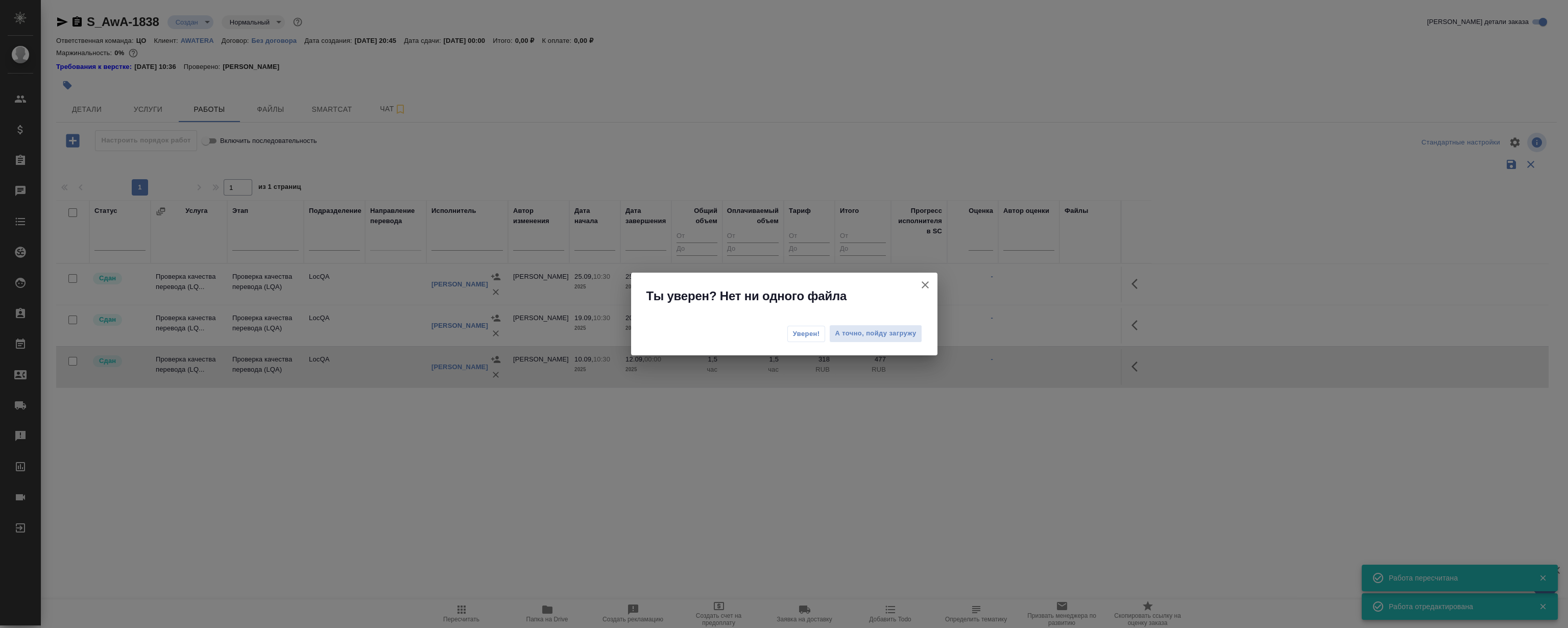
click at [808, 334] on span "Уверен!" at bounding box center [807, 333] width 27 height 10
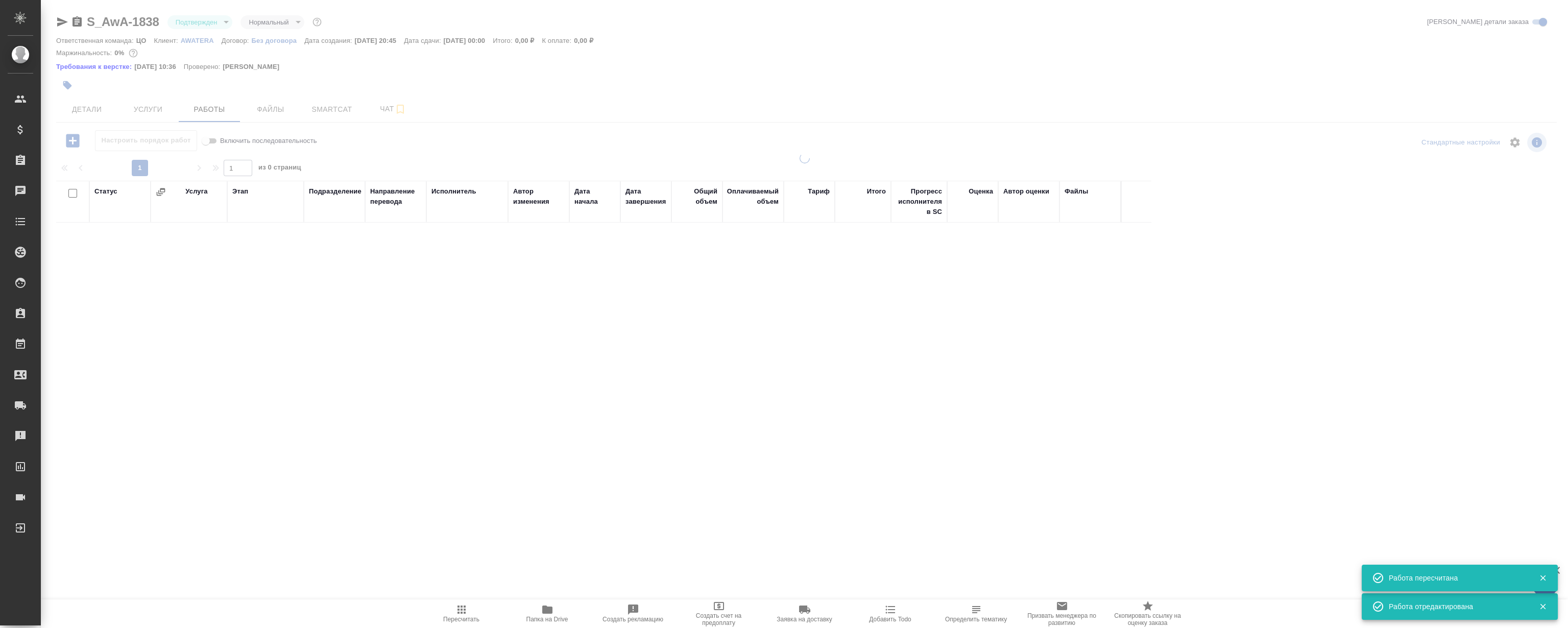
click at [203, 21] on body "🙏 .cls-1 fill:#fff; AWATERA Magerramov Ruslan Клиенты Спецификации Заказы 0 Чат…" at bounding box center [784, 314] width 1568 height 628
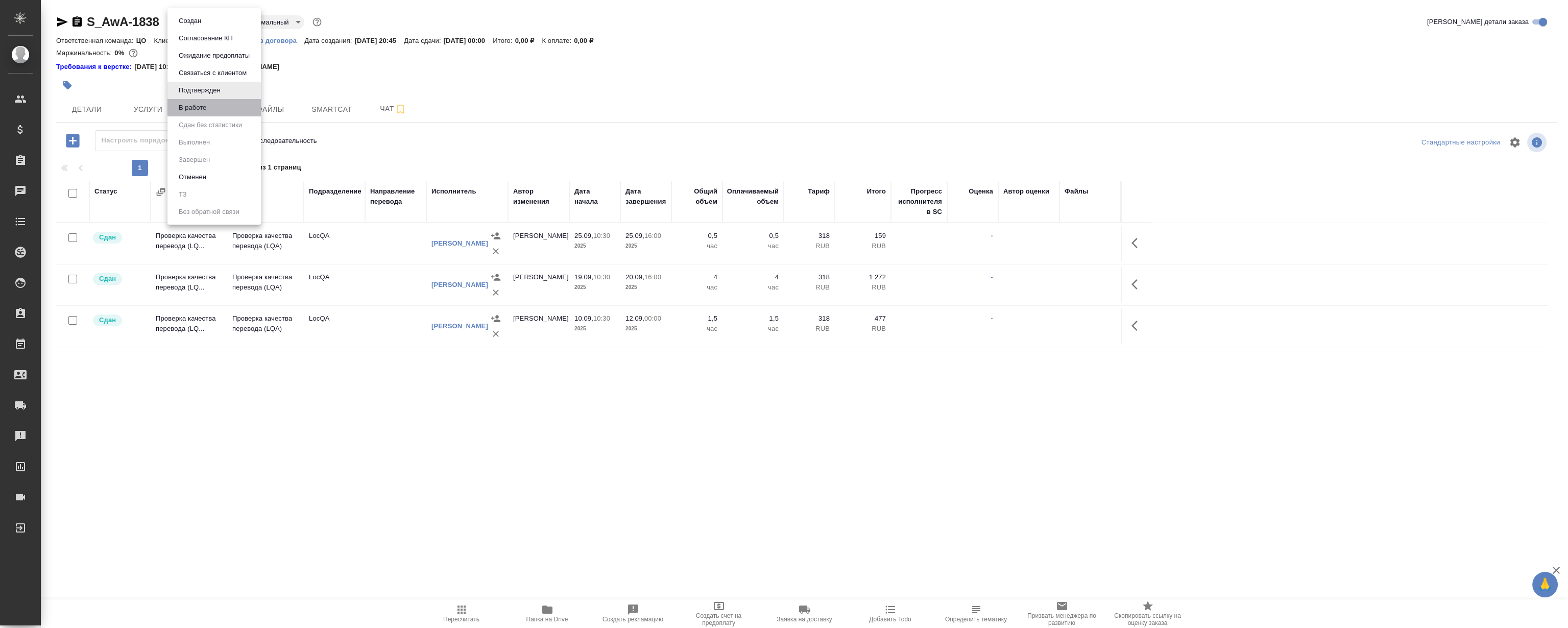
click at [211, 108] on li "В работе" at bounding box center [214, 108] width 94 height 18
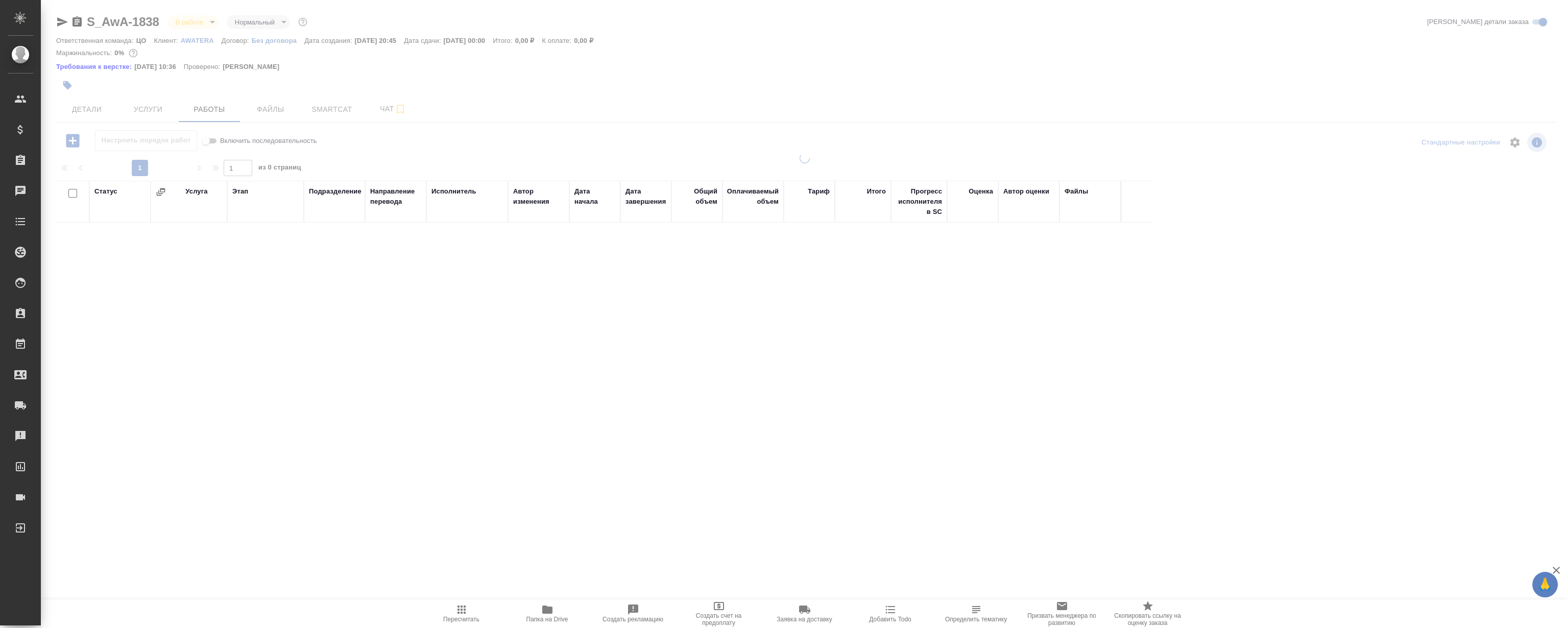
click at [205, 14] on div "S_AwA-1838 В работе inProgress Нормальный normal" at bounding box center [183, 22] width 253 height 16
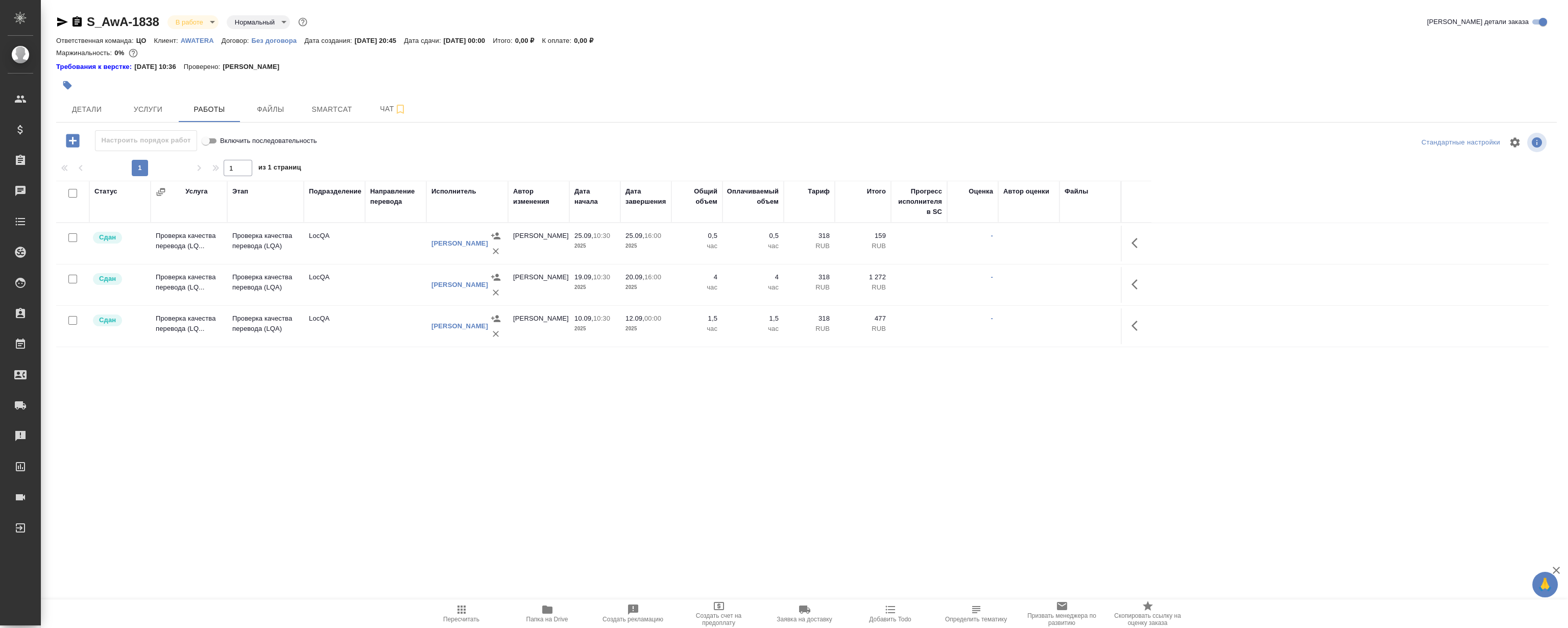
click at [202, 21] on body "🙏 .cls-1 fill:#fff; AWATERA Magerramov Ruslan Клиенты Спецификации Заказы 0 Чат…" at bounding box center [784, 314] width 1568 height 628
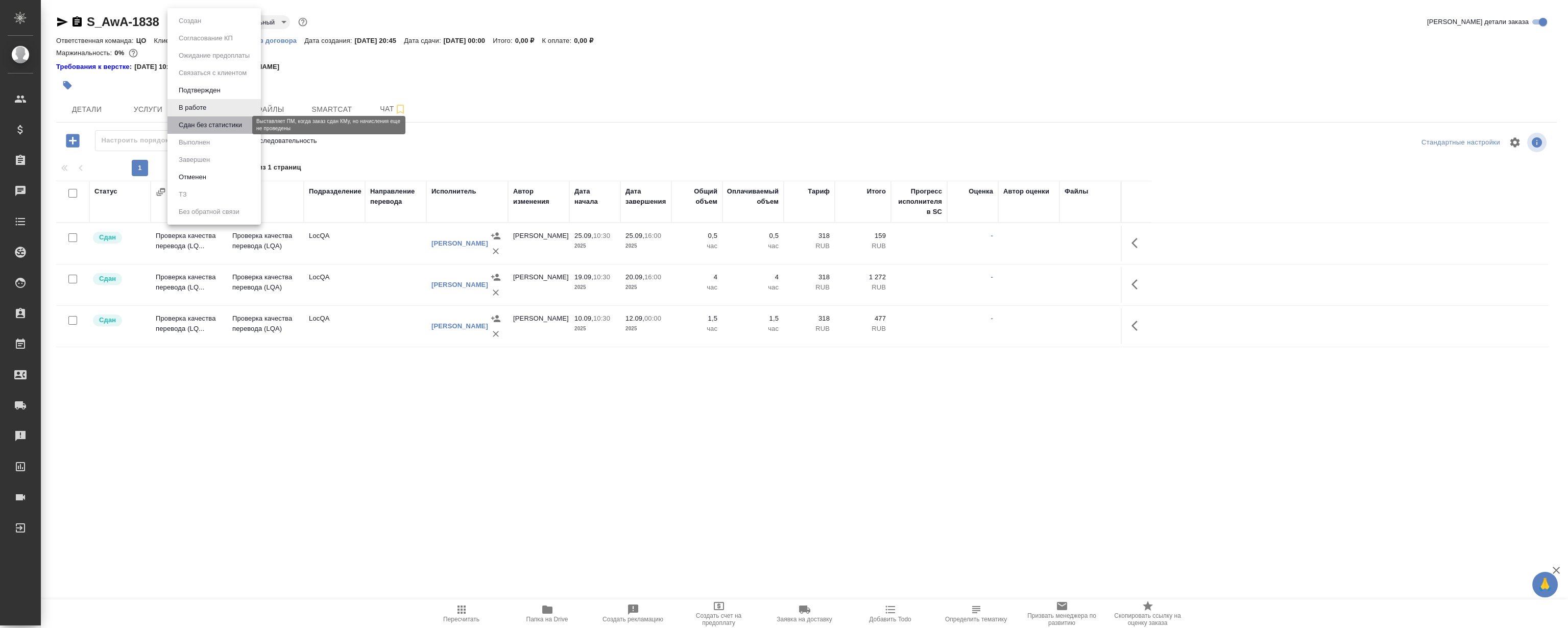
click at [205, 122] on button "Сдан без статистики" at bounding box center [211, 125] width 69 height 11
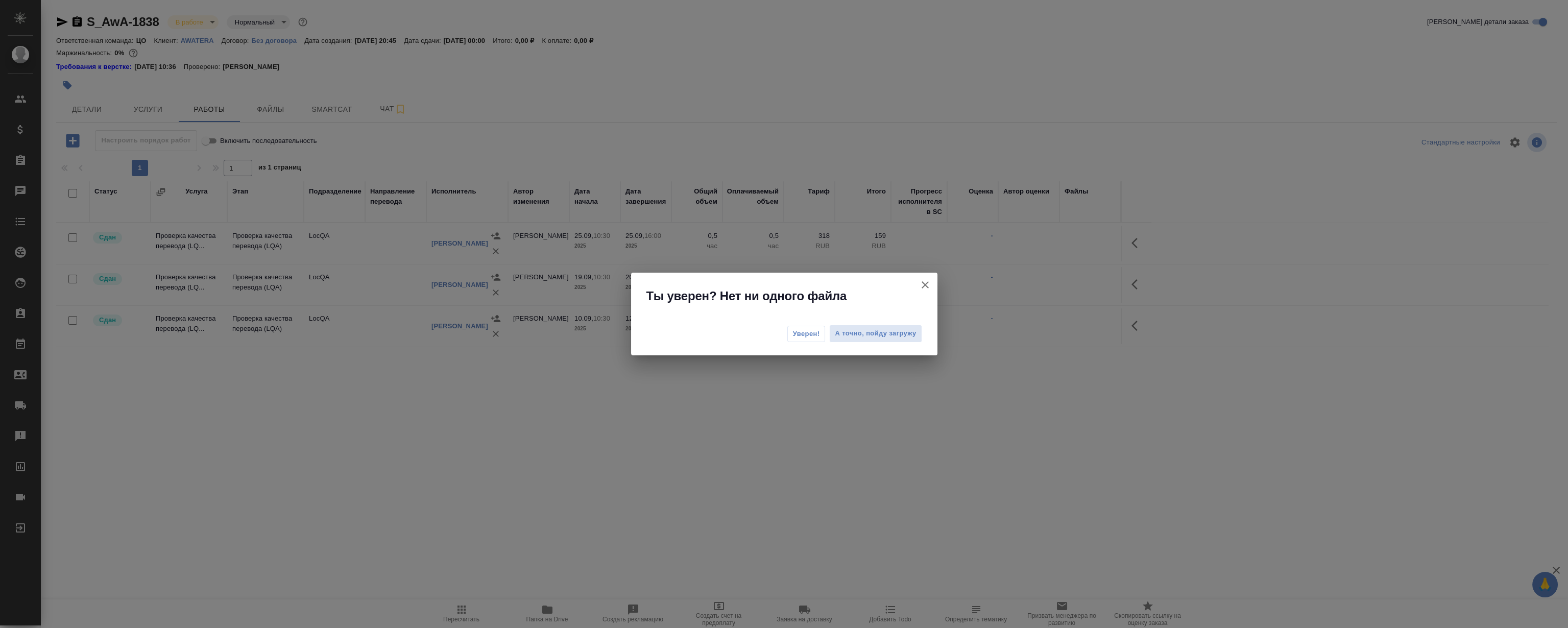
click at [817, 331] on span "Уверен!" at bounding box center [807, 333] width 27 height 10
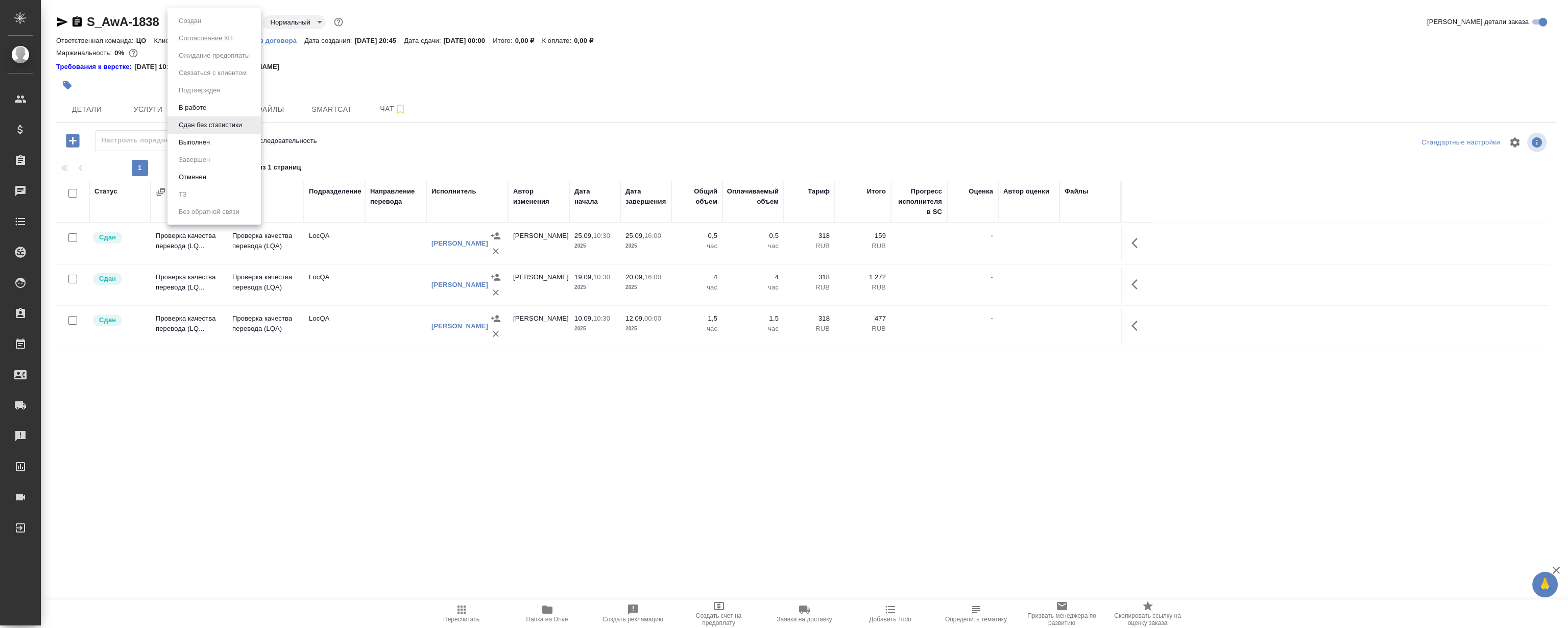
click at [197, 15] on body "🙏 .cls-1 fill:#fff; AWATERA Magerramov Ruslan Клиенты Спецификации Заказы 0 Чат…" at bounding box center [784, 314] width 1568 height 628
click at [215, 144] on li "Выполнен" at bounding box center [214, 142] width 94 height 18
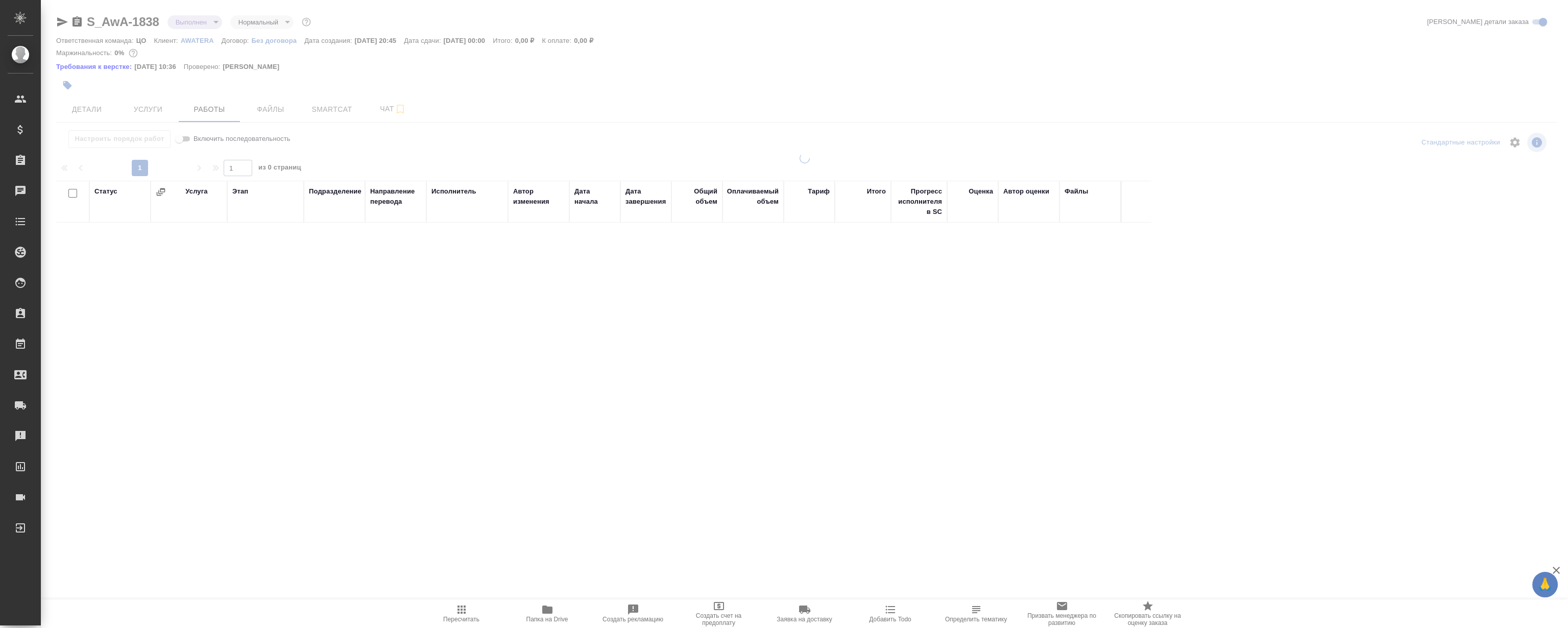
click at [203, 21] on body "🙏 .cls-1 fill:#fff; AWATERA Magerramov Ruslan Клиенты Спецификации Заказы 0 Чат…" at bounding box center [784, 314] width 1568 height 628
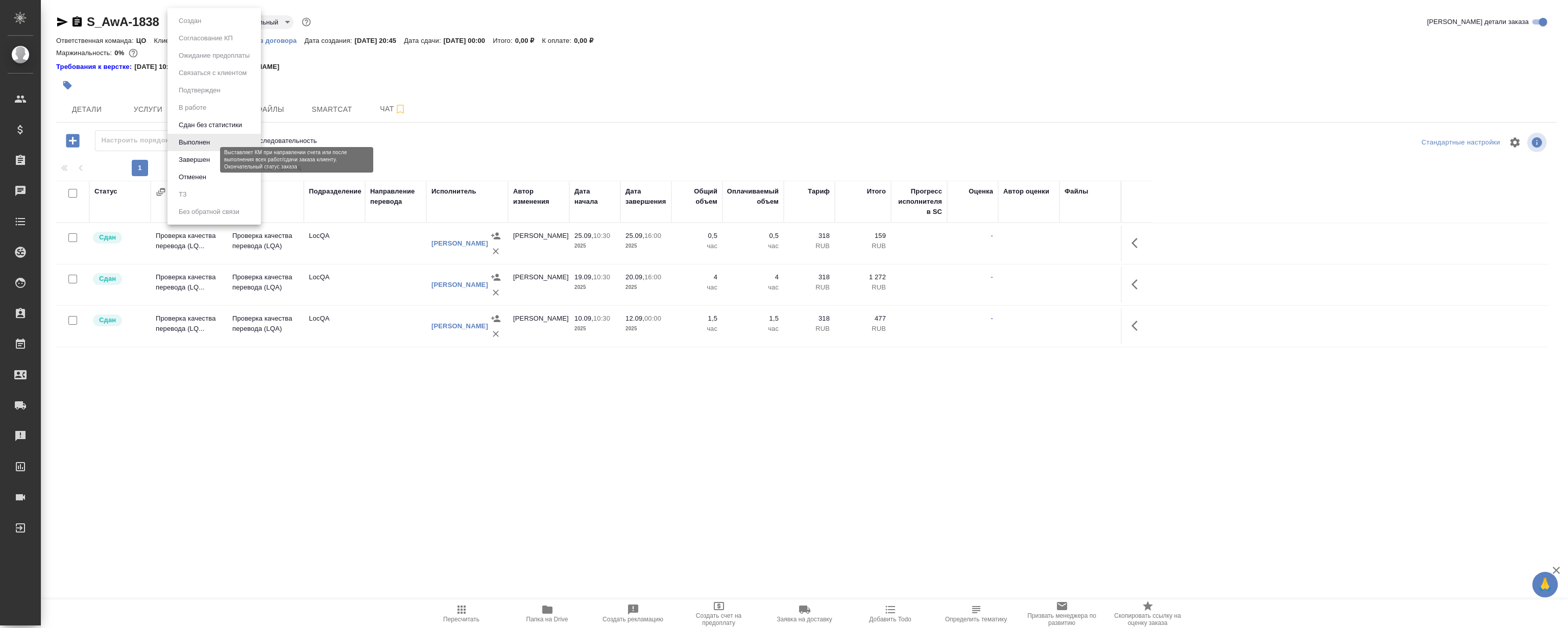
click at [201, 164] on button "Завершен" at bounding box center [194, 159] width 37 height 11
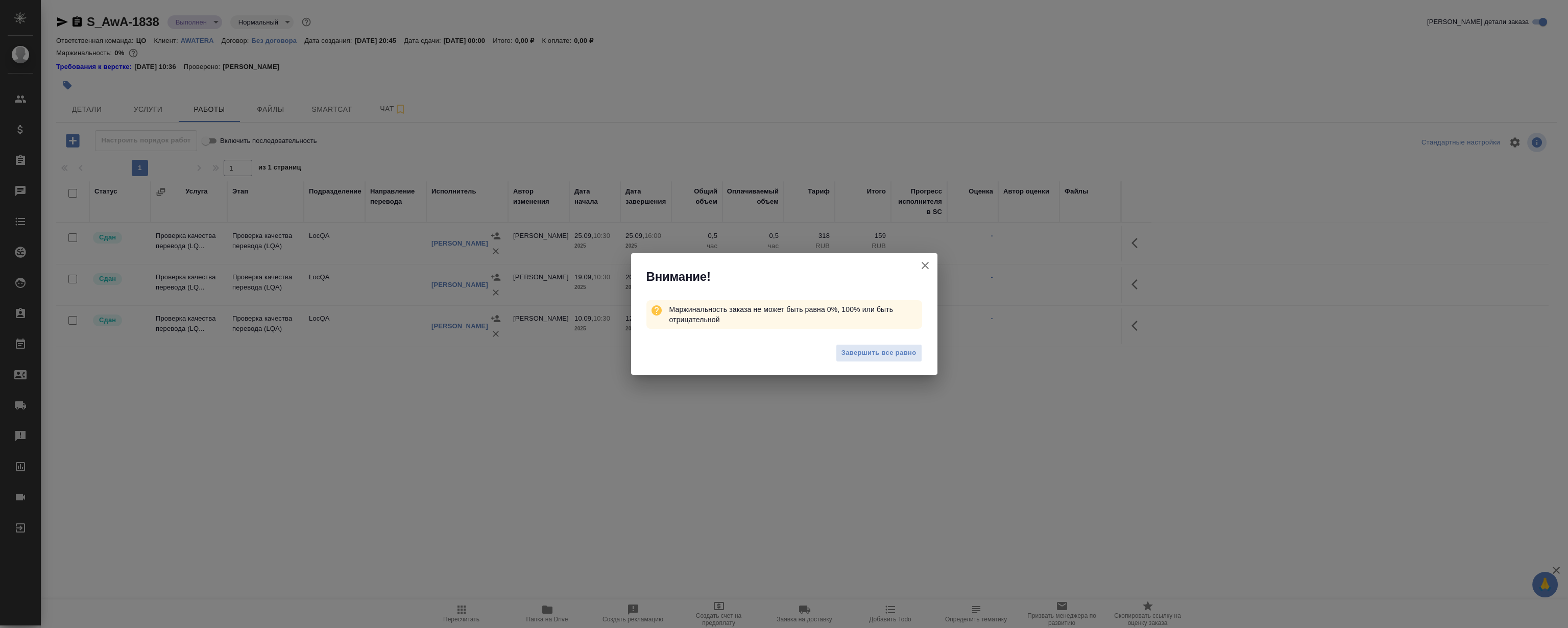
click at [838, 358] on button "Завершить все равно" at bounding box center [879, 352] width 86 height 18
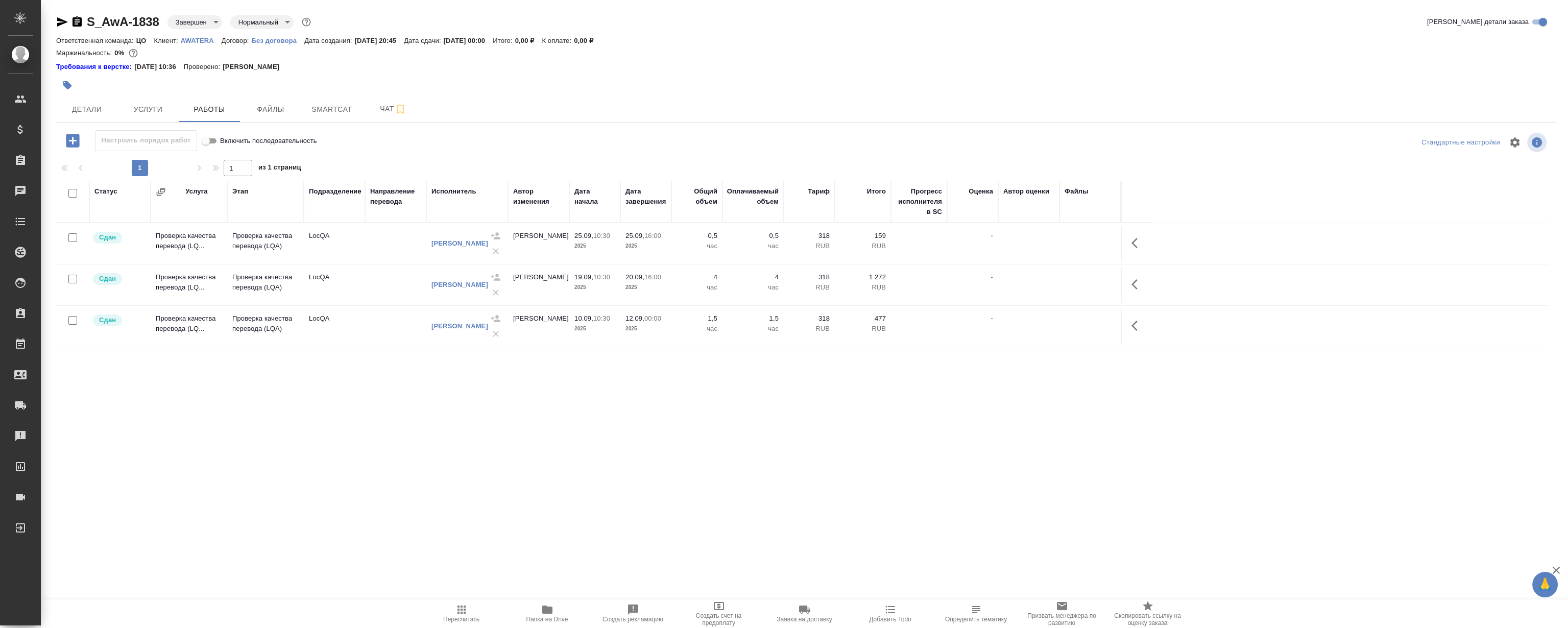
click at [454, 420] on div "S_AwA-1838 Завершен closed Нормальный normal Кратко детали заказа Ответственная…" at bounding box center [807, 218] width 1512 height 436
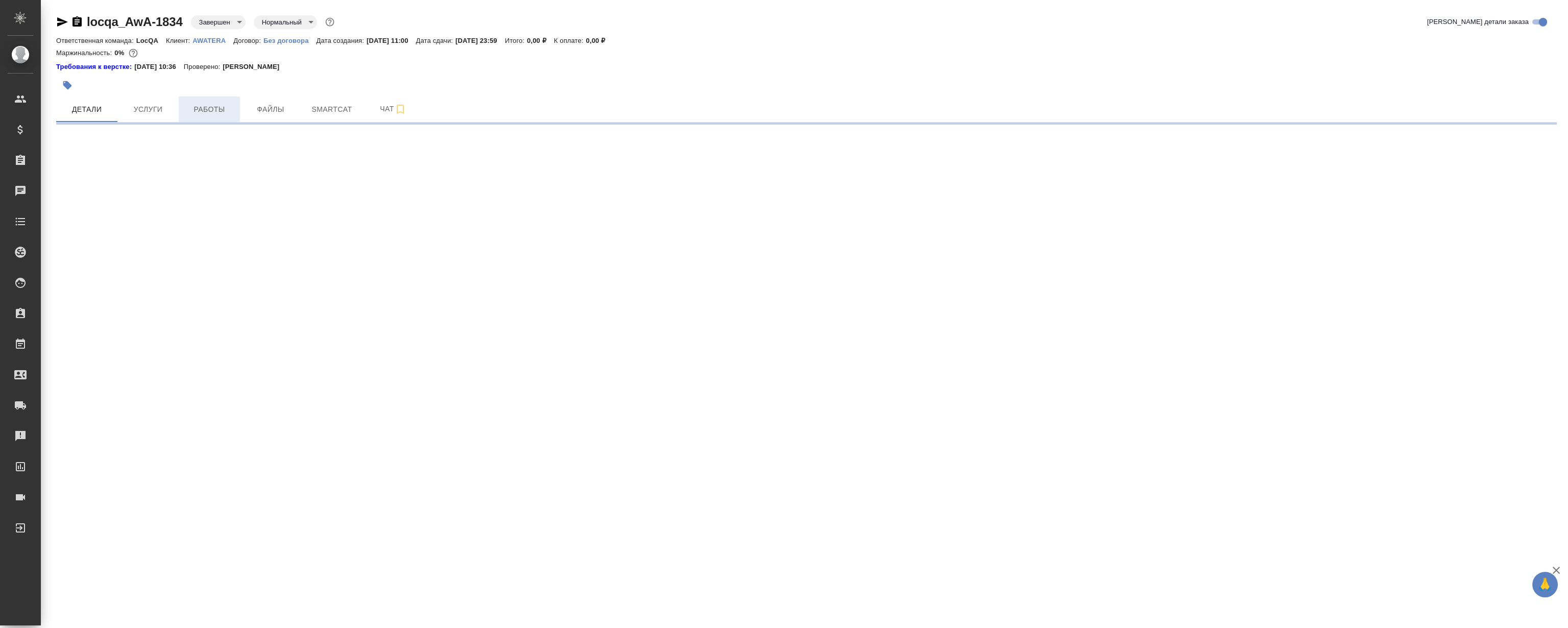
click at [217, 110] on span "Работы" at bounding box center [209, 109] width 49 height 13
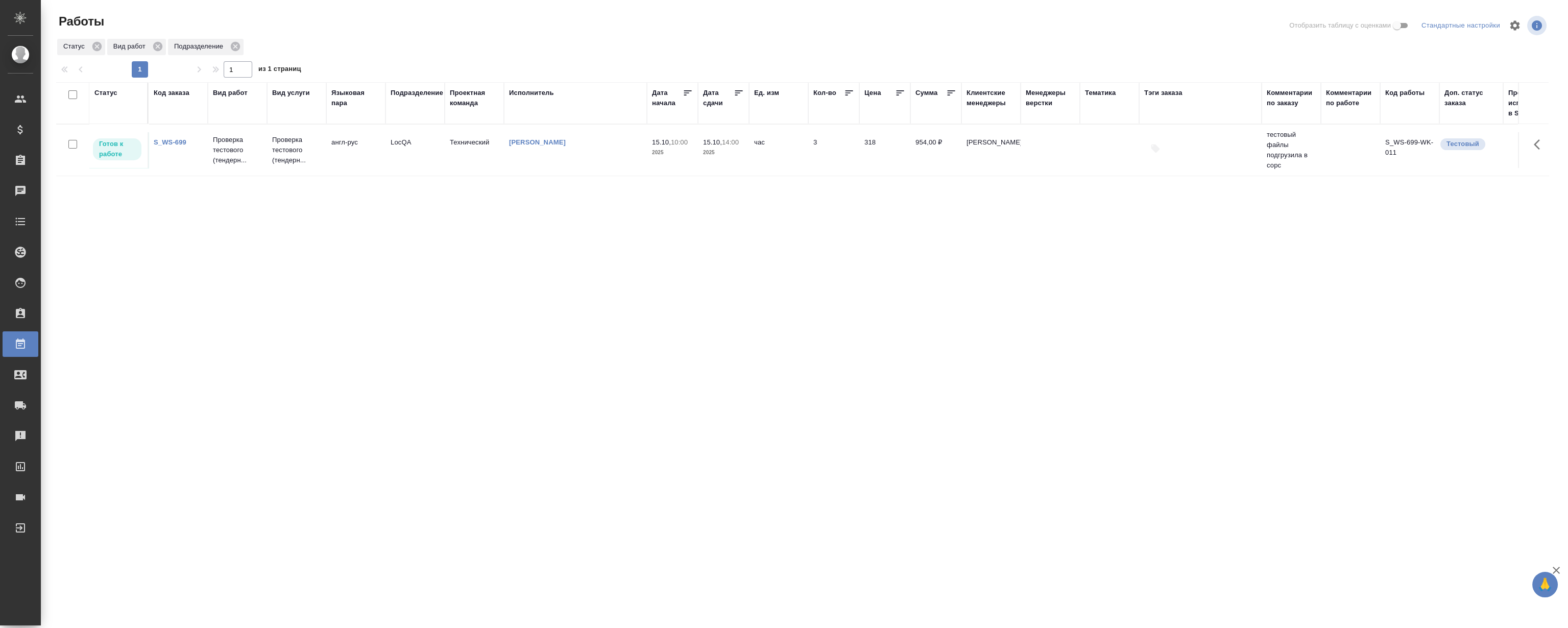
click at [174, 139] on link "S_WS-699" at bounding box center [170, 142] width 33 height 8
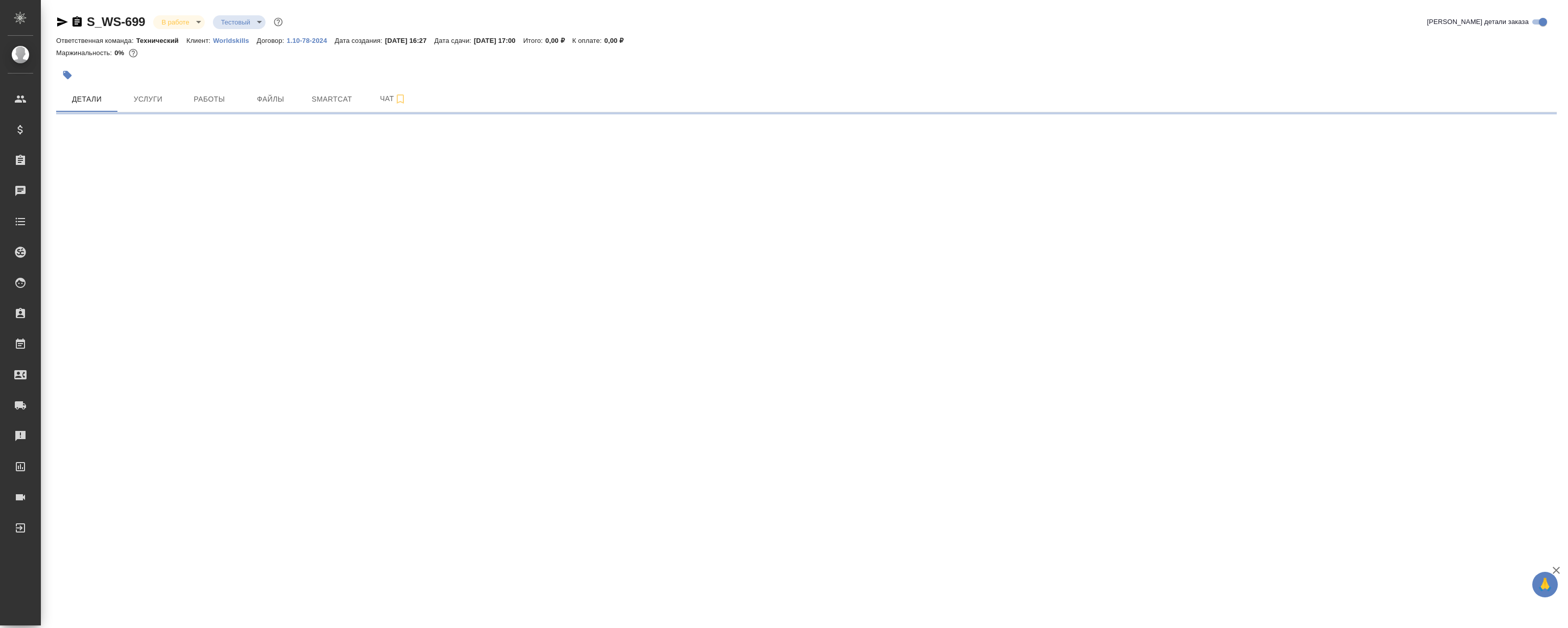
select select "RU"
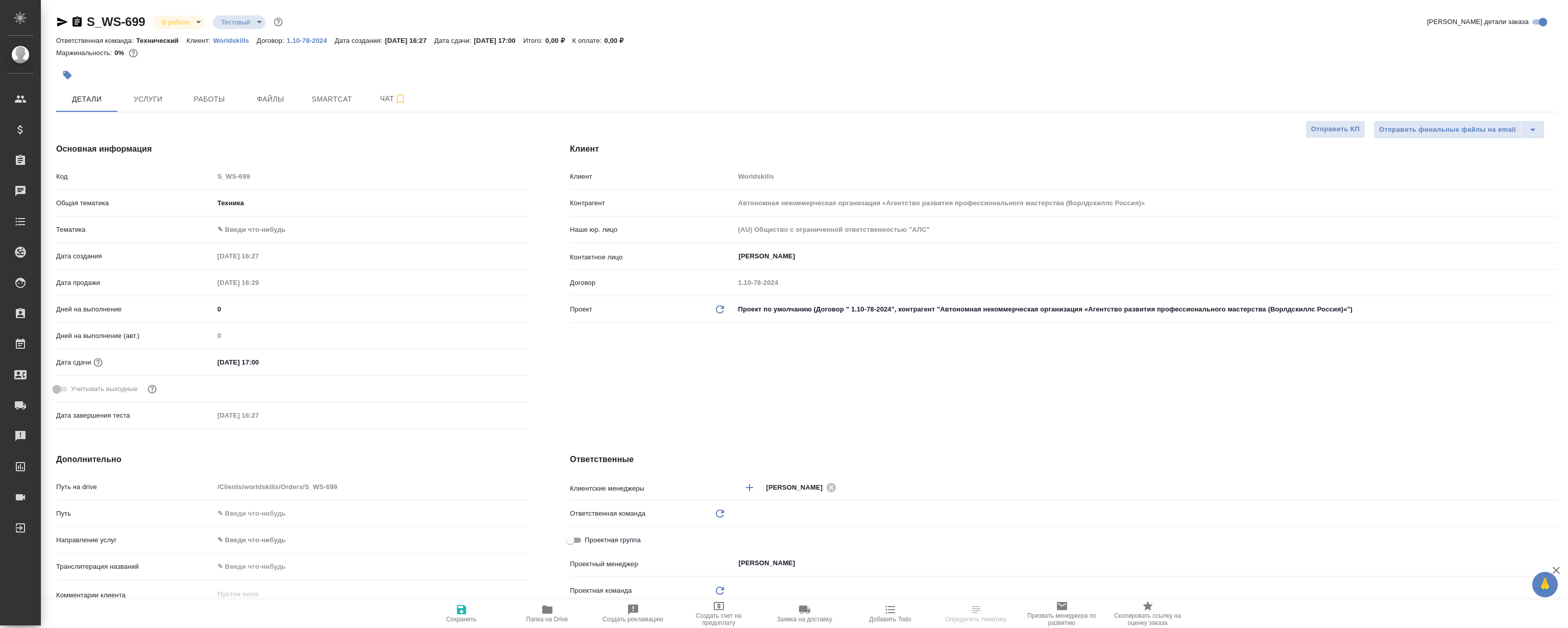
type textarea "x"
type input "Технический"
type textarea "x"
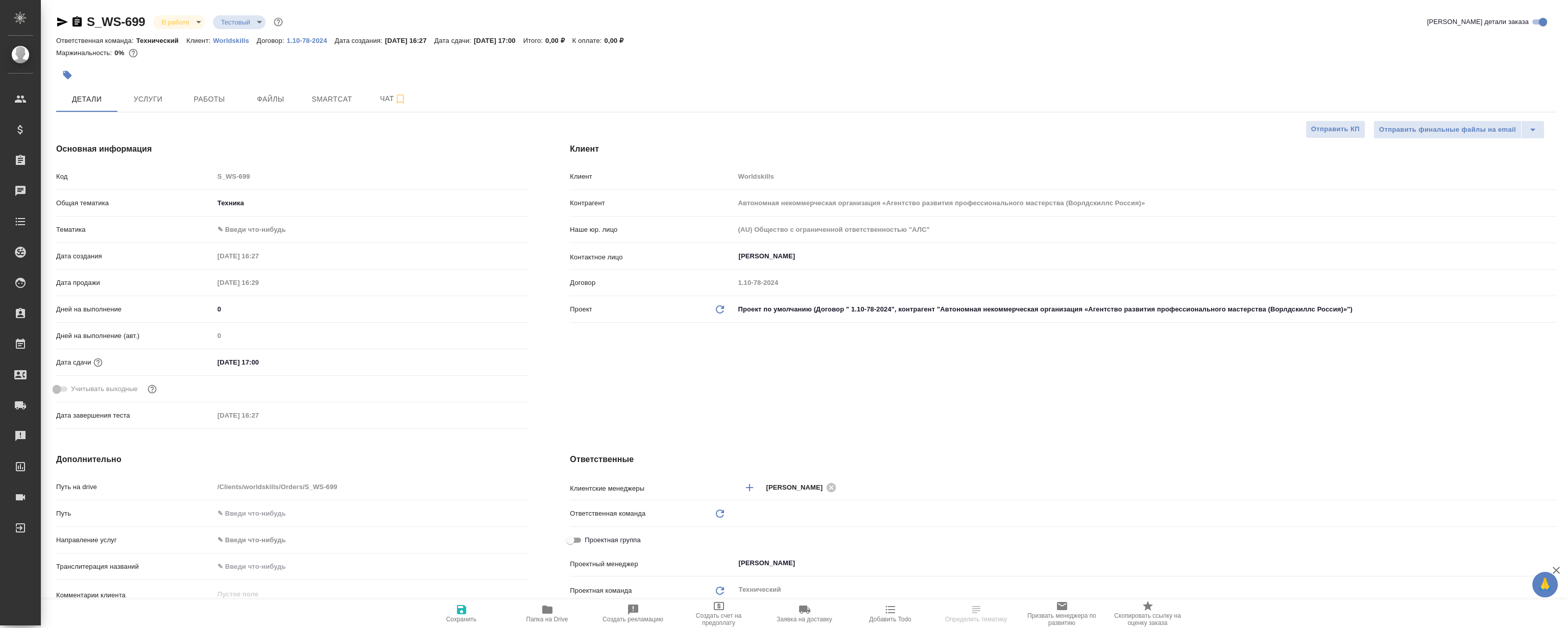
type textarea "x"
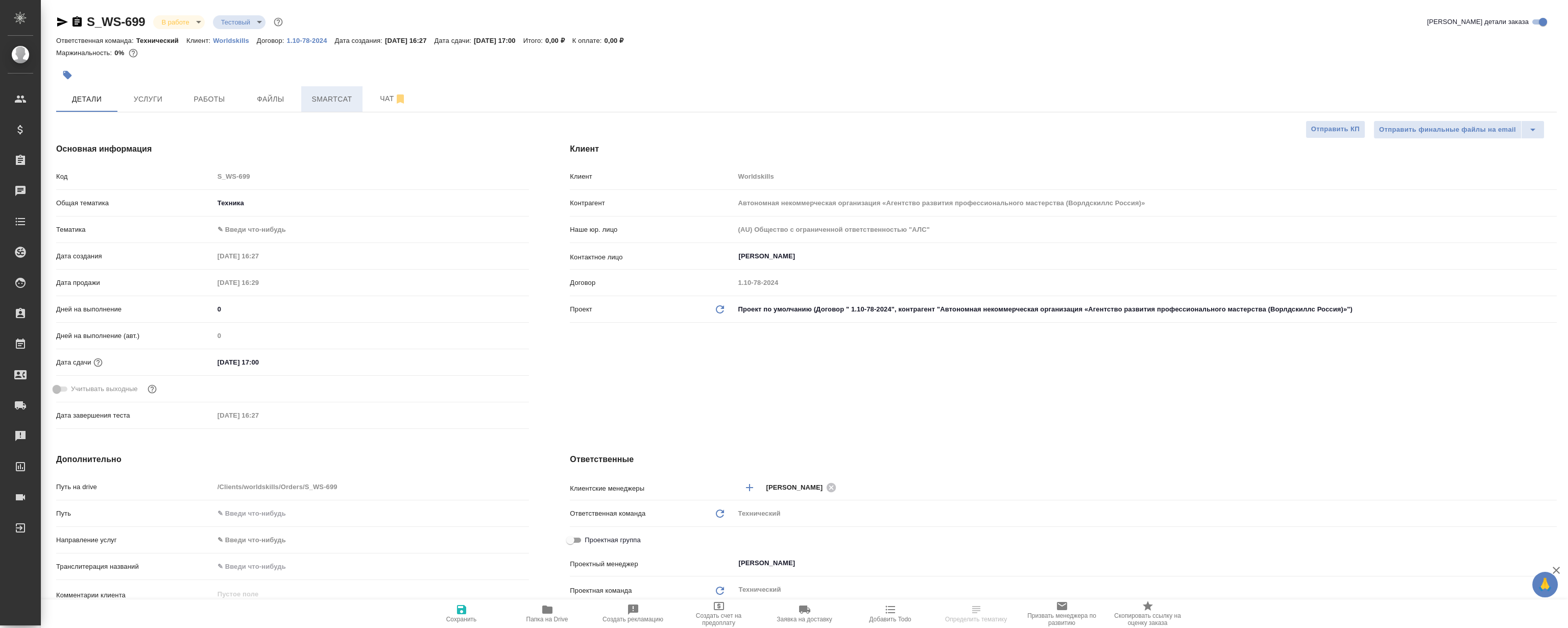
click at [322, 88] on button "Smartcat" at bounding box center [332, 99] width 61 height 26
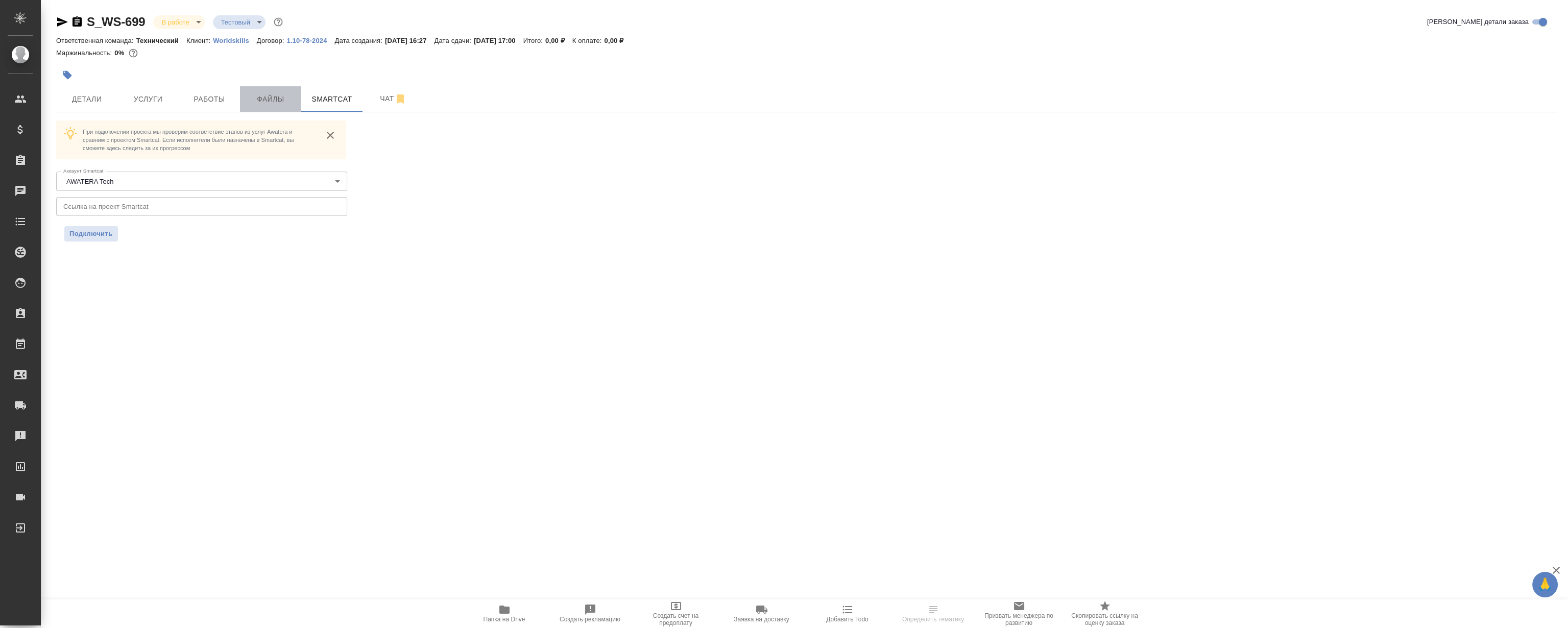
click at [271, 103] on span "Файлы" at bounding box center [270, 99] width 49 height 13
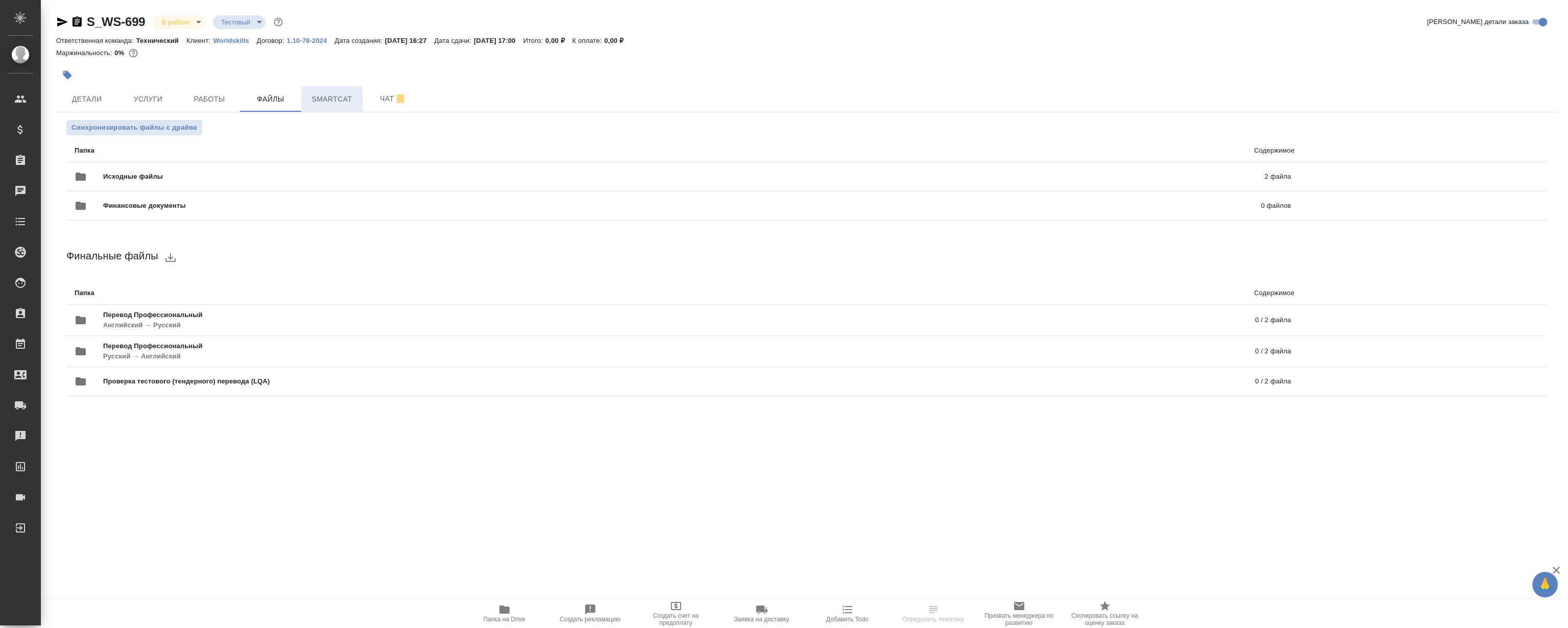
click at [342, 93] on span "Smartcat" at bounding box center [332, 99] width 49 height 13
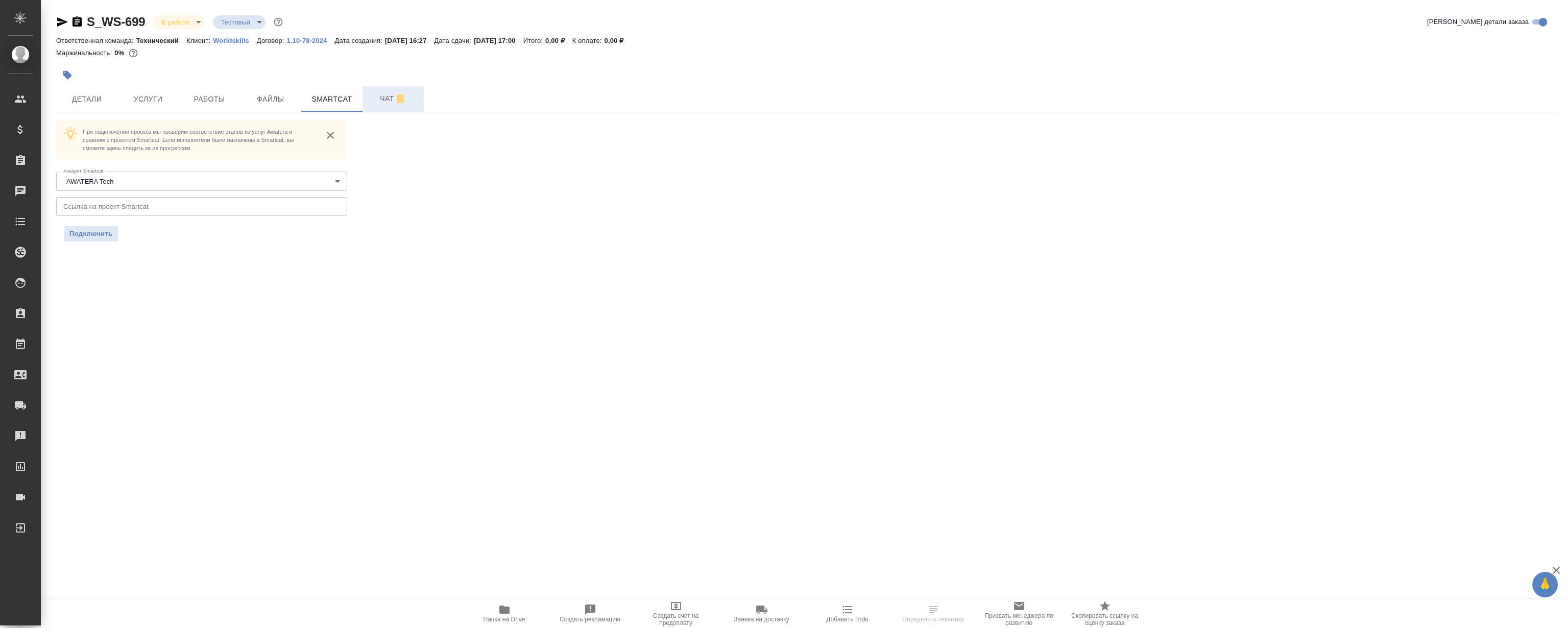
click at [383, 90] on button "Чат" at bounding box center [393, 99] width 61 height 26
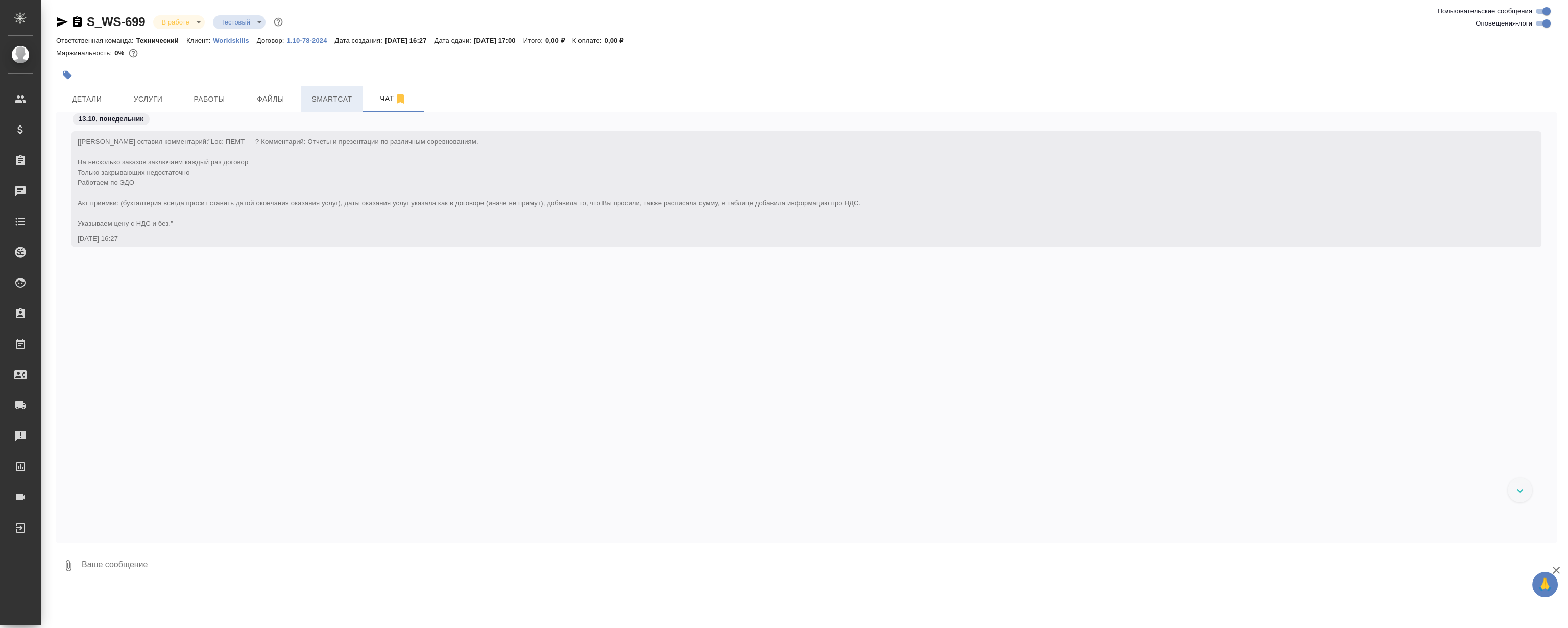
scroll to position [8566, 0]
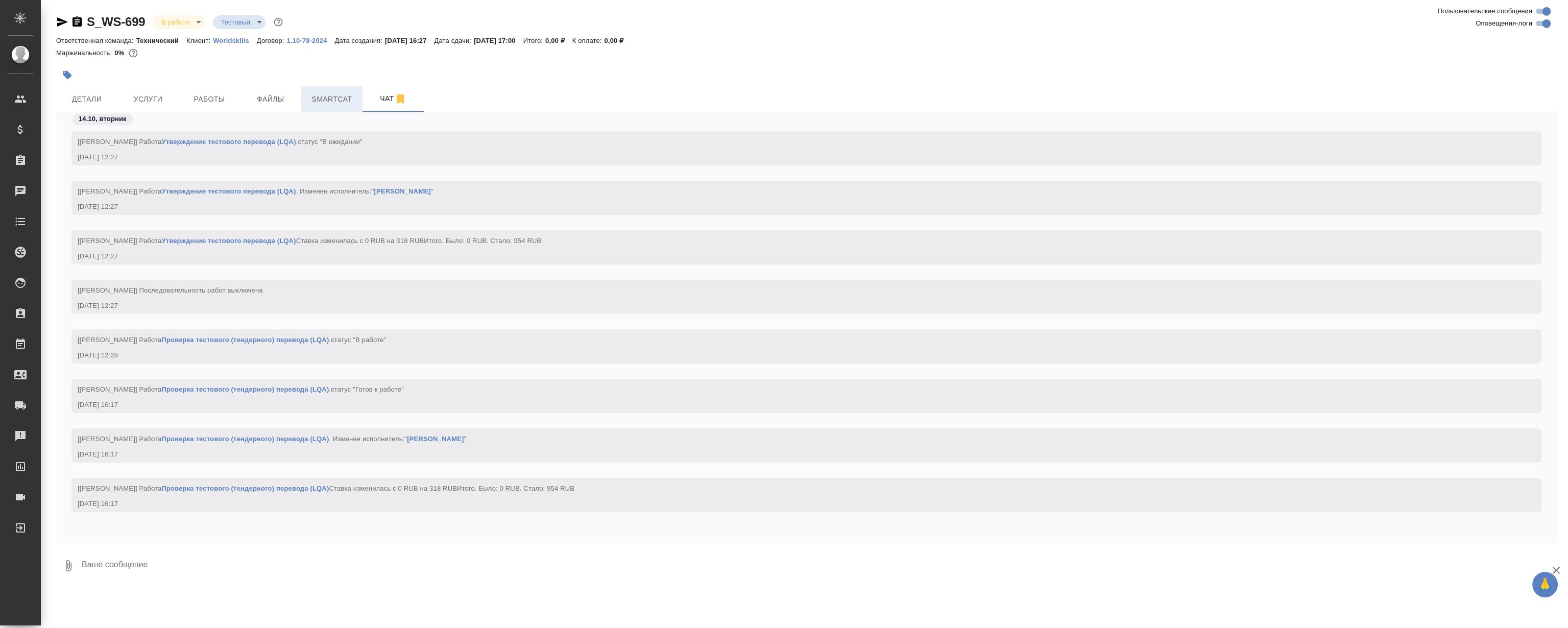
click at [329, 100] on span "Smartcat" at bounding box center [332, 99] width 49 height 13
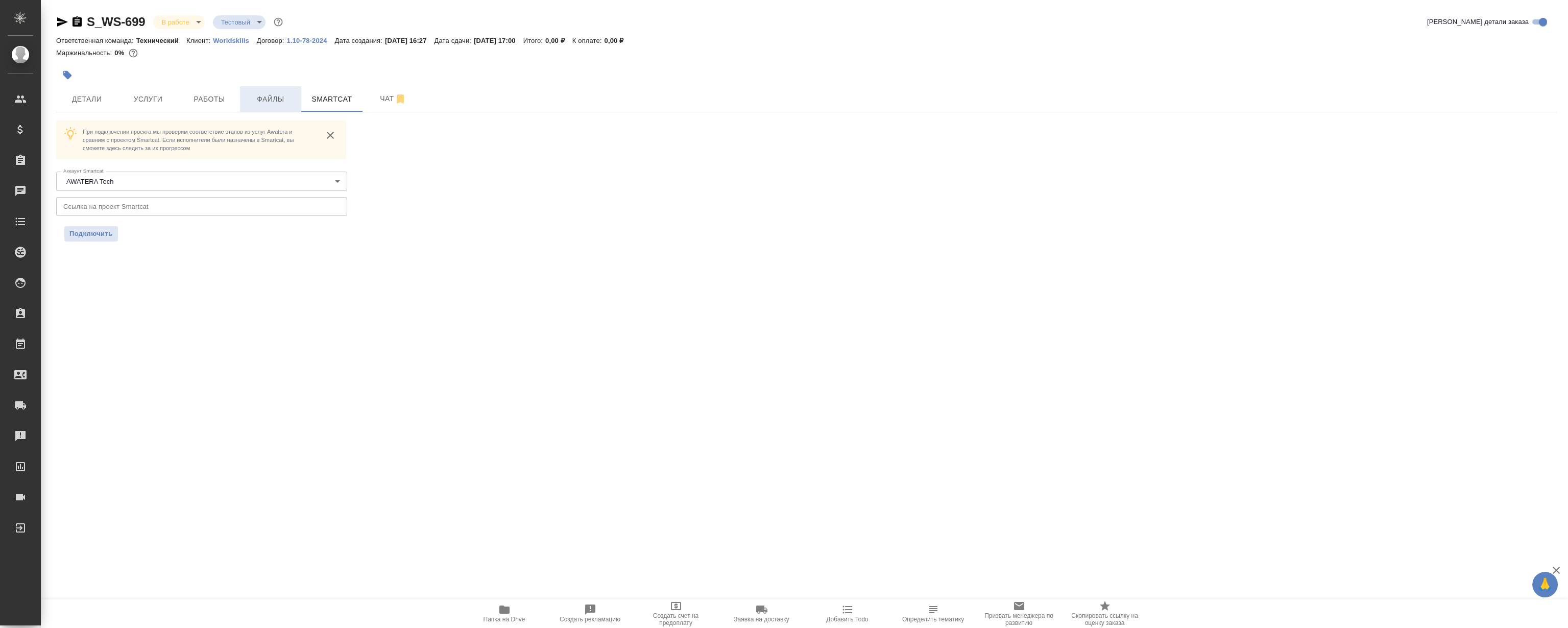
click at [281, 97] on span "Файлы" at bounding box center [270, 99] width 49 height 13
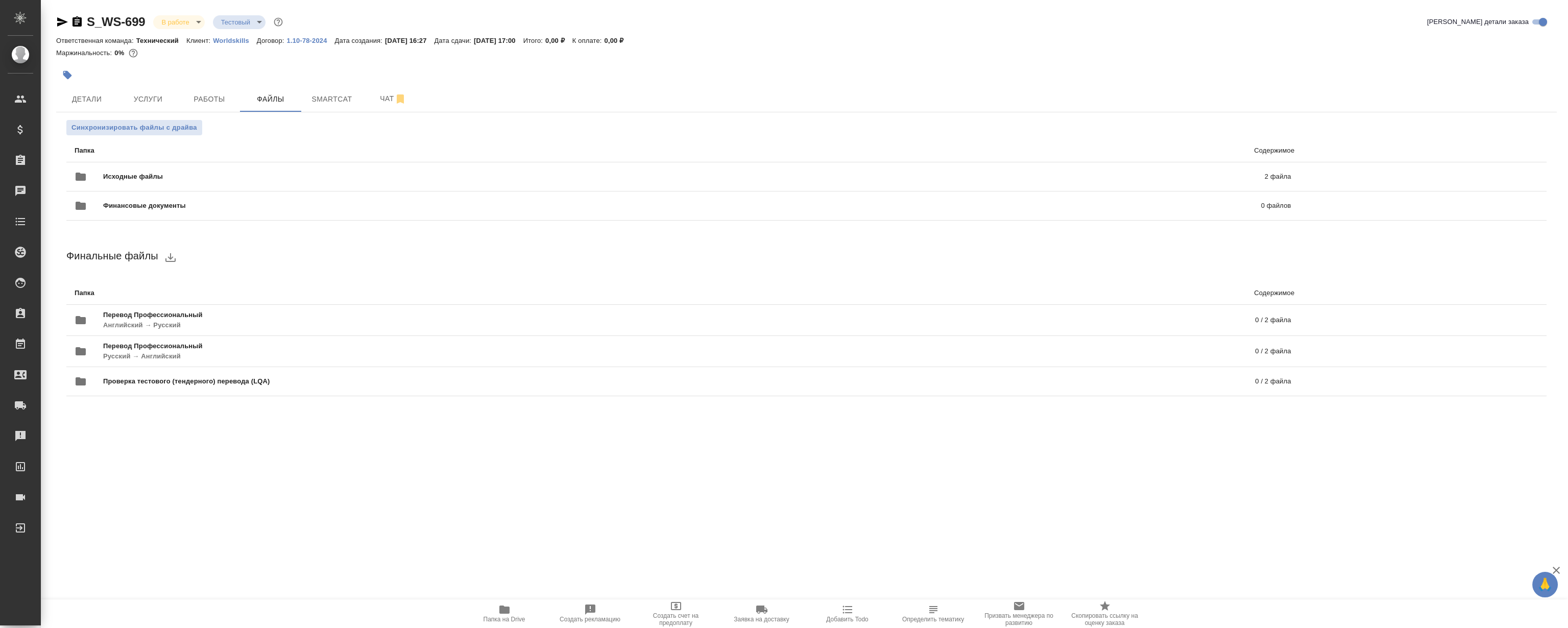
click at [492, 613] on span "Папка на Drive" at bounding box center [504, 613] width 74 height 19
click at [100, 100] on span "Детали" at bounding box center [86, 99] width 49 height 13
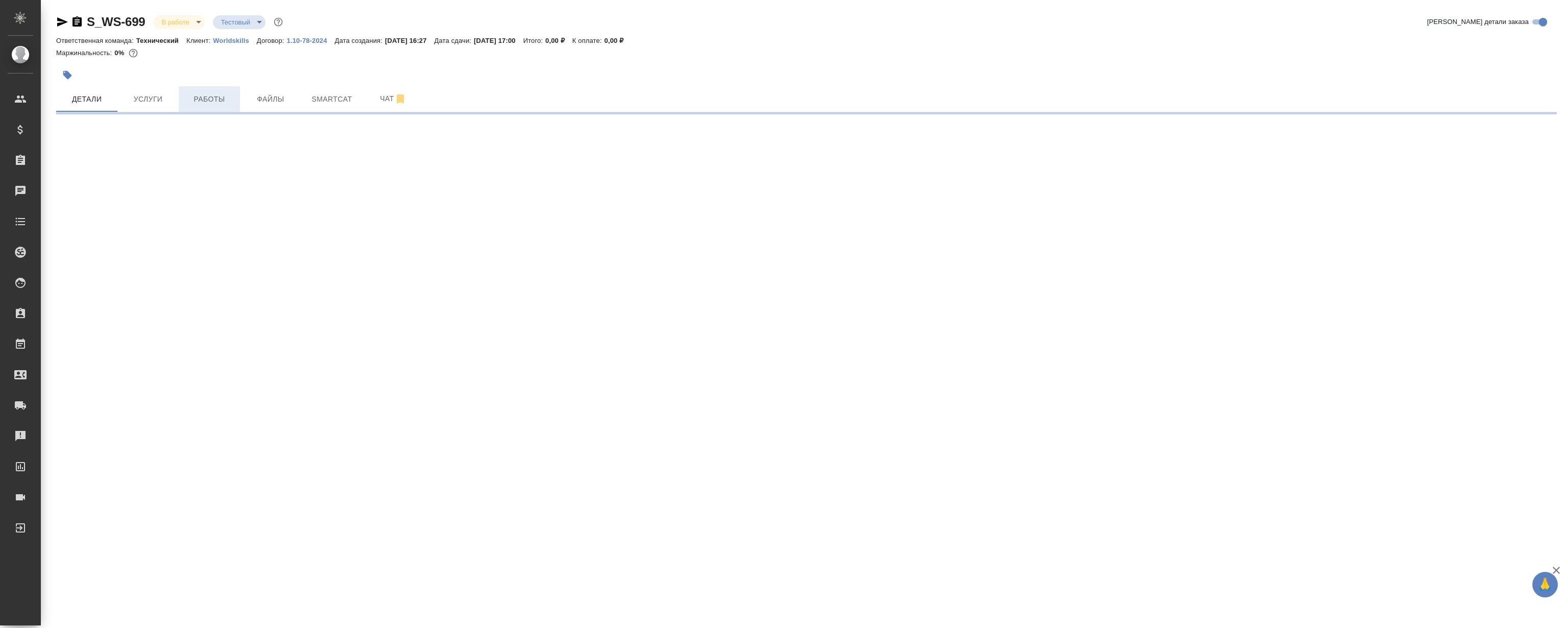
select select "RU"
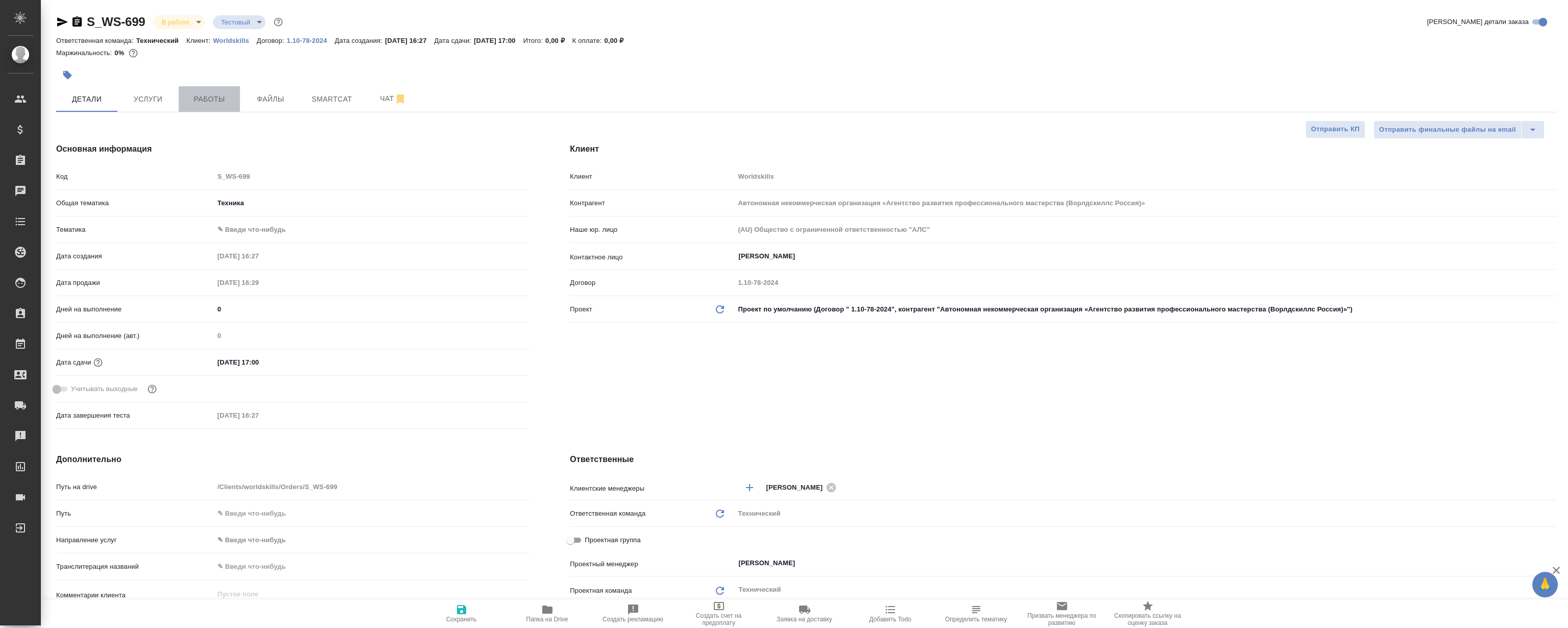
click at [205, 93] on span "Работы" at bounding box center [209, 99] width 49 height 13
type textarea "x"
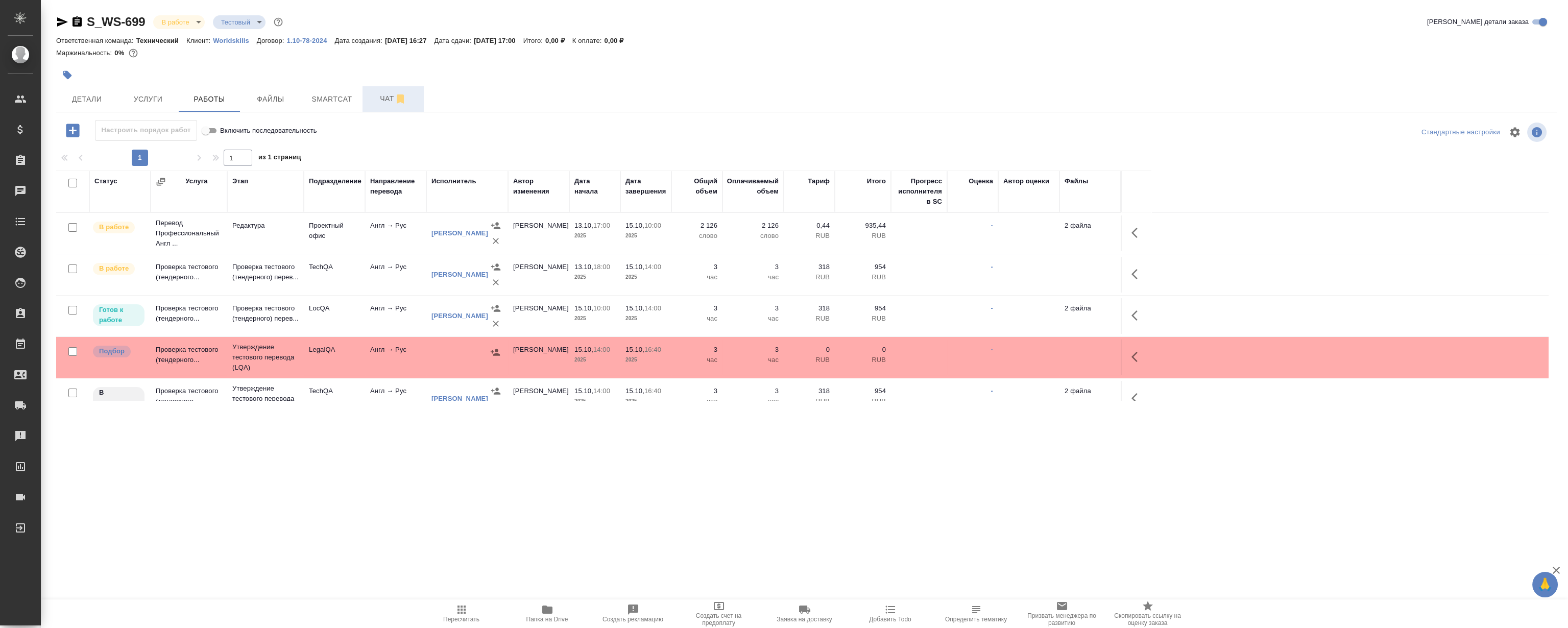
click at [368, 89] on button "Чат" at bounding box center [393, 99] width 61 height 26
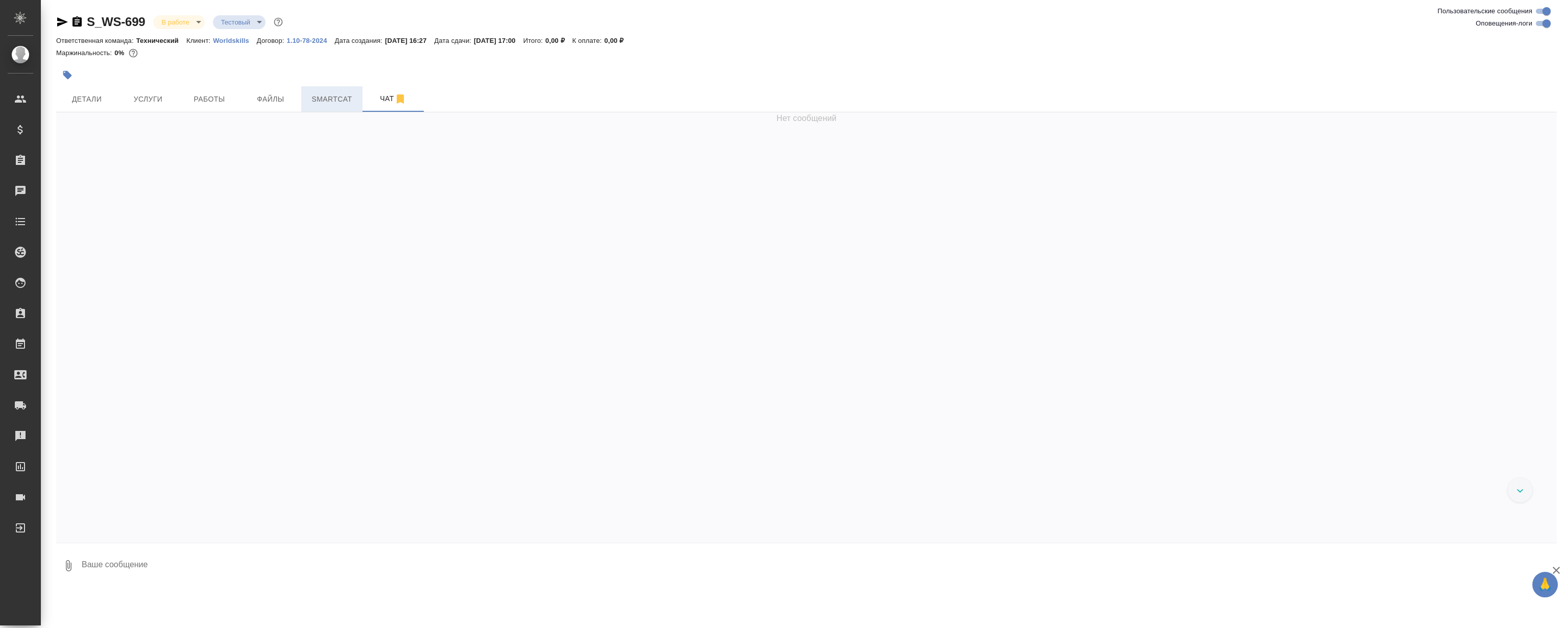
scroll to position [8566, 0]
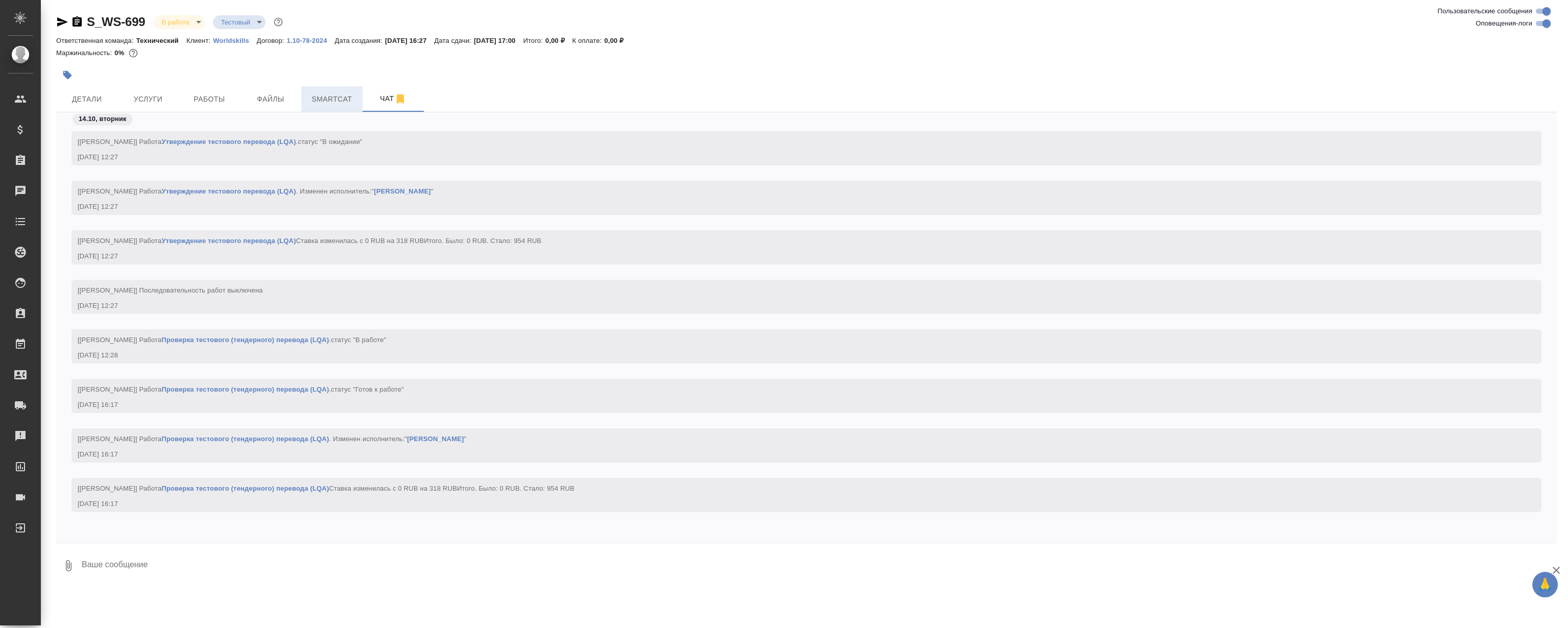
click at [342, 97] on span "Smartcat" at bounding box center [332, 99] width 49 height 13
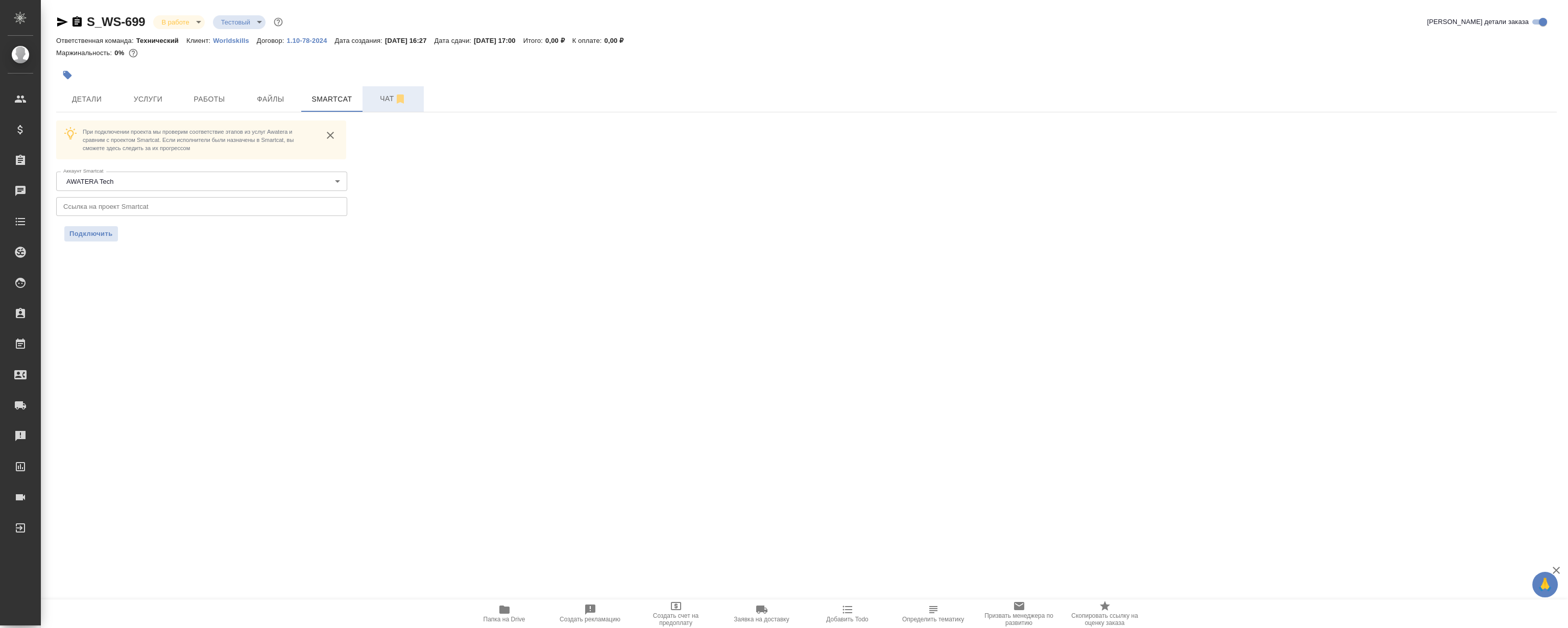
click at [383, 98] on span "Чат" at bounding box center [393, 99] width 49 height 13
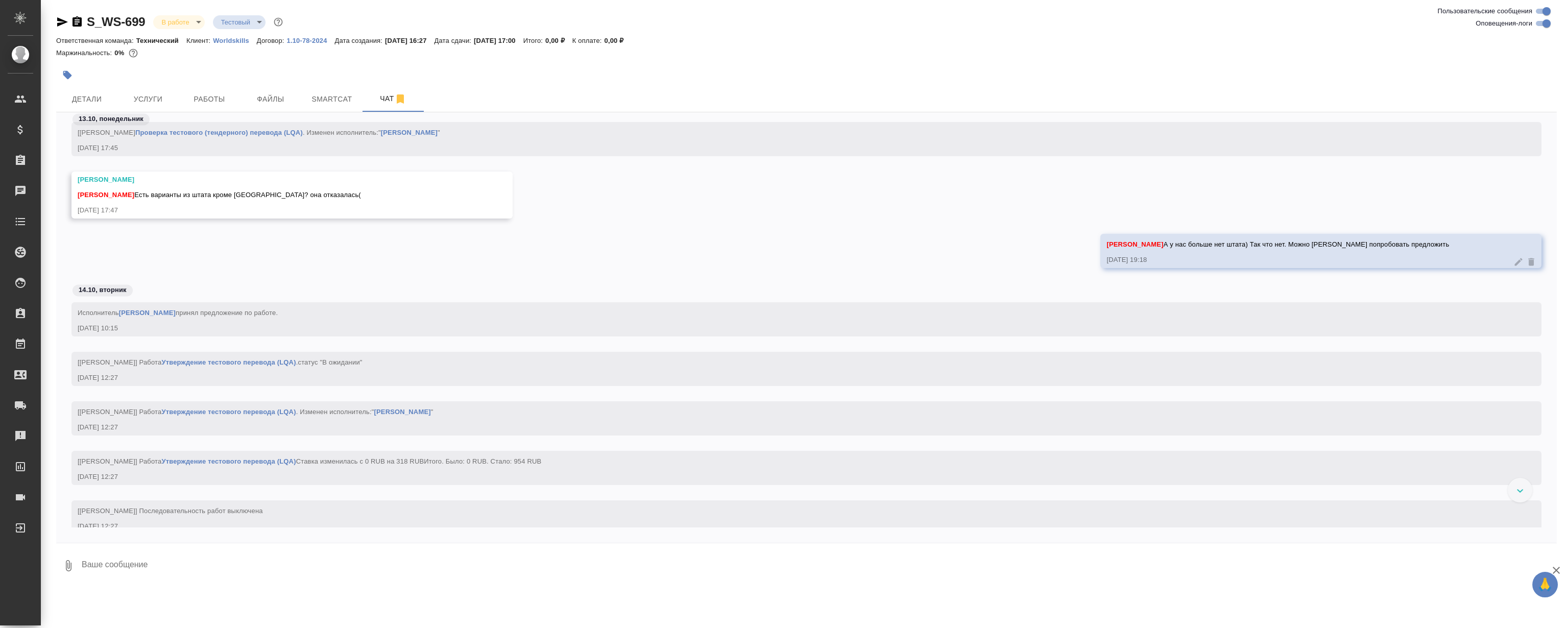
scroll to position [7621, 0]
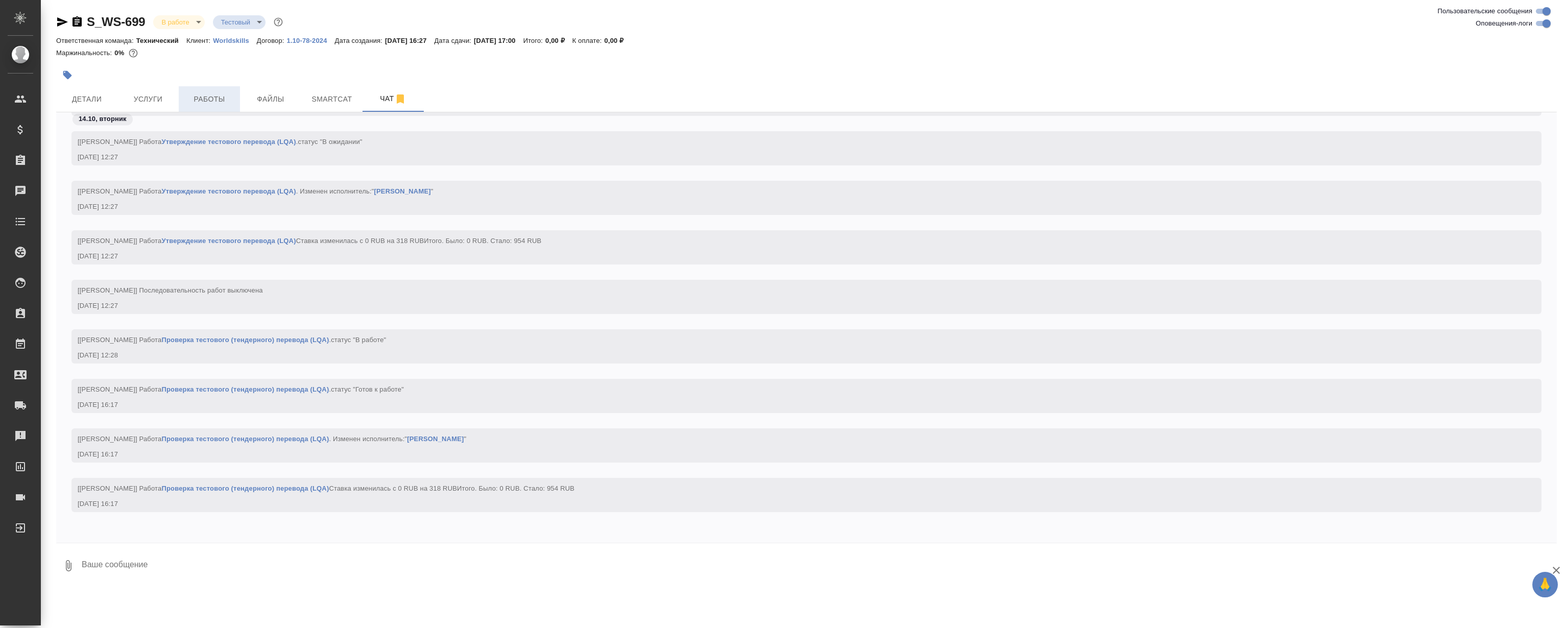
click at [202, 94] on span "Работы" at bounding box center [209, 99] width 49 height 13
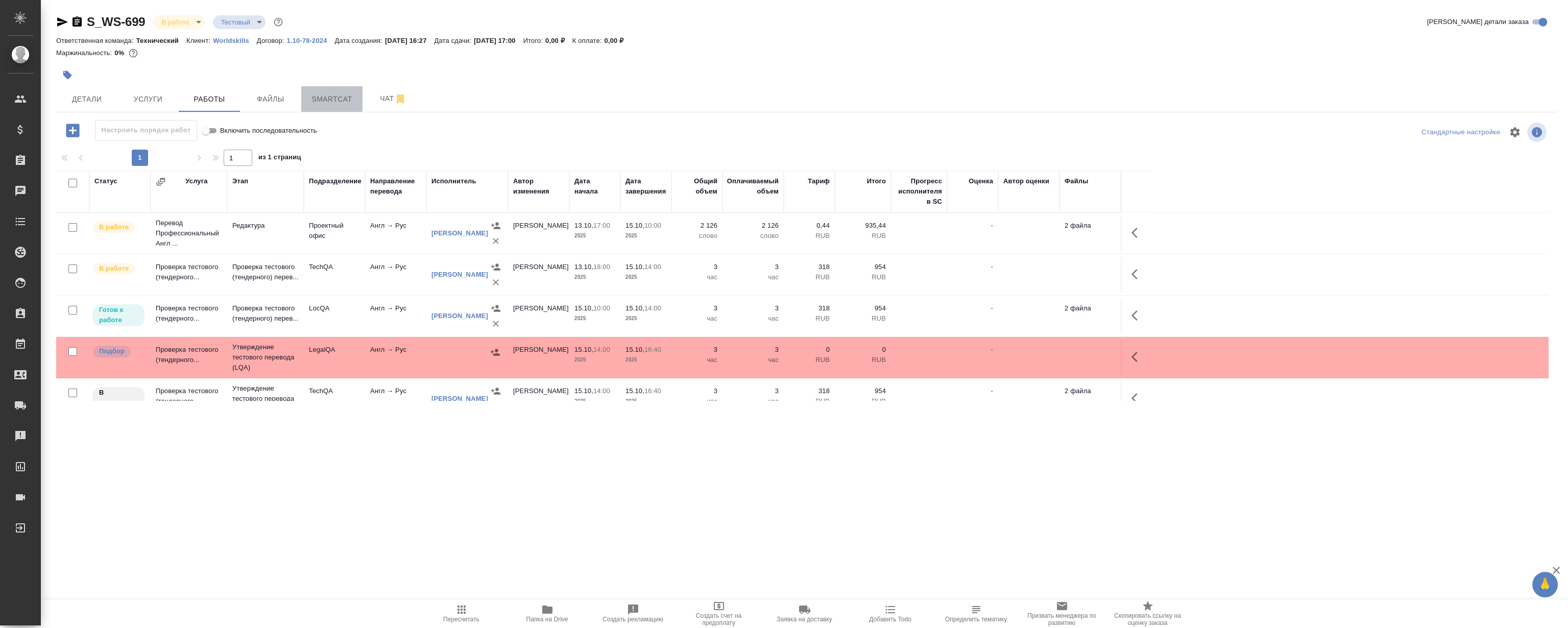
click at [331, 97] on span "Smartcat" at bounding box center [332, 99] width 49 height 13
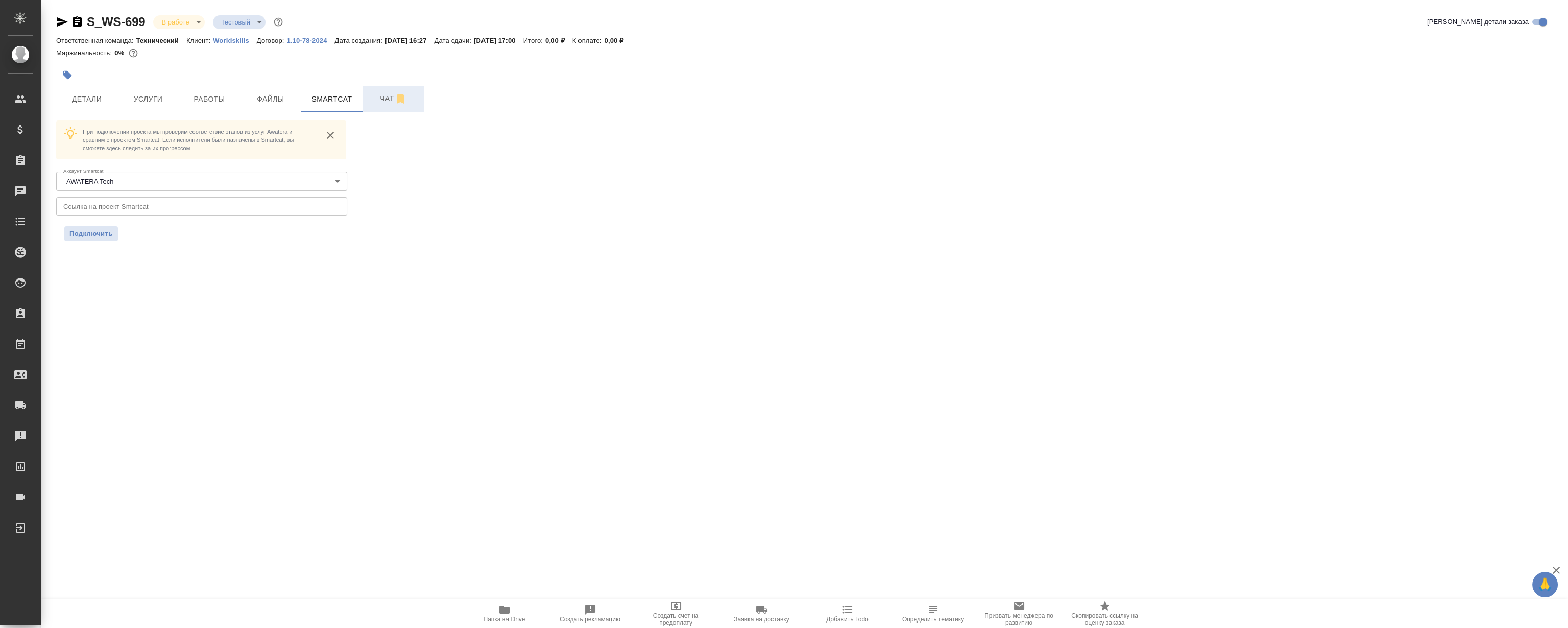
click at [385, 107] on button "Чат" at bounding box center [393, 99] width 61 height 26
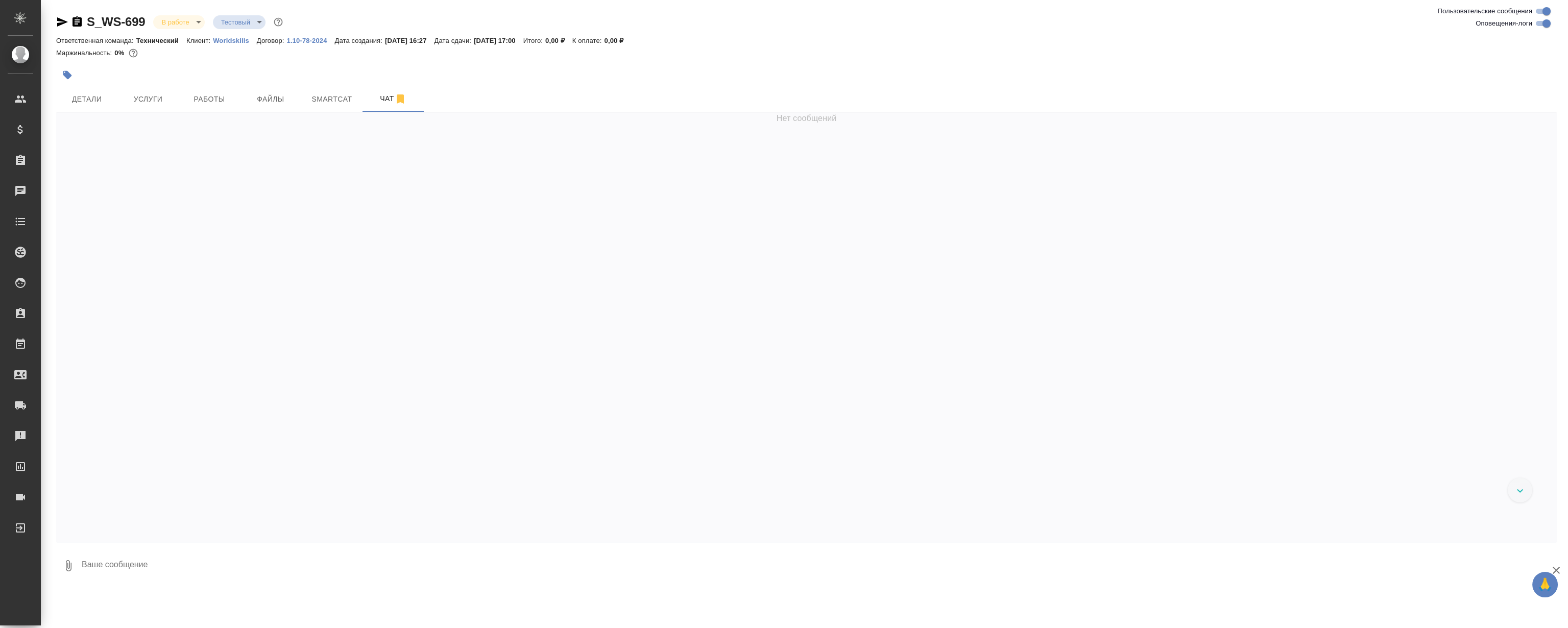
click at [218, 565] on textarea at bounding box center [819, 565] width 1476 height 35
type textarea "G"
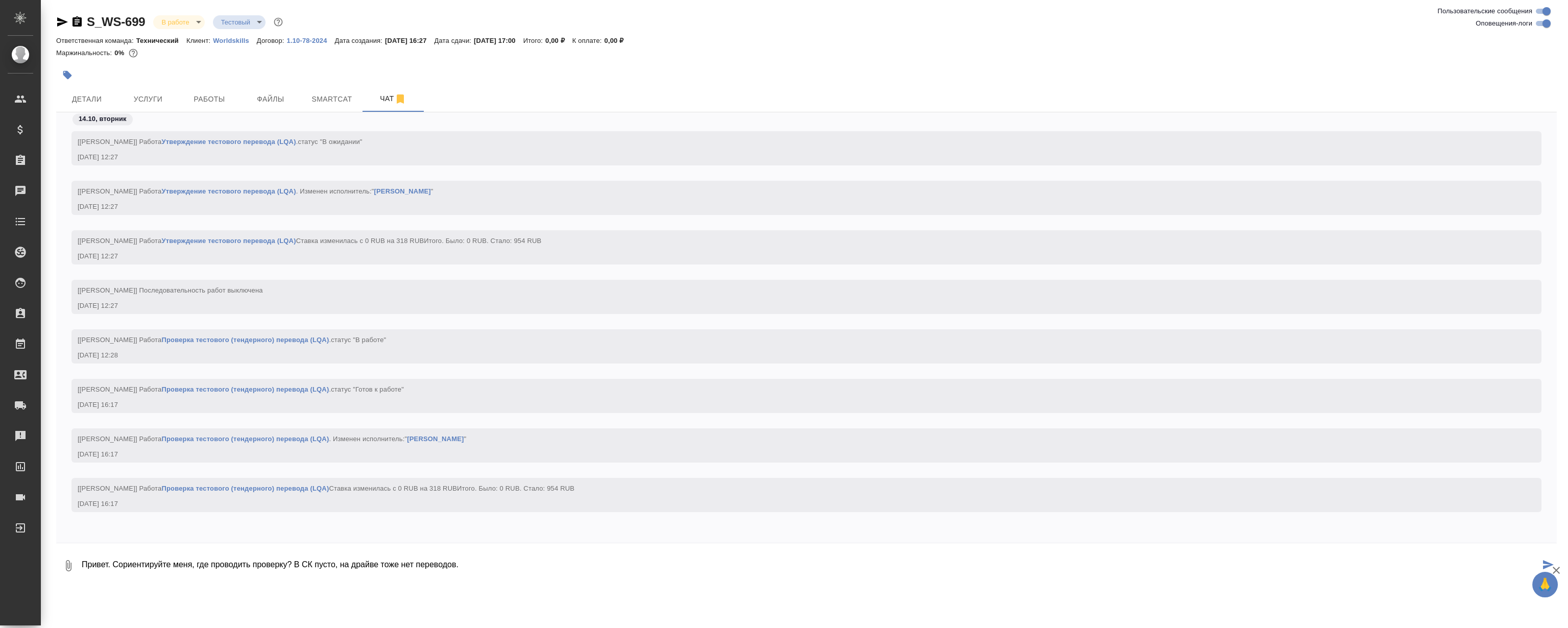
type textarea "Привет. Сориентируйте меня, где проводить проверку? В СК пусто, на драйве тоже …"
click at [95, 94] on span "Детали" at bounding box center [86, 99] width 49 height 13
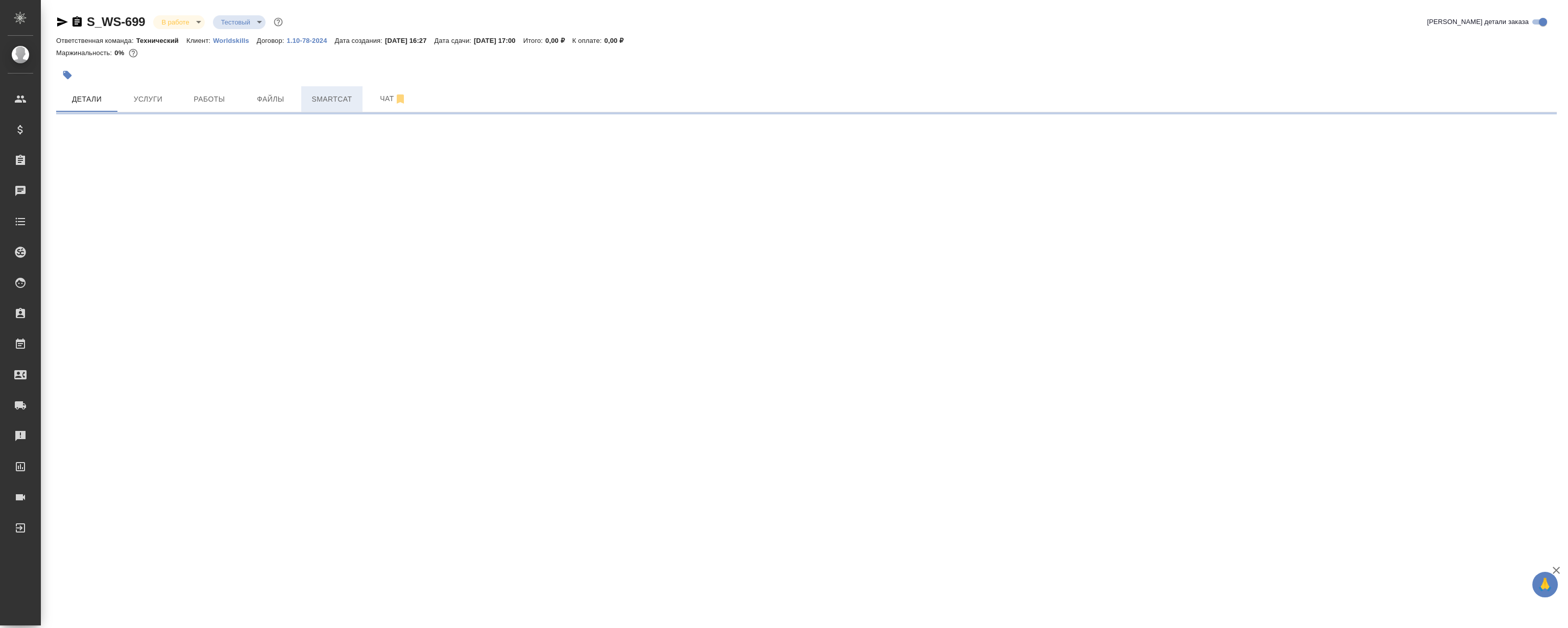
select select "RU"
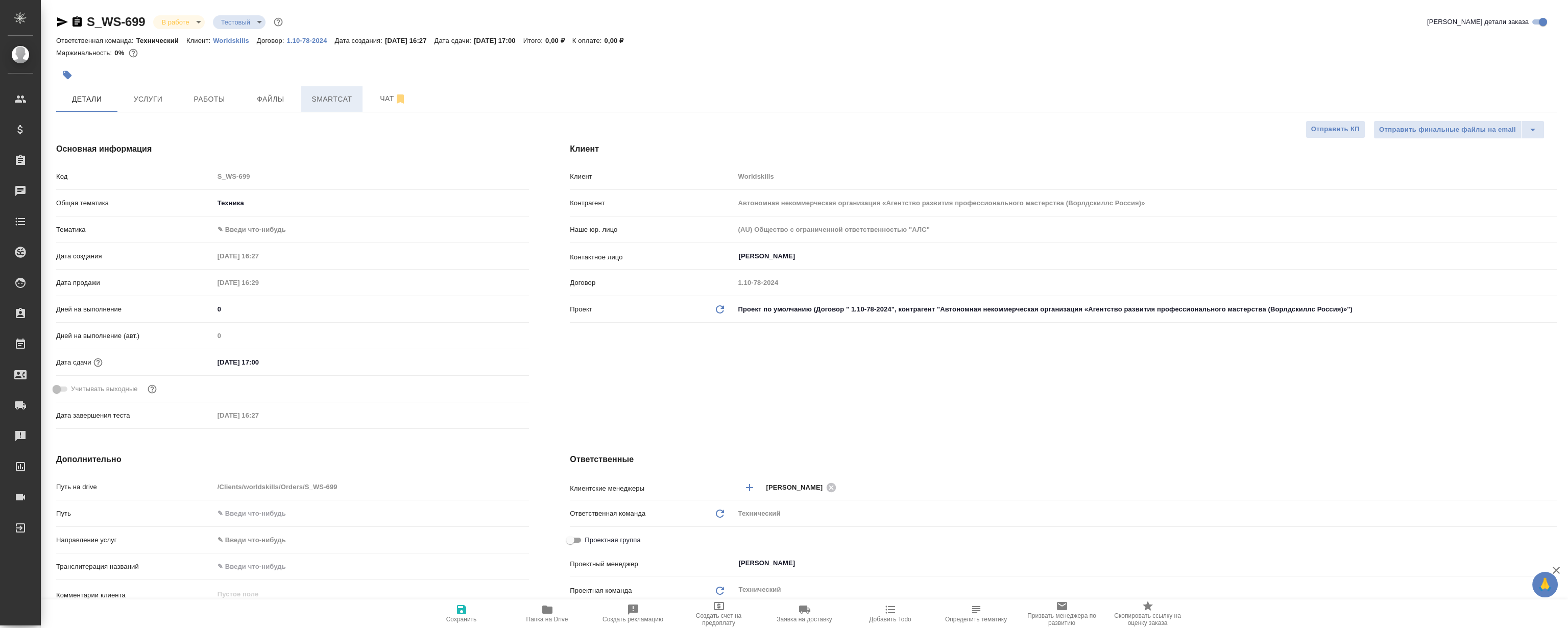
type textarea "x"
click at [267, 111] on button "Файлы" at bounding box center [270, 99] width 61 height 26
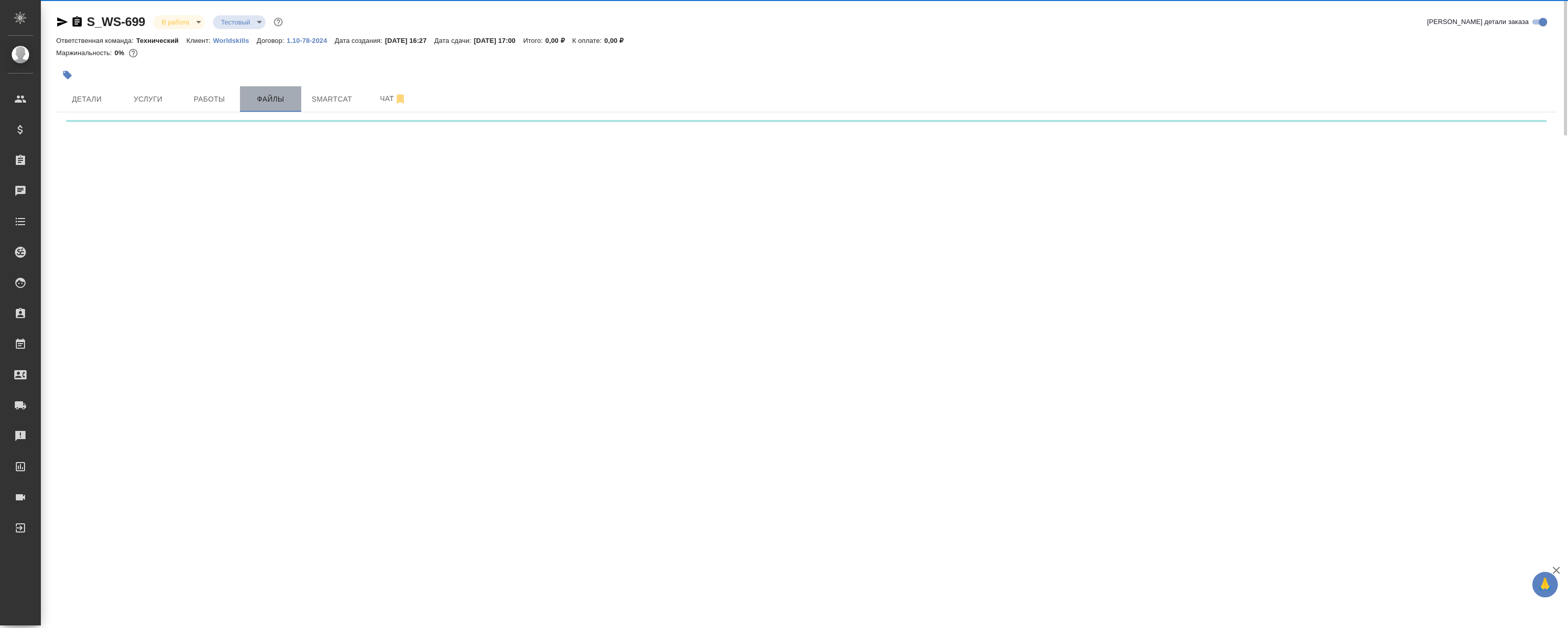
click at [263, 99] on span "Файлы" at bounding box center [270, 99] width 49 height 13
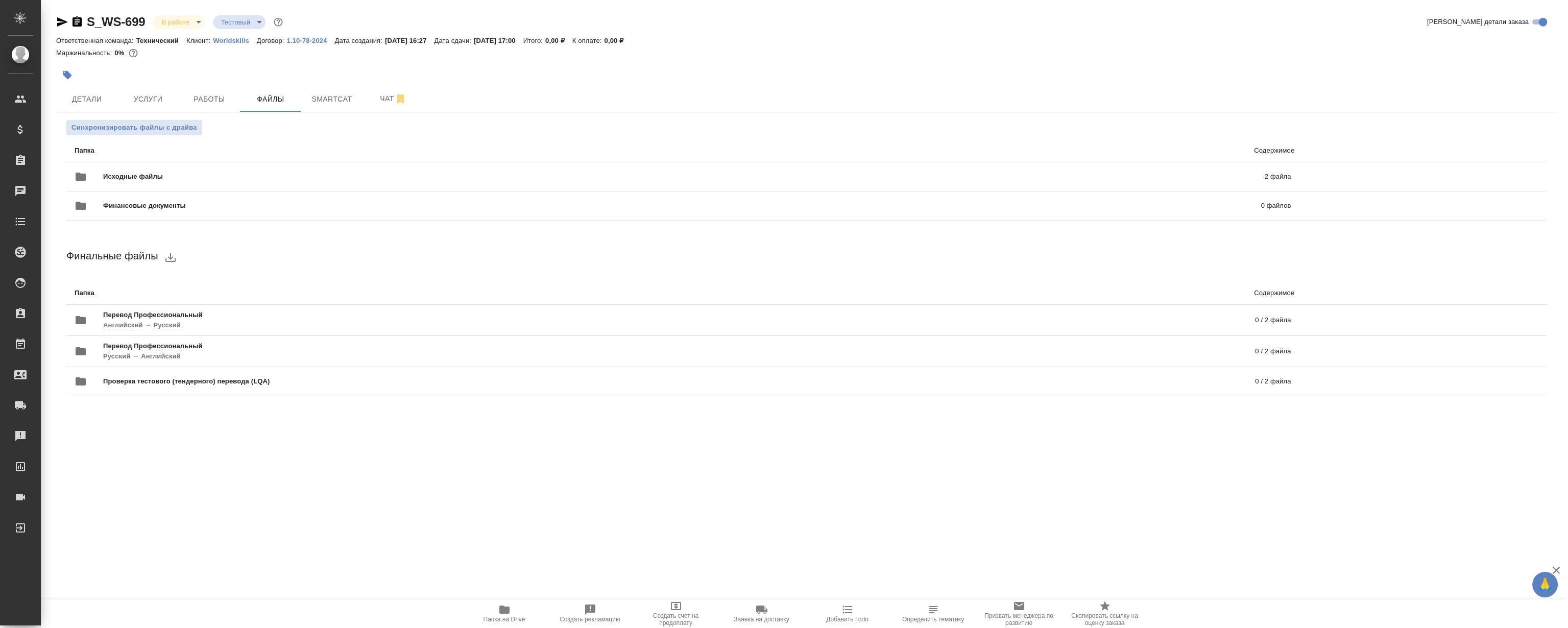
click at [507, 607] on icon "button" at bounding box center [504, 609] width 10 height 8
click at [191, 108] on button "Работы" at bounding box center [209, 99] width 61 height 26
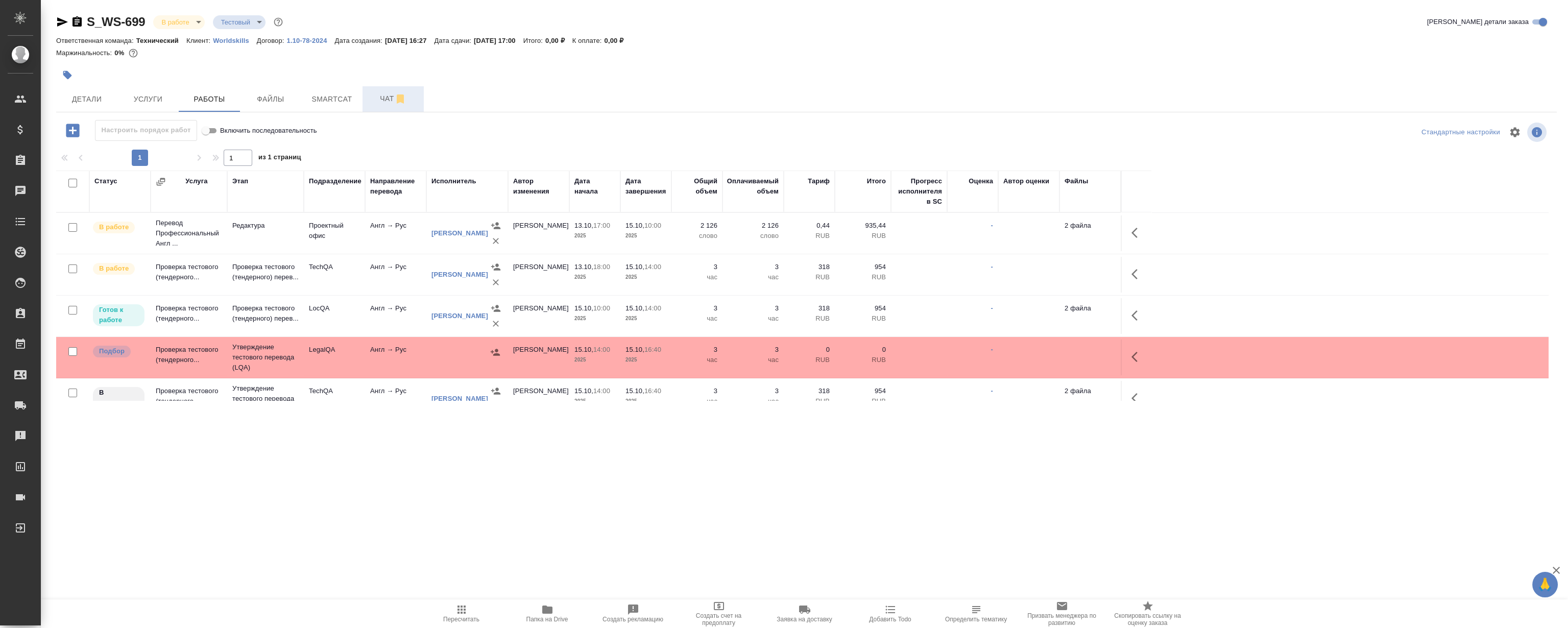
click at [379, 88] on button "Чат" at bounding box center [393, 99] width 61 height 26
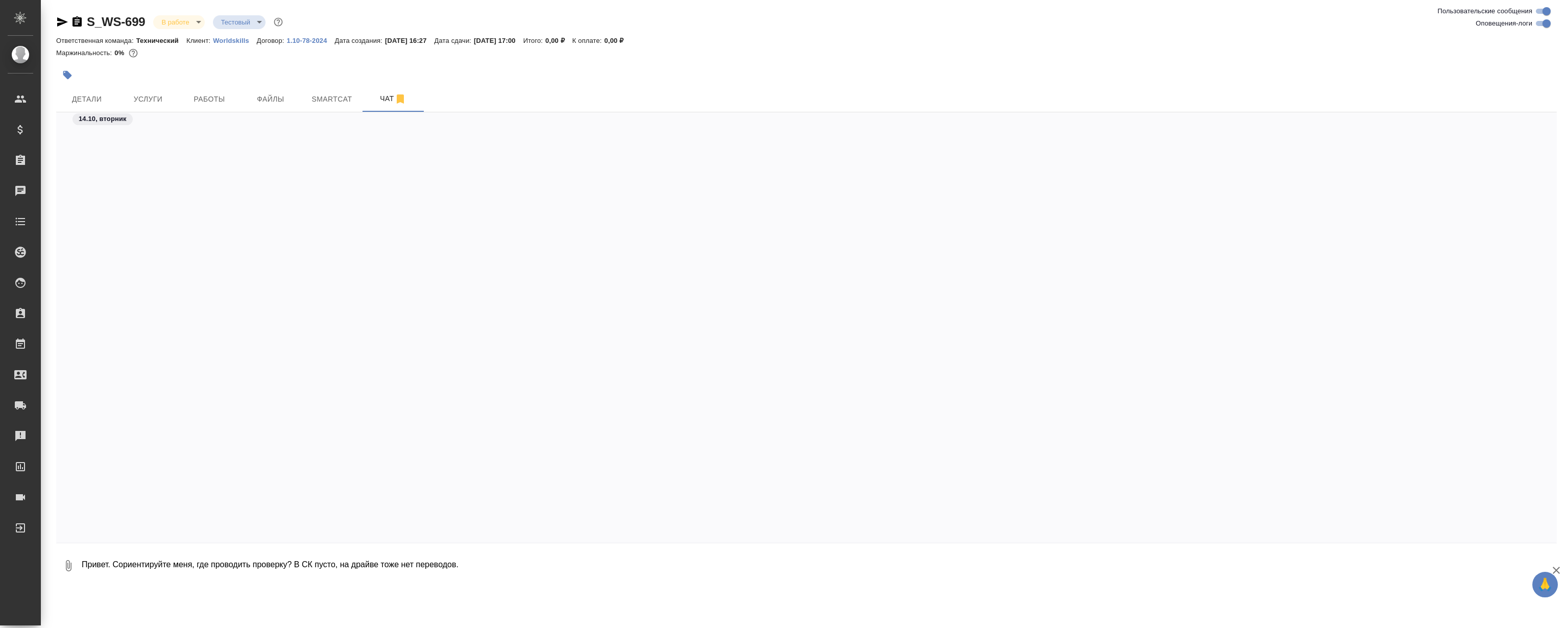
scroll to position [8566, 0]
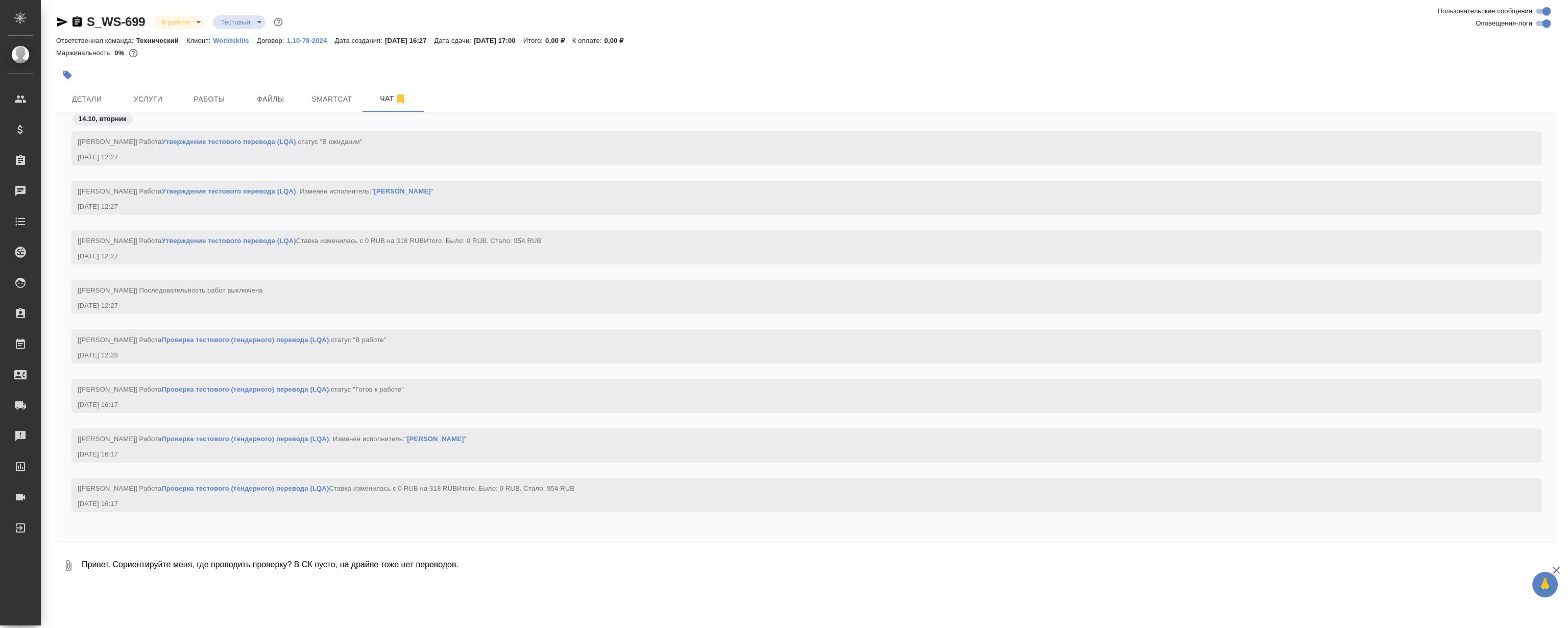
click at [477, 567] on textarea "Привет. Сориентируйте меня, где проводить проверку? В СК пусто, на драйве тоже …" at bounding box center [819, 565] width 1476 height 35
drag, startPoint x: 479, startPoint y: 567, endPoint x: 417, endPoint y: 568, distance: 62.0
click at [417, 568] on textarea "Привет. Сориентируйте меня, где проводить проверку? В СК пусто, на драйве тоже …" at bounding box center [819, 565] width 1476 height 35
type textarea "Привет. Сориентируйте меня, где проводить проверку? В СК пусто, на драйве тоже …"
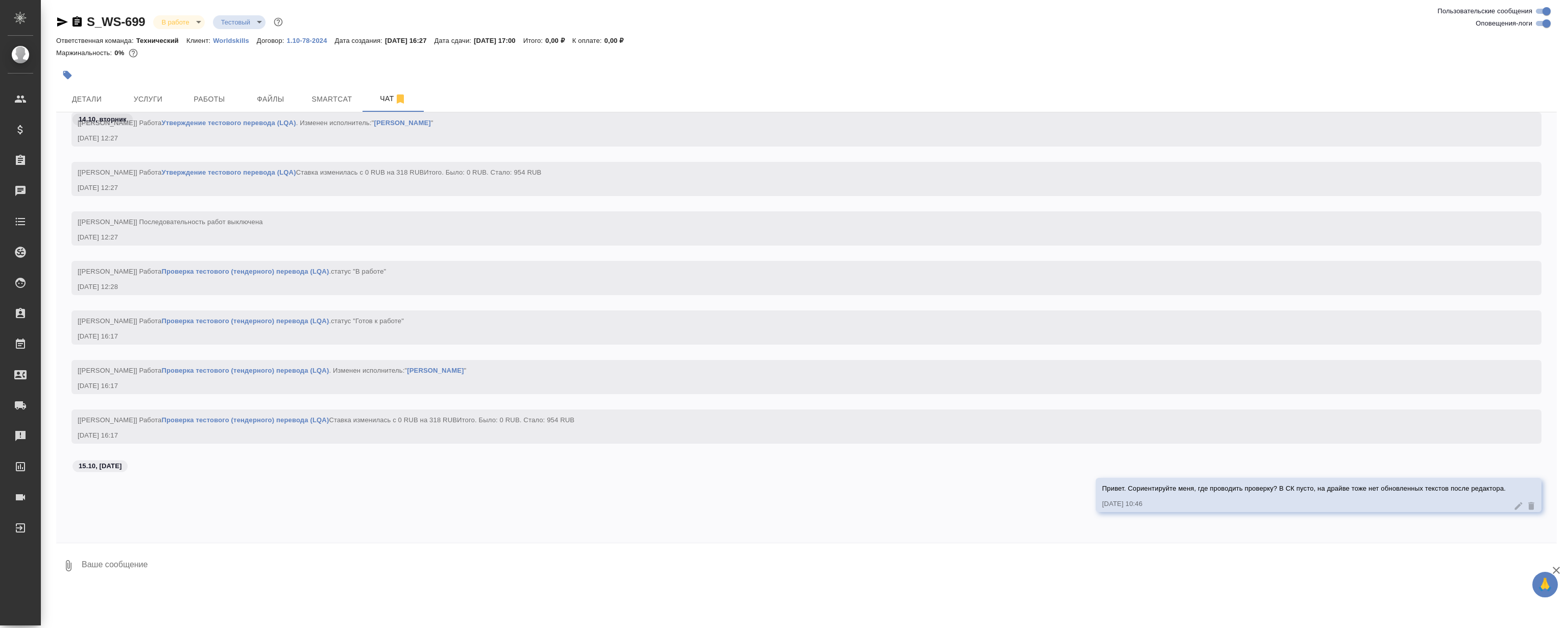
click at [979, 459] on div "15.10, [DATE]" at bounding box center [806, 468] width 1500 height 19
click at [889, 246] on div "[[PERSON_NAME]] Последовательность работ выключена [DATE] 12:27" at bounding box center [806, 236] width 1500 height 49
click at [334, 96] on span "Smartcat" at bounding box center [332, 99] width 49 height 13
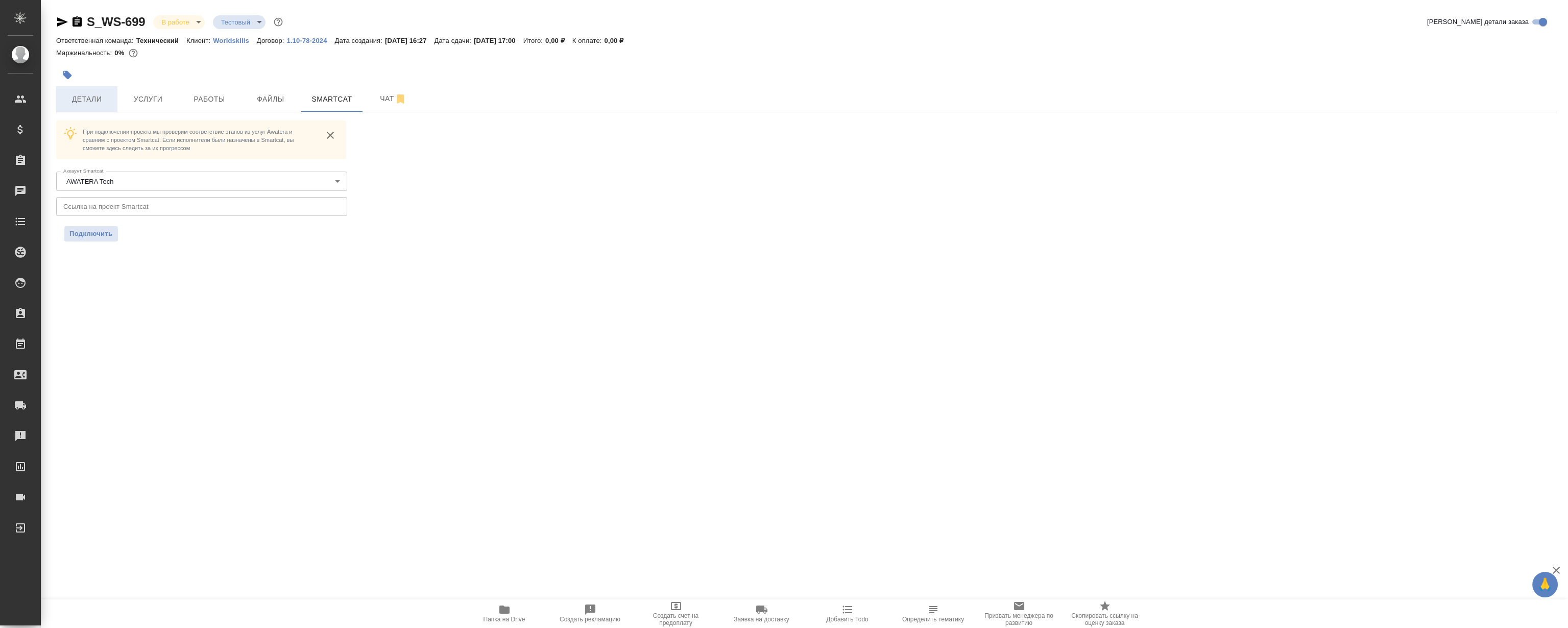
click at [101, 110] on button "Детали" at bounding box center [86, 99] width 61 height 26
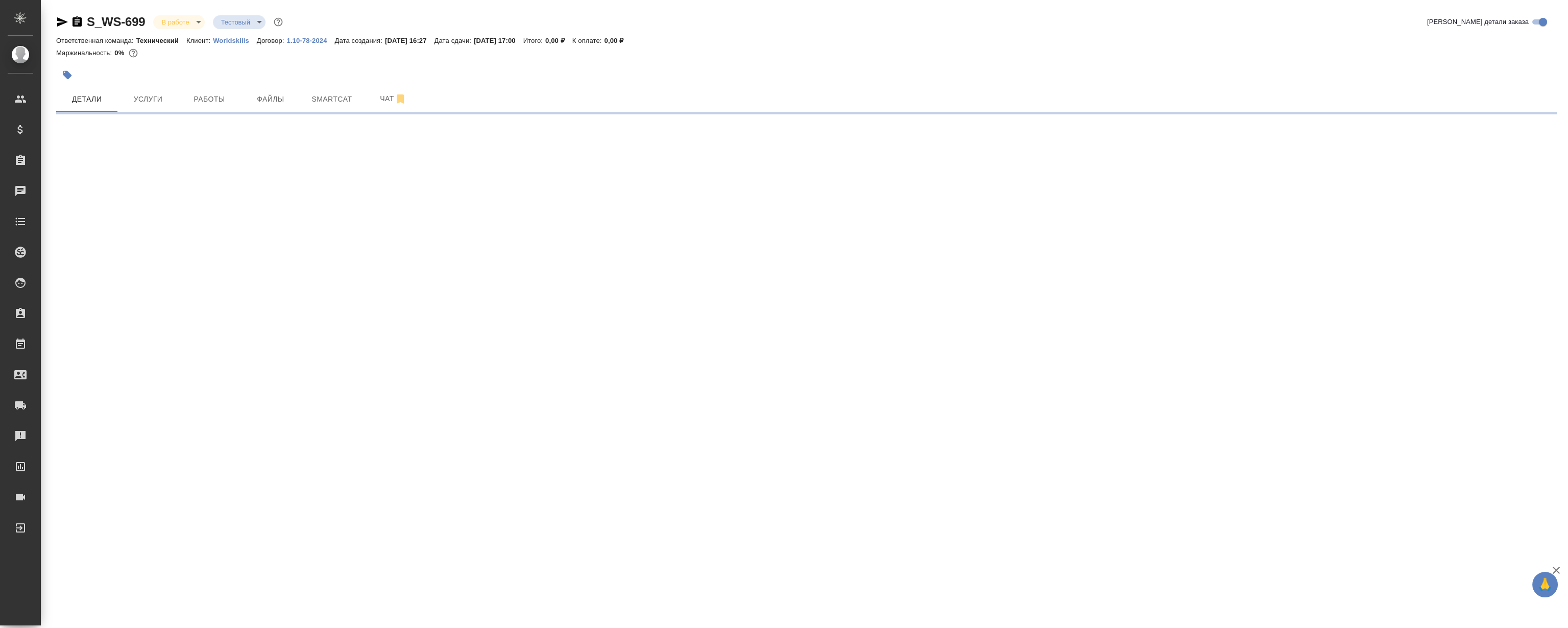
select select "RU"
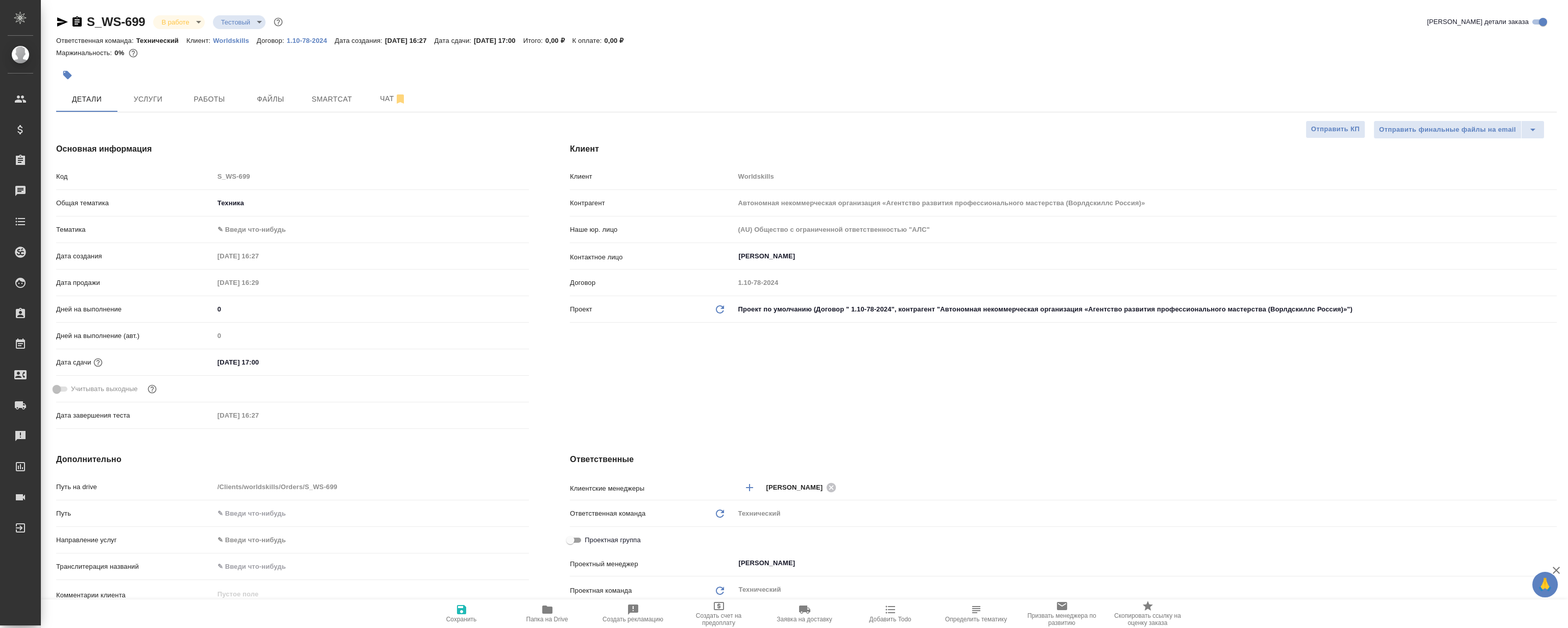
type textarea "x"
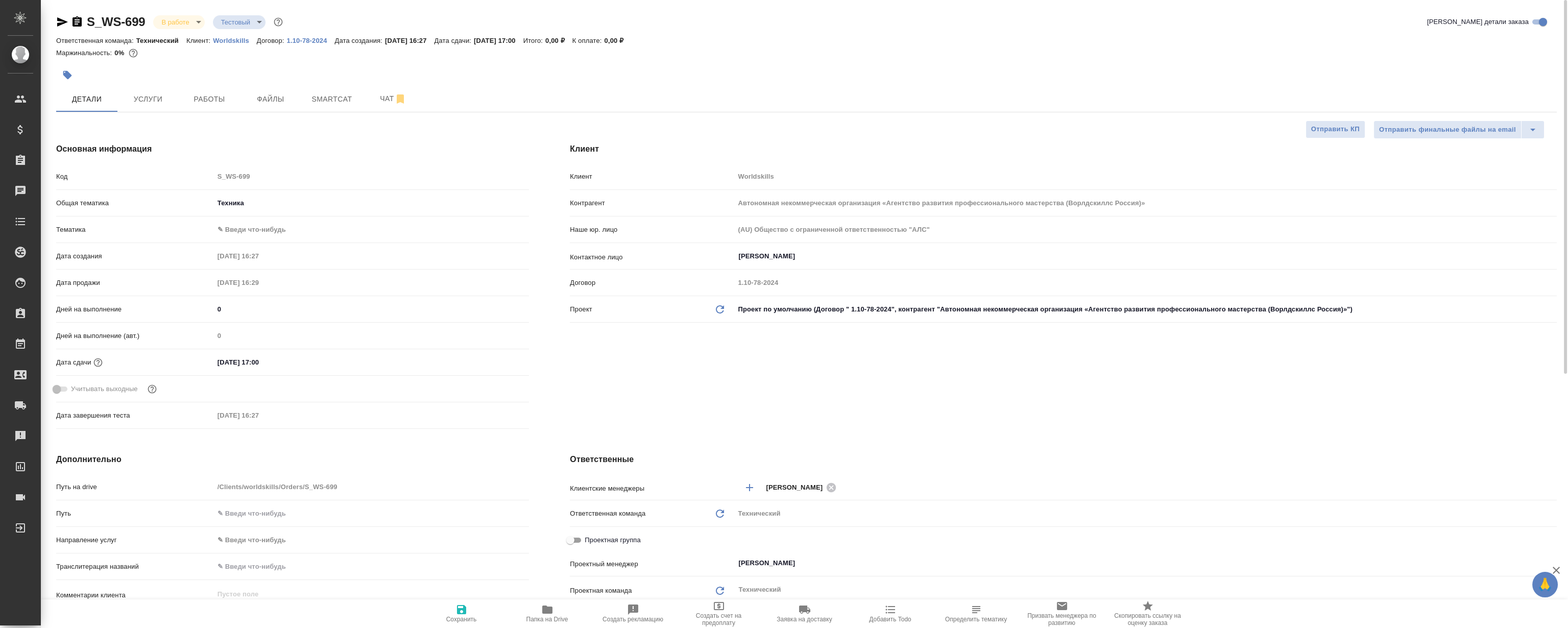
type textarea "x"
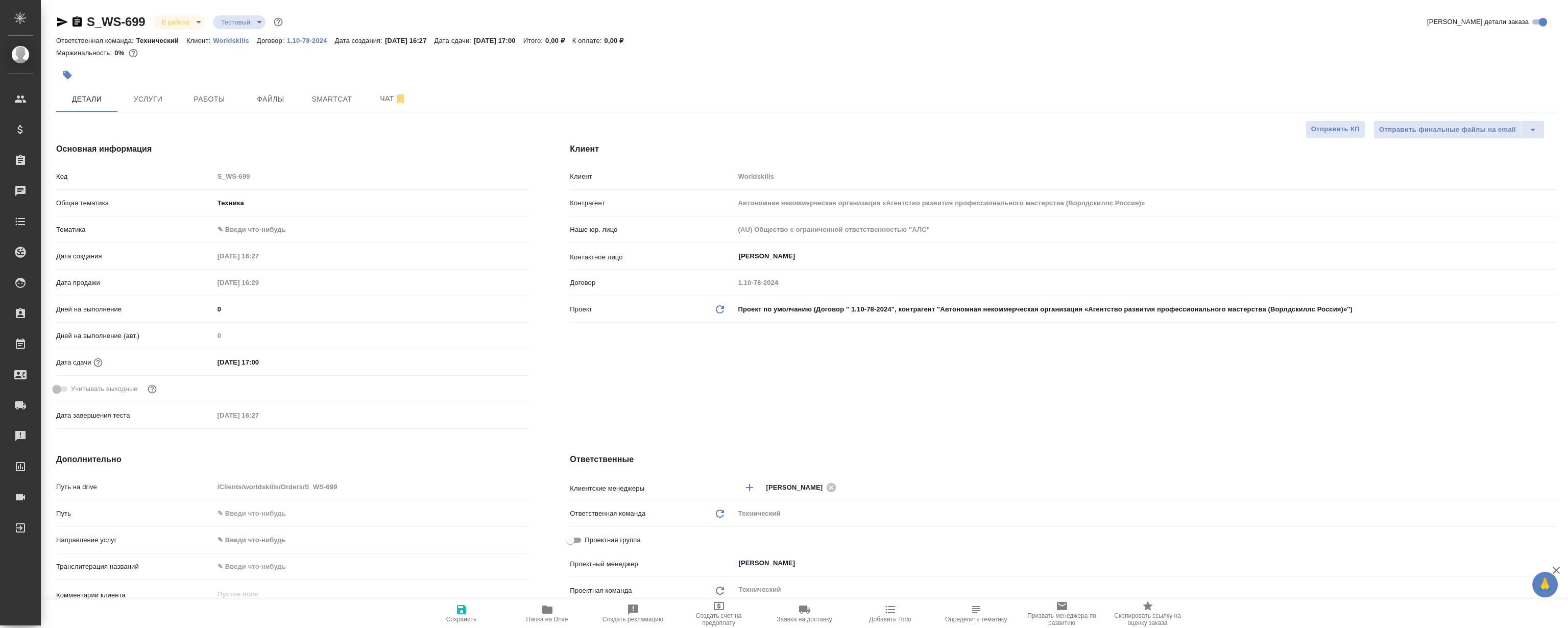
type textarea "x"
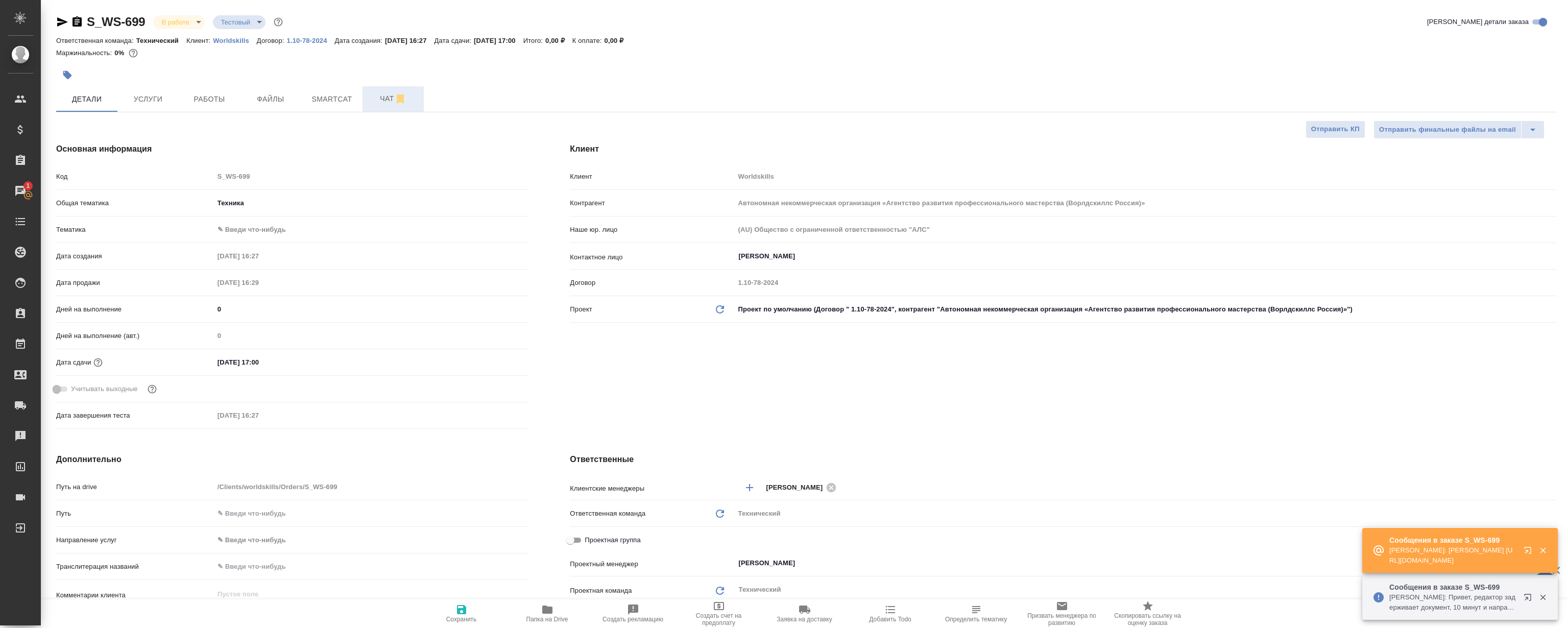
click at [381, 96] on span "Чат" at bounding box center [393, 99] width 49 height 13
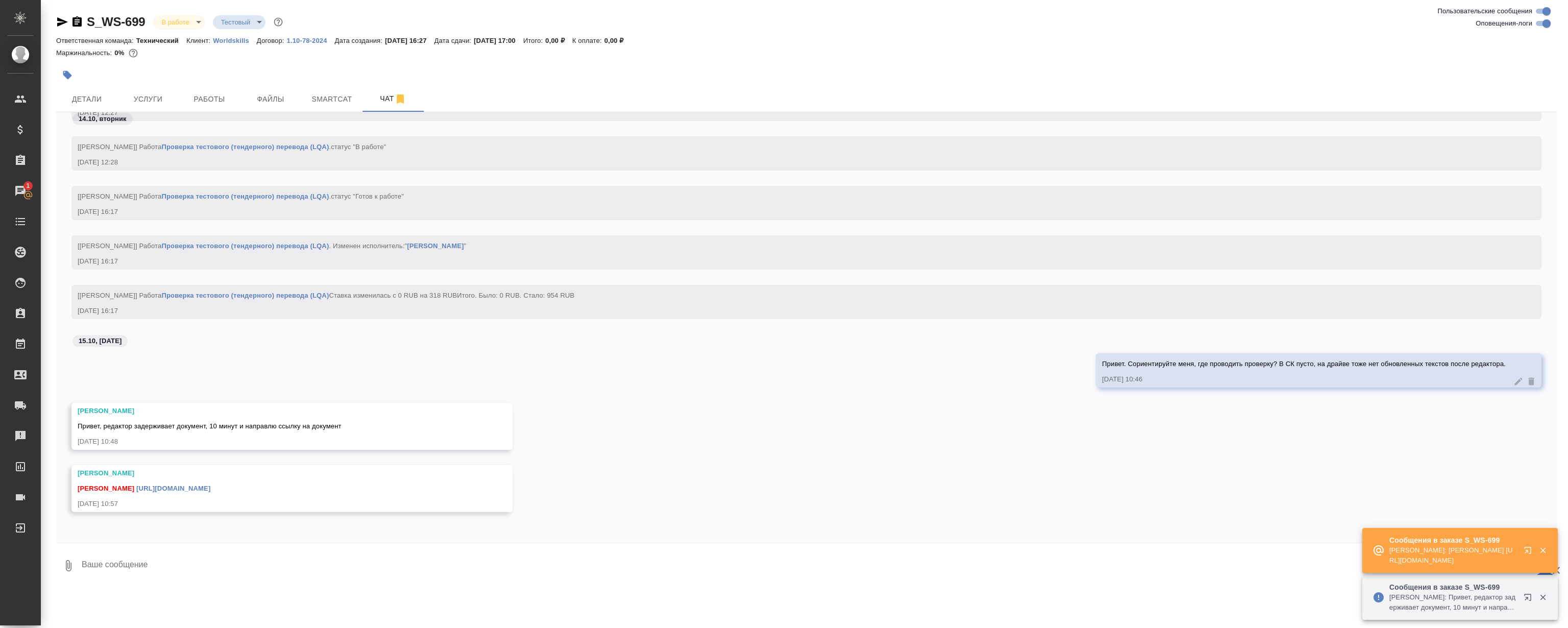
click at [564, 362] on div "Привет. Сориентируйте меня, где проводить проверку? В СК пусто, на драйве тоже …" at bounding box center [806, 377] width 1500 height 49
click at [556, 361] on div "Привет. Сориентируйте меня, где проводить проверку? В СК пусто, на драйве тоже …" at bounding box center [806, 377] width 1500 height 49
click at [503, 548] on textarea at bounding box center [819, 565] width 1476 height 35
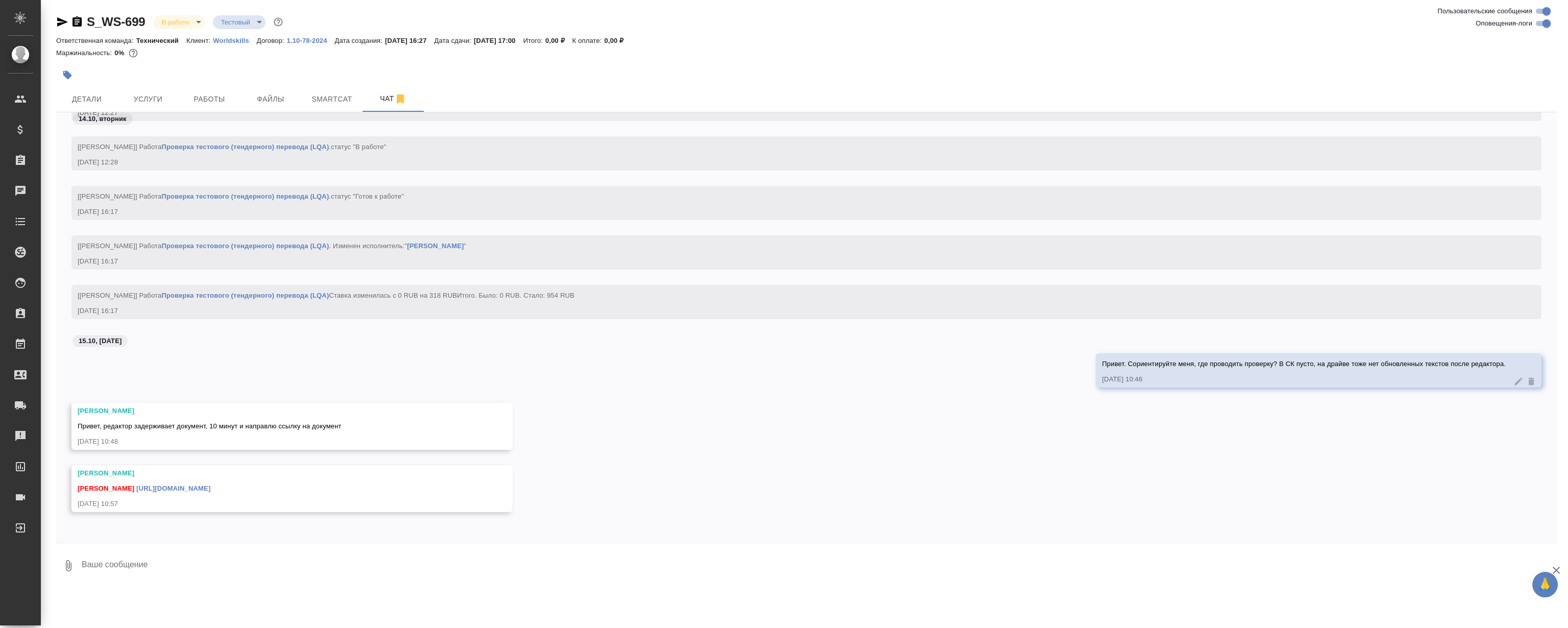
click at [675, 347] on div "15.10, [DATE]" at bounding box center [806, 343] width 1500 height 19
click at [265, 472] on div "[PERSON_NAME]" at bounding box center [277, 473] width 399 height 10
click at [211, 489] on link "[URL][DOMAIN_NAME]" at bounding box center [173, 488] width 74 height 8
click at [344, 562] on textarea at bounding box center [819, 565] width 1476 height 35
type textarea "О"
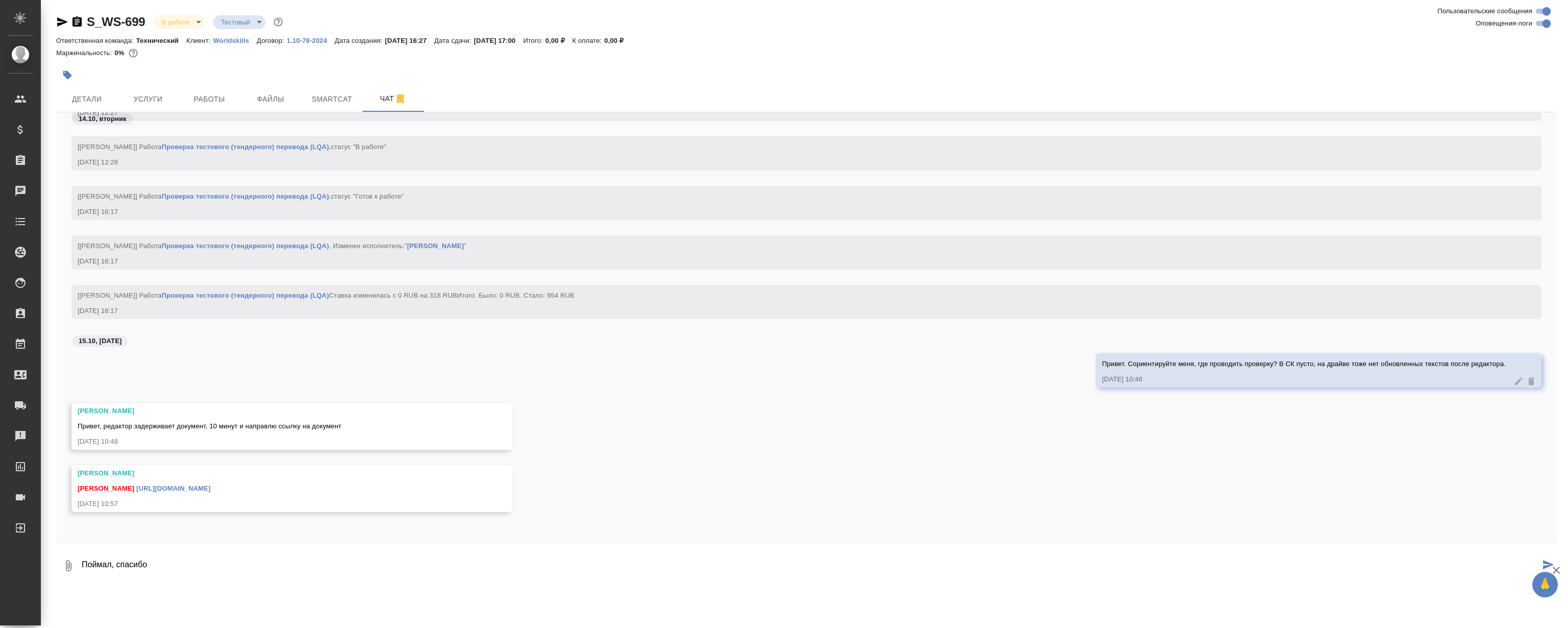
type textarea "Поймал, спасибо"
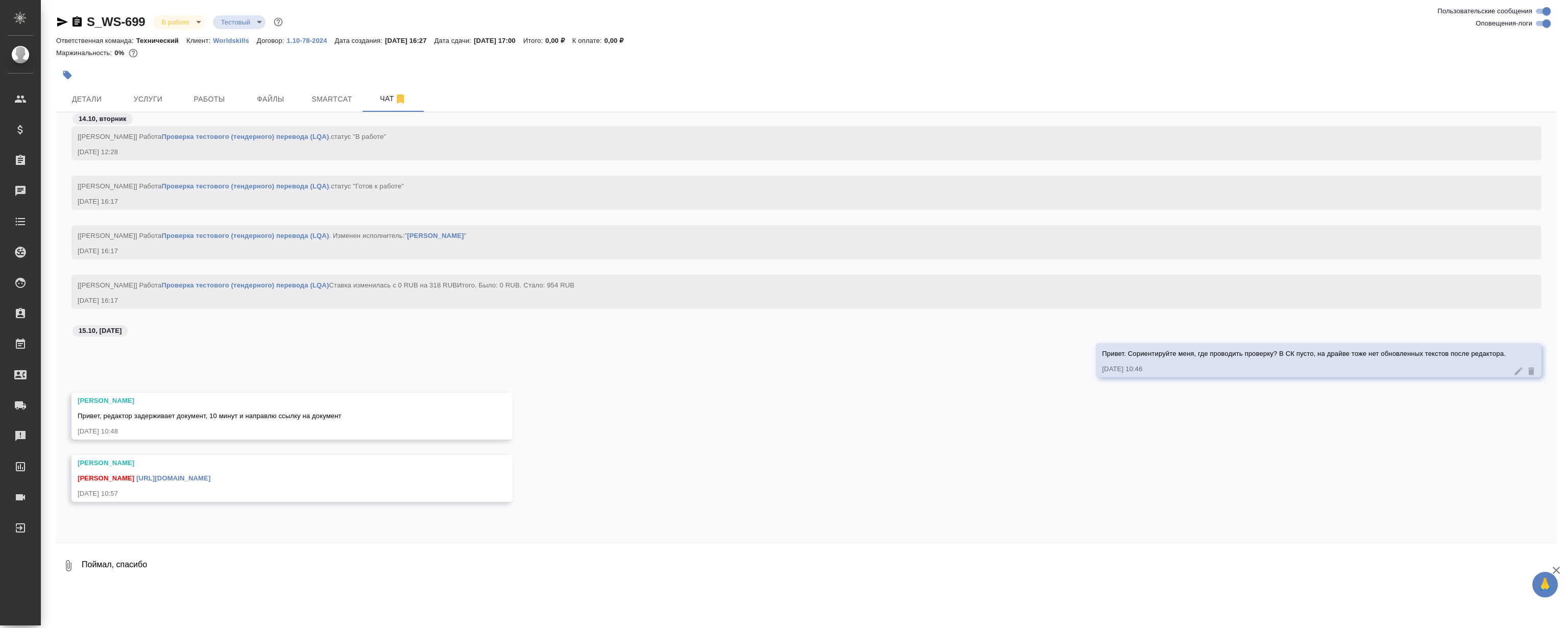
scroll to position [9043, 0]
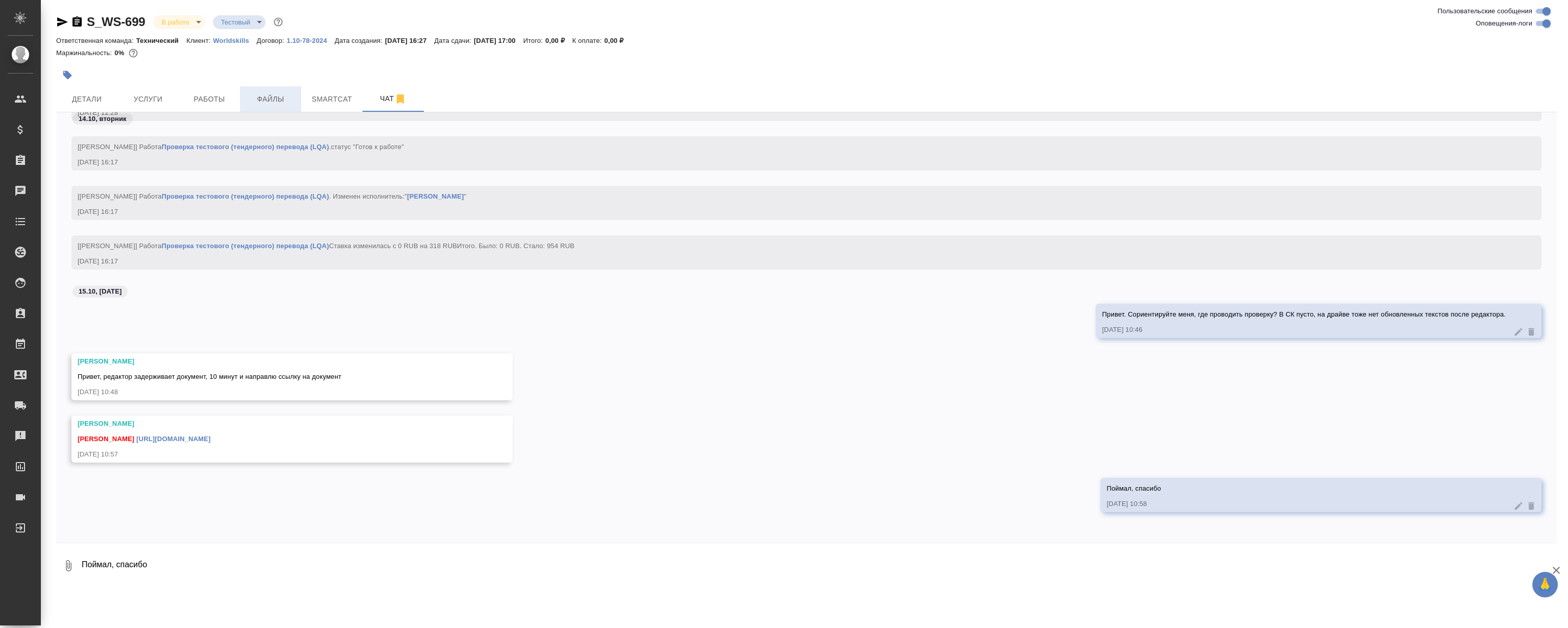
click at [278, 100] on span "Файлы" at bounding box center [270, 99] width 49 height 13
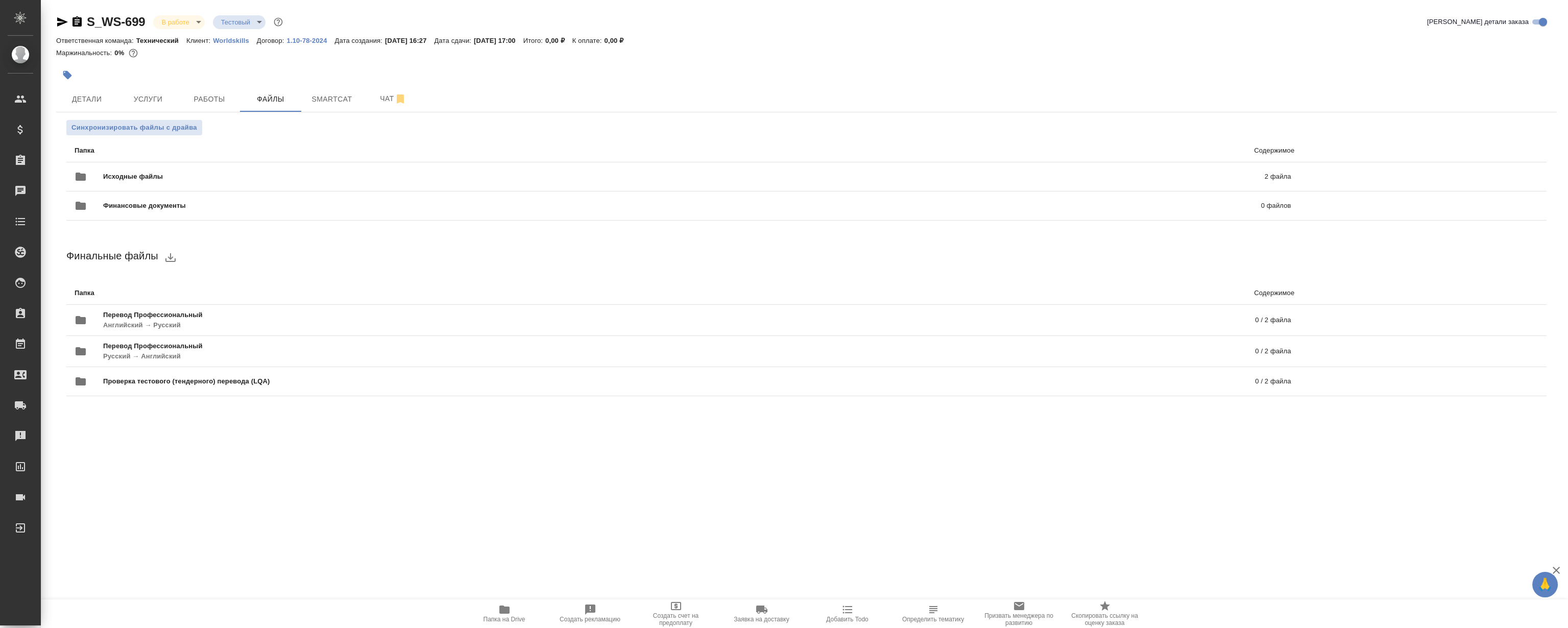
click at [518, 616] on span "Папка на Drive" at bounding box center [504, 619] width 42 height 7
